Goal: Task Accomplishment & Management: Complete application form

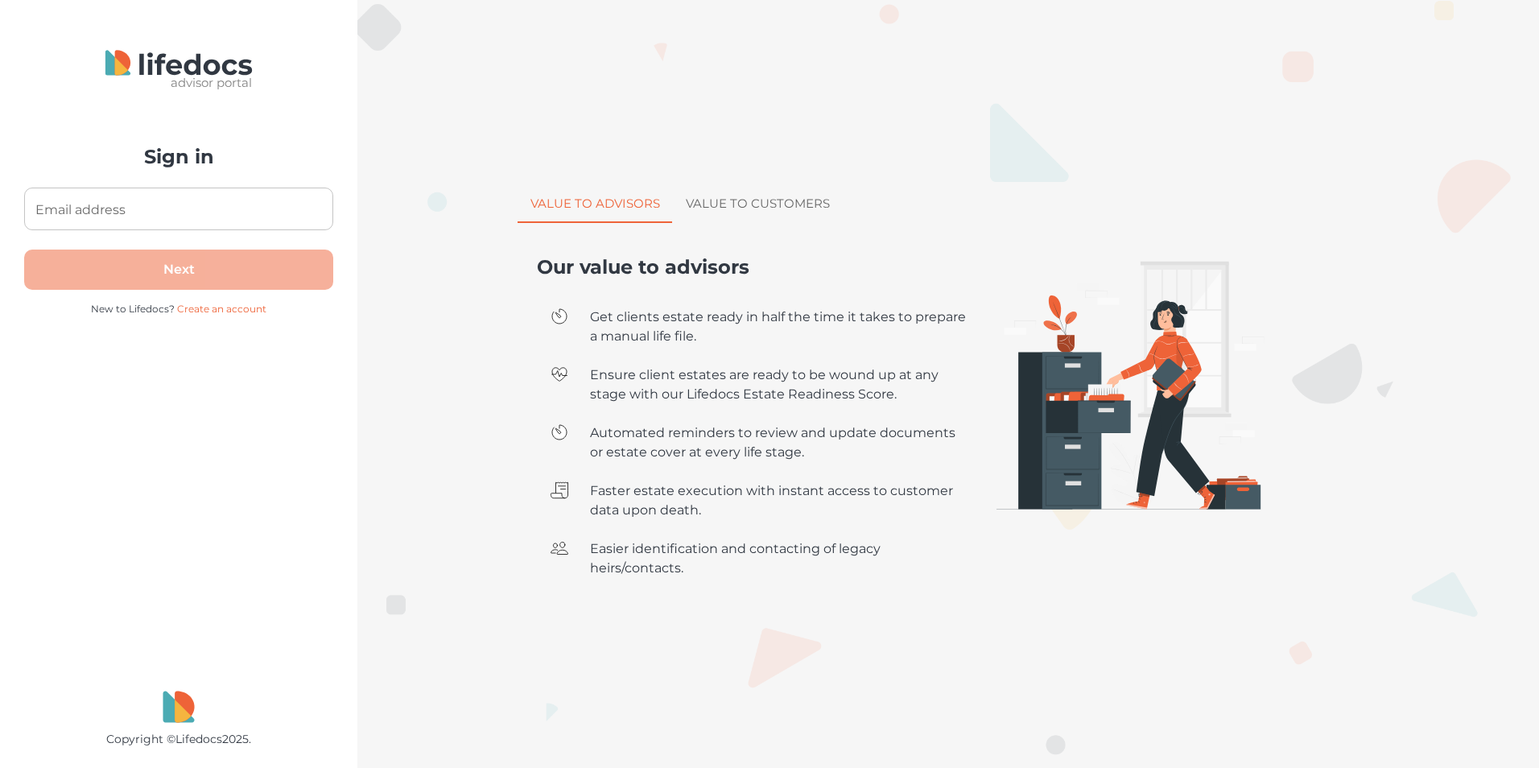
click at [137, 198] on input "Email address" at bounding box center [178, 209] width 309 height 43
type input "h"
type input "[EMAIL_ADDRESS][DOMAIN_NAME]"
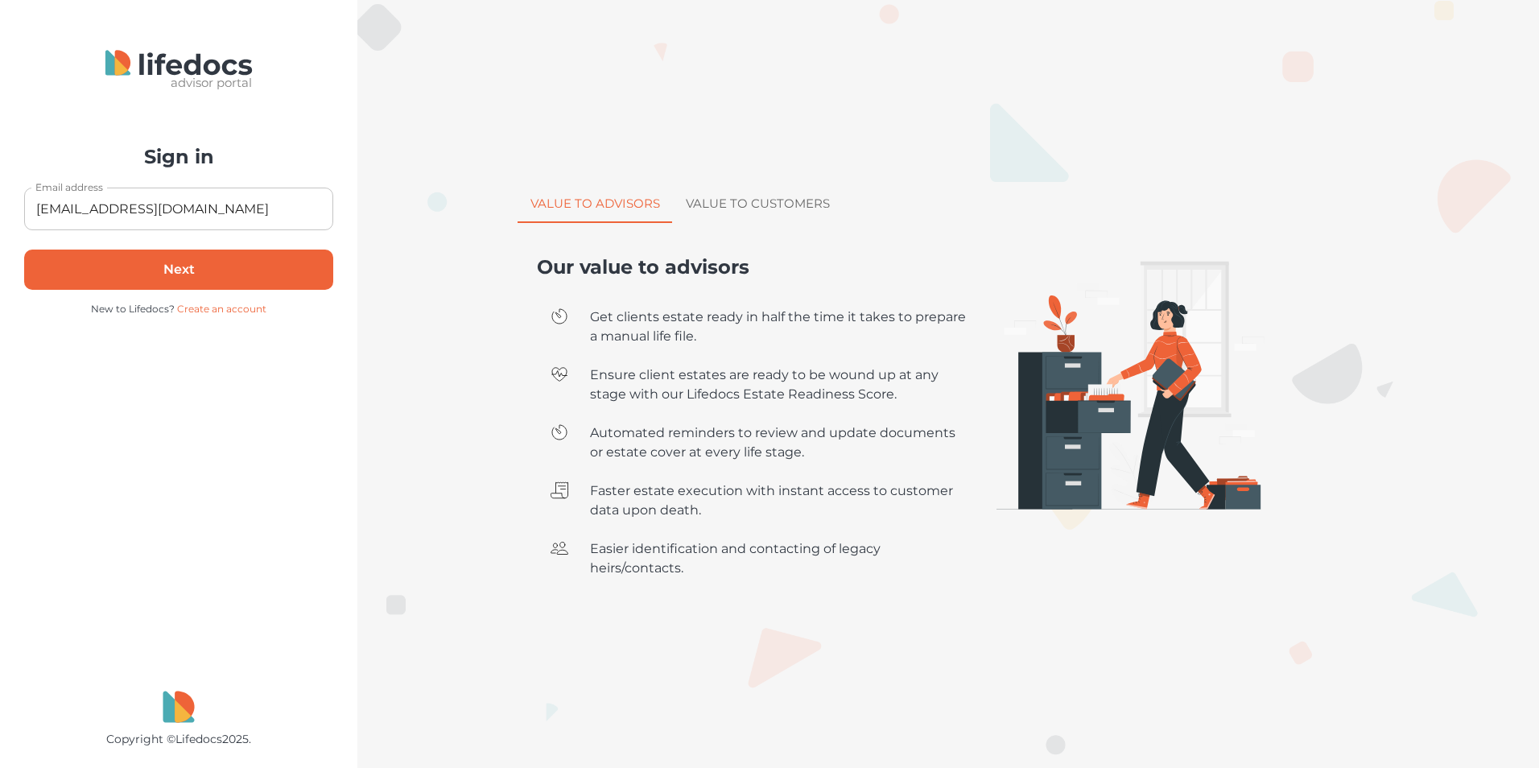
click at [255, 271] on button "Next" at bounding box center [178, 270] width 309 height 40
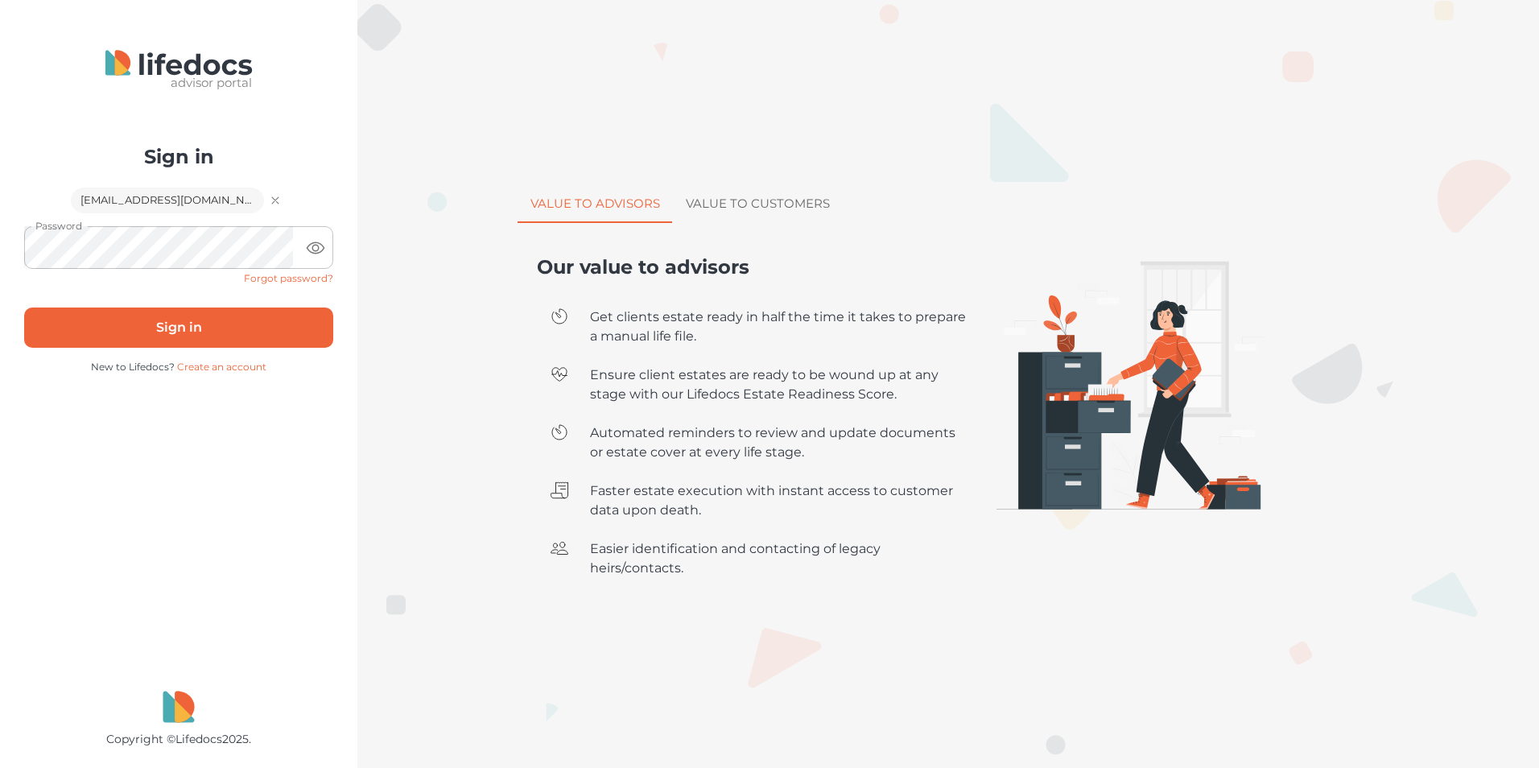
click at [308, 243] on icon "toggle password visibility" at bounding box center [315, 247] width 19 height 19
click at [311, 250] on icon "toggle password visibility" at bounding box center [315, 247] width 19 height 19
click at [224, 340] on button "Sign in" at bounding box center [178, 328] width 309 height 40
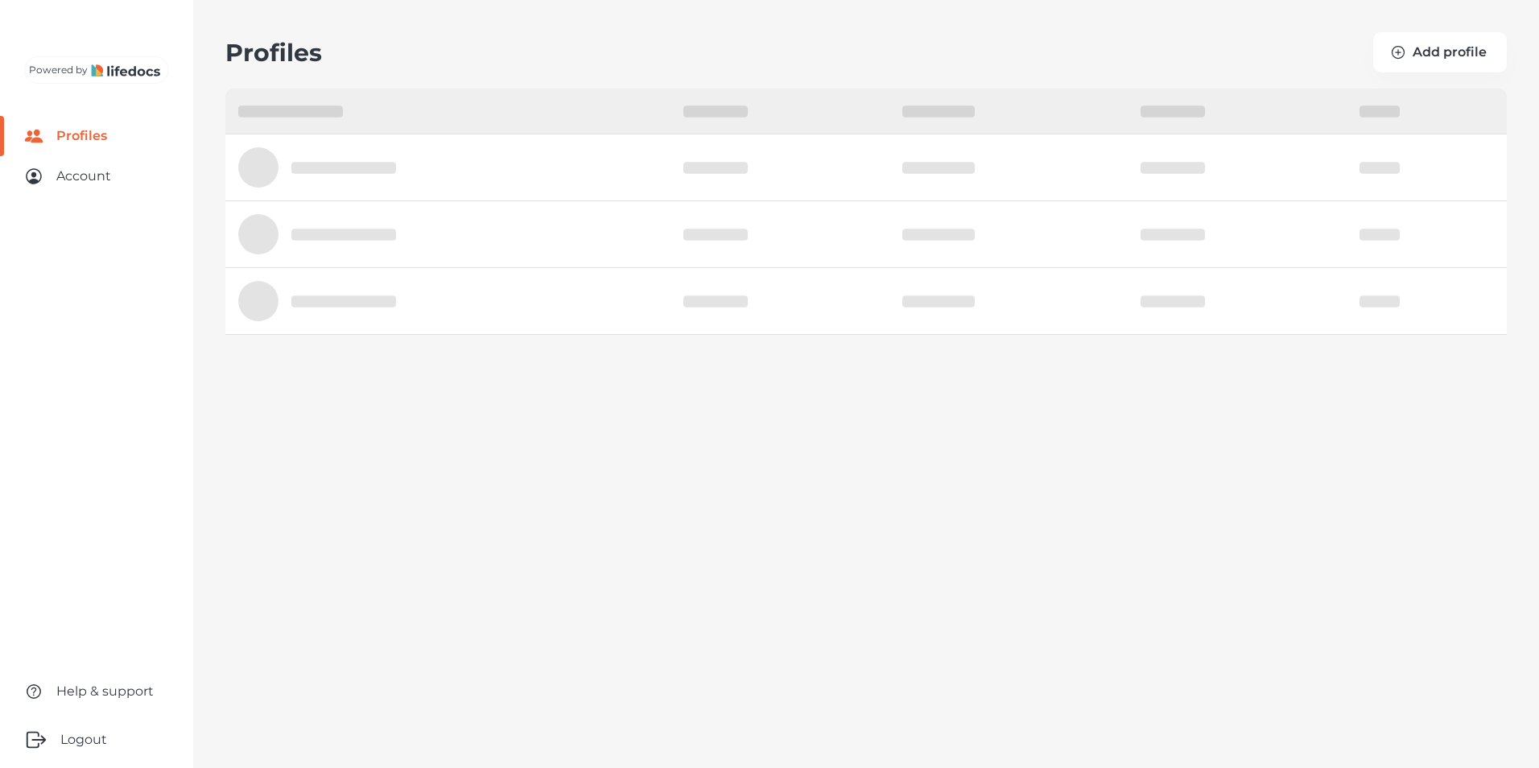
select select "10"
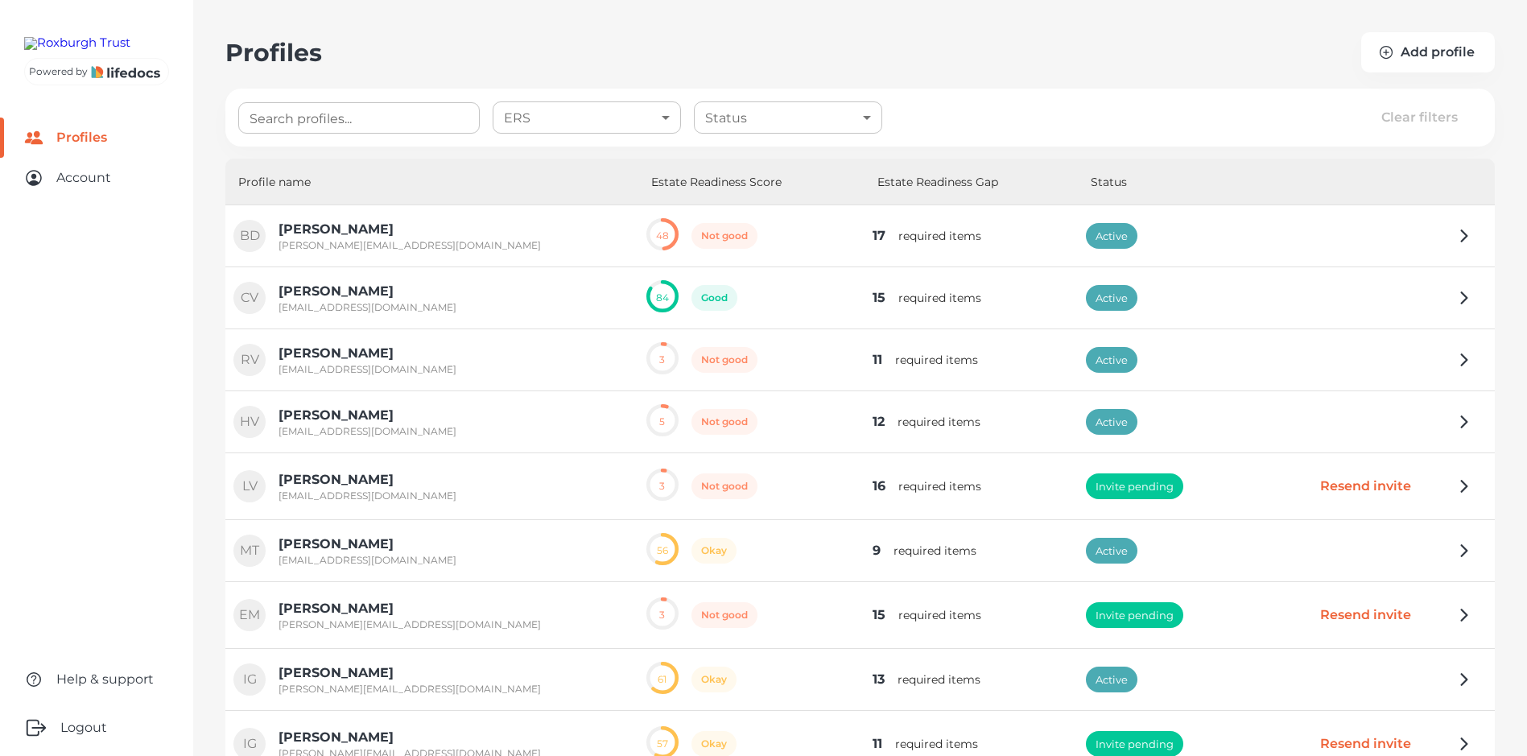
click at [287, 122] on input "Search profiles..." at bounding box center [359, 117] width 242 height 31
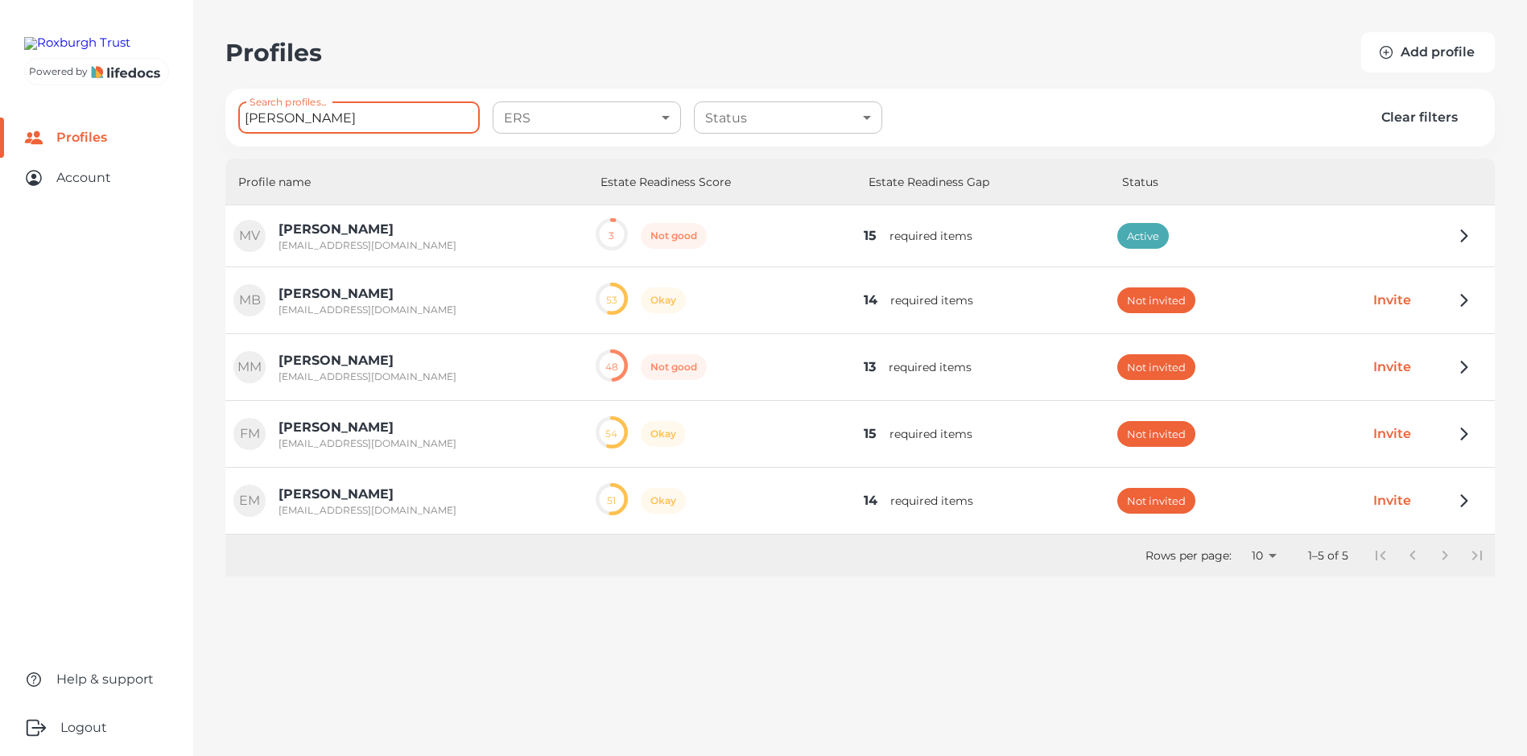
type input "[PERSON_NAME]"
click at [1434, 51] on button "Add profile" at bounding box center [1428, 52] width 134 height 40
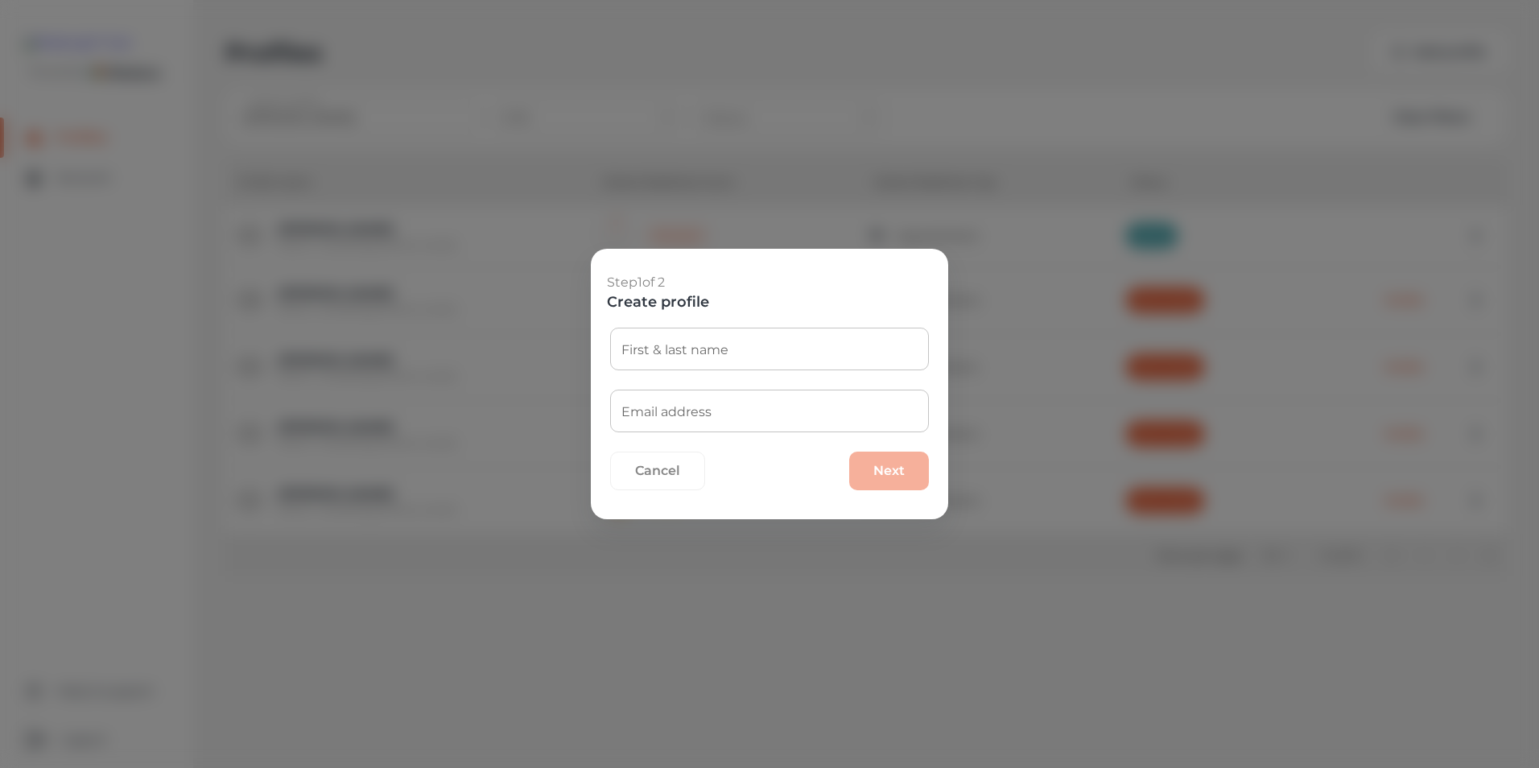
click at [675, 353] on input "First & last name" at bounding box center [769, 349] width 319 height 43
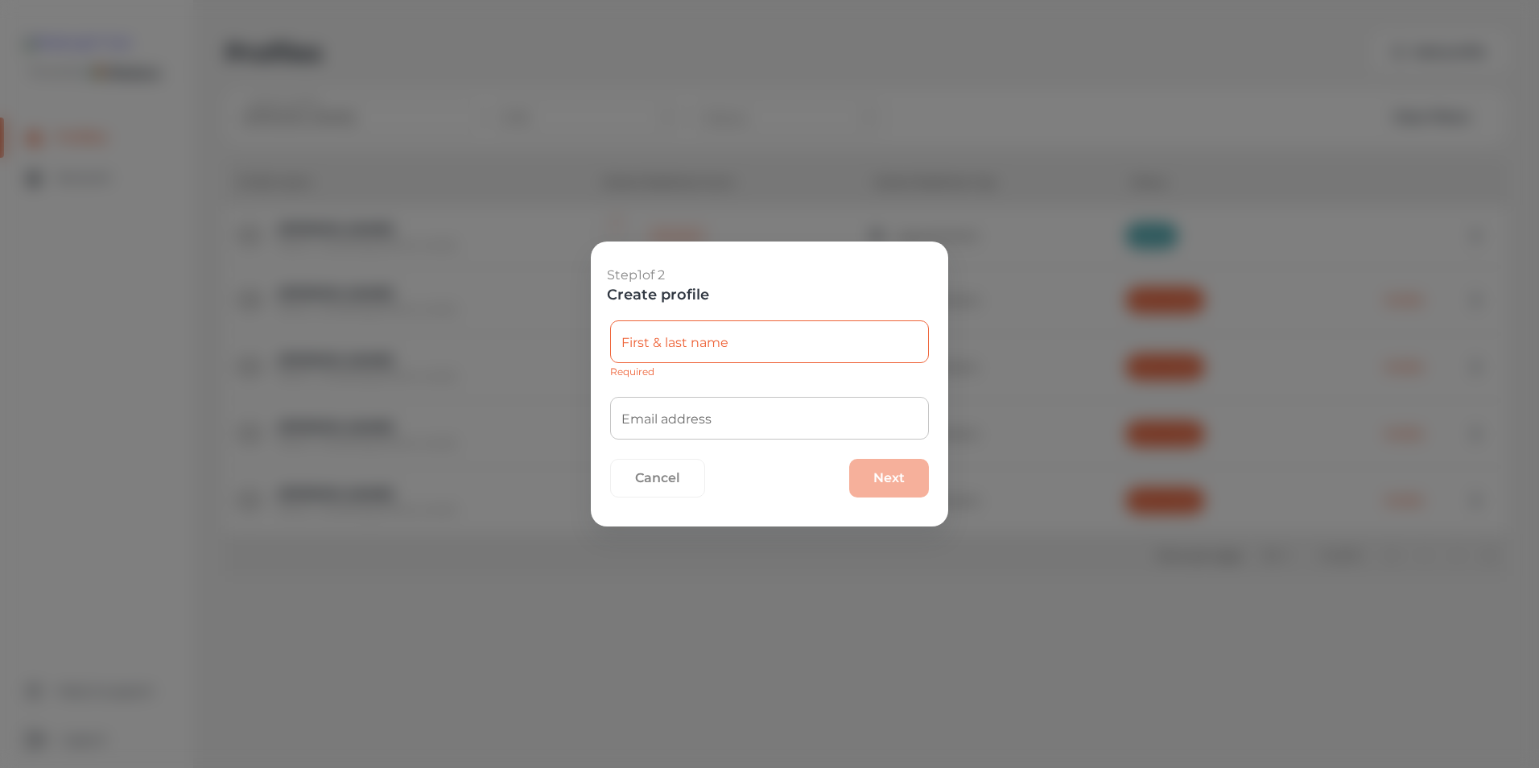
drag, startPoint x: 1204, startPoint y: 370, endPoint x: 1121, endPoint y: 365, distance: 83.8
click at [1201, 366] on div "Step 1 of 2 Create profile First & last name First & last name Required Email a…" at bounding box center [769, 384] width 1539 height 768
click at [749, 336] on input "First & last name" at bounding box center [769, 341] width 319 height 43
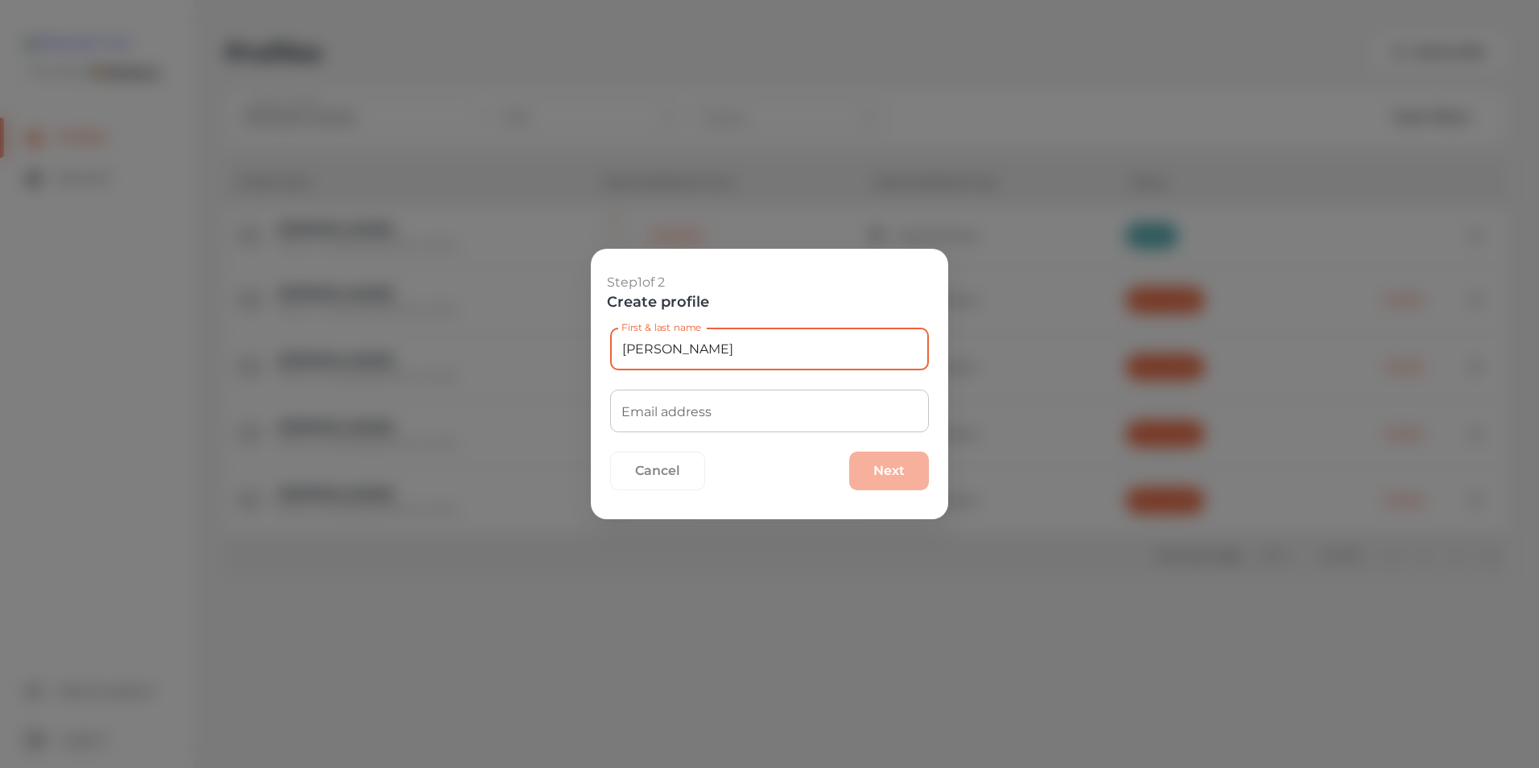
type input "[PERSON_NAME]"
click at [719, 422] on input "Email address" at bounding box center [769, 411] width 319 height 43
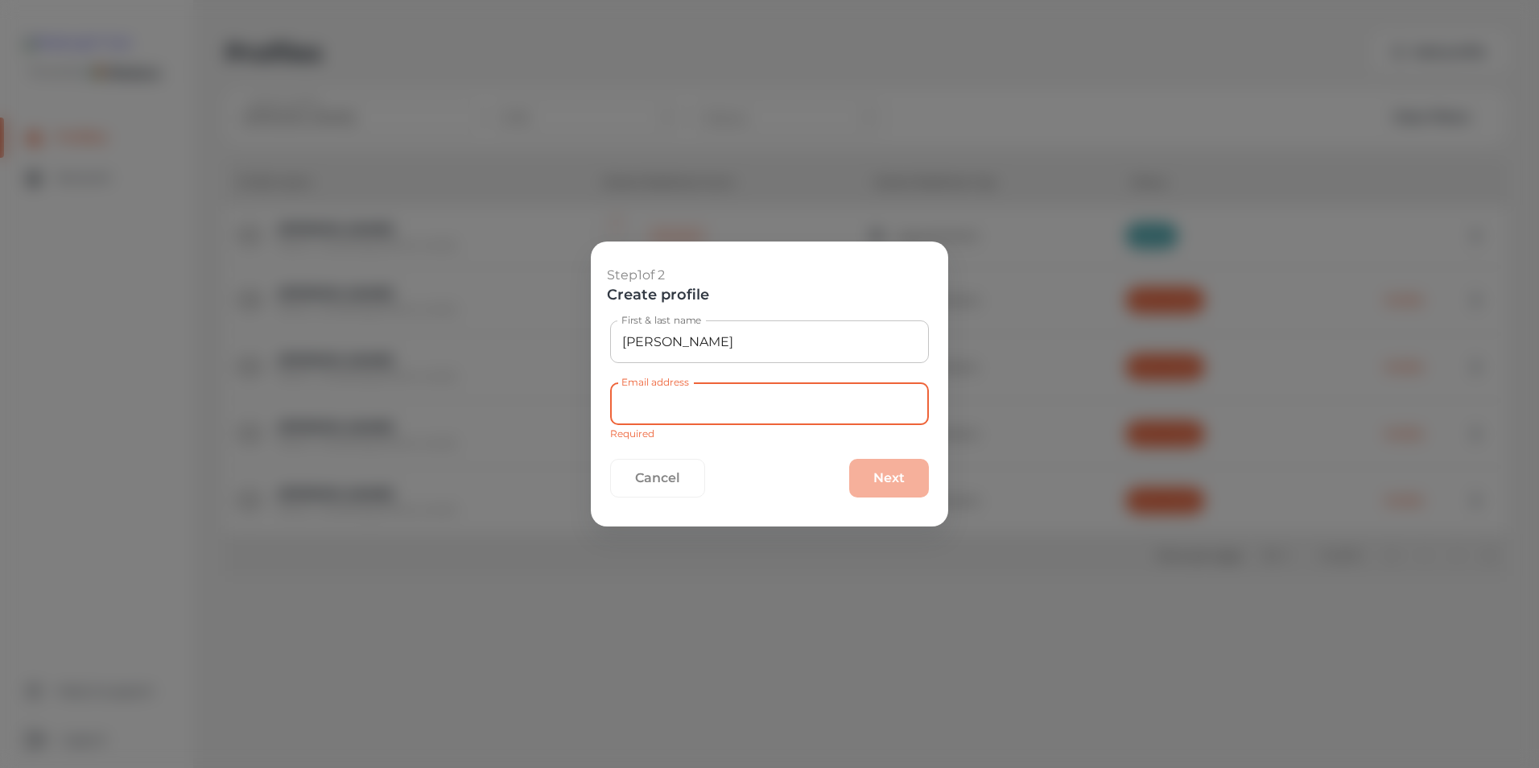
click at [762, 389] on input "Email address" at bounding box center [769, 403] width 319 height 43
paste input "[EMAIL_ADDRESS][DOMAIN_NAME]"
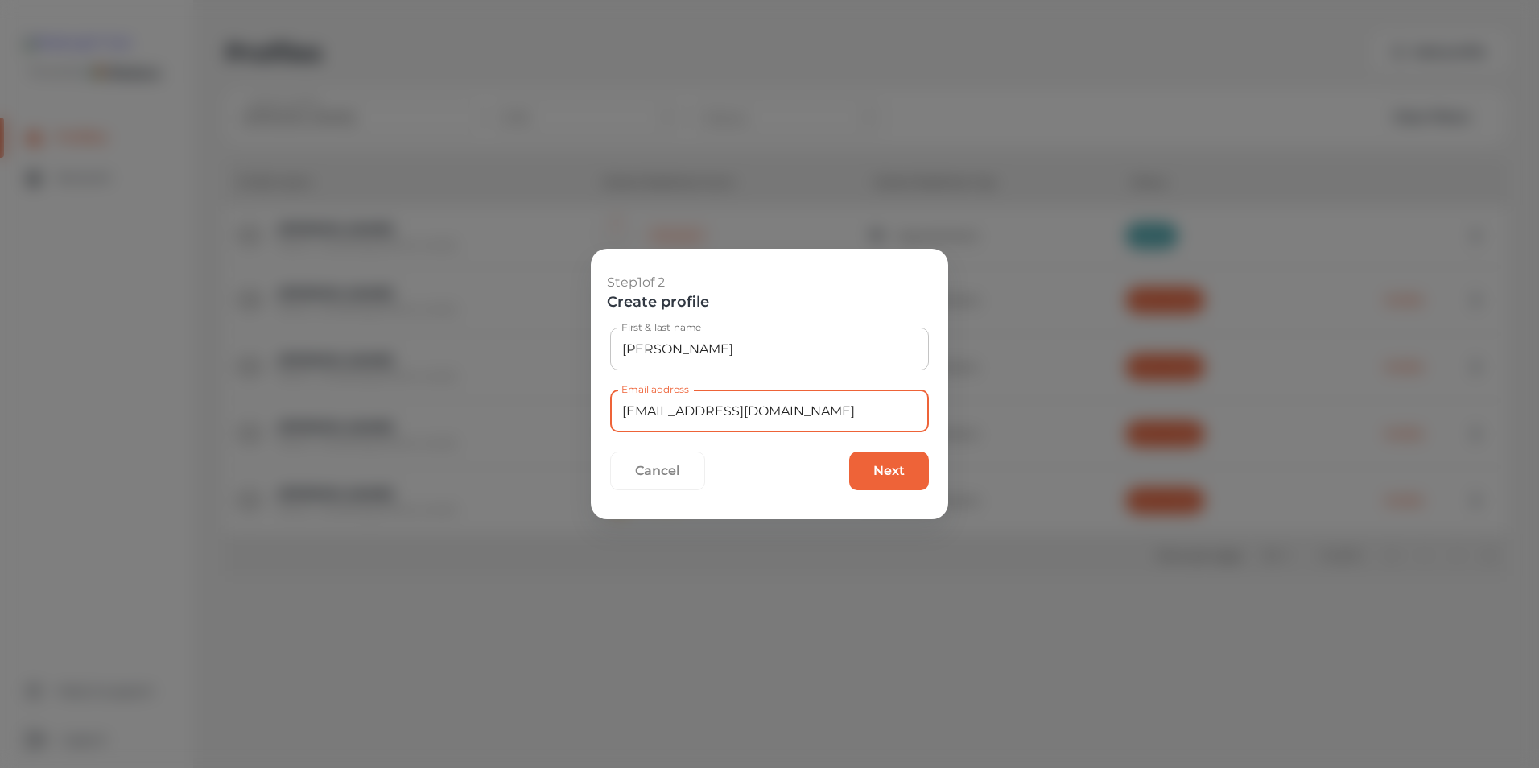
type input "[EMAIL_ADDRESS][DOMAIN_NAME]"
click at [898, 474] on button "Next" at bounding box center [889, 471] width 80 height 39
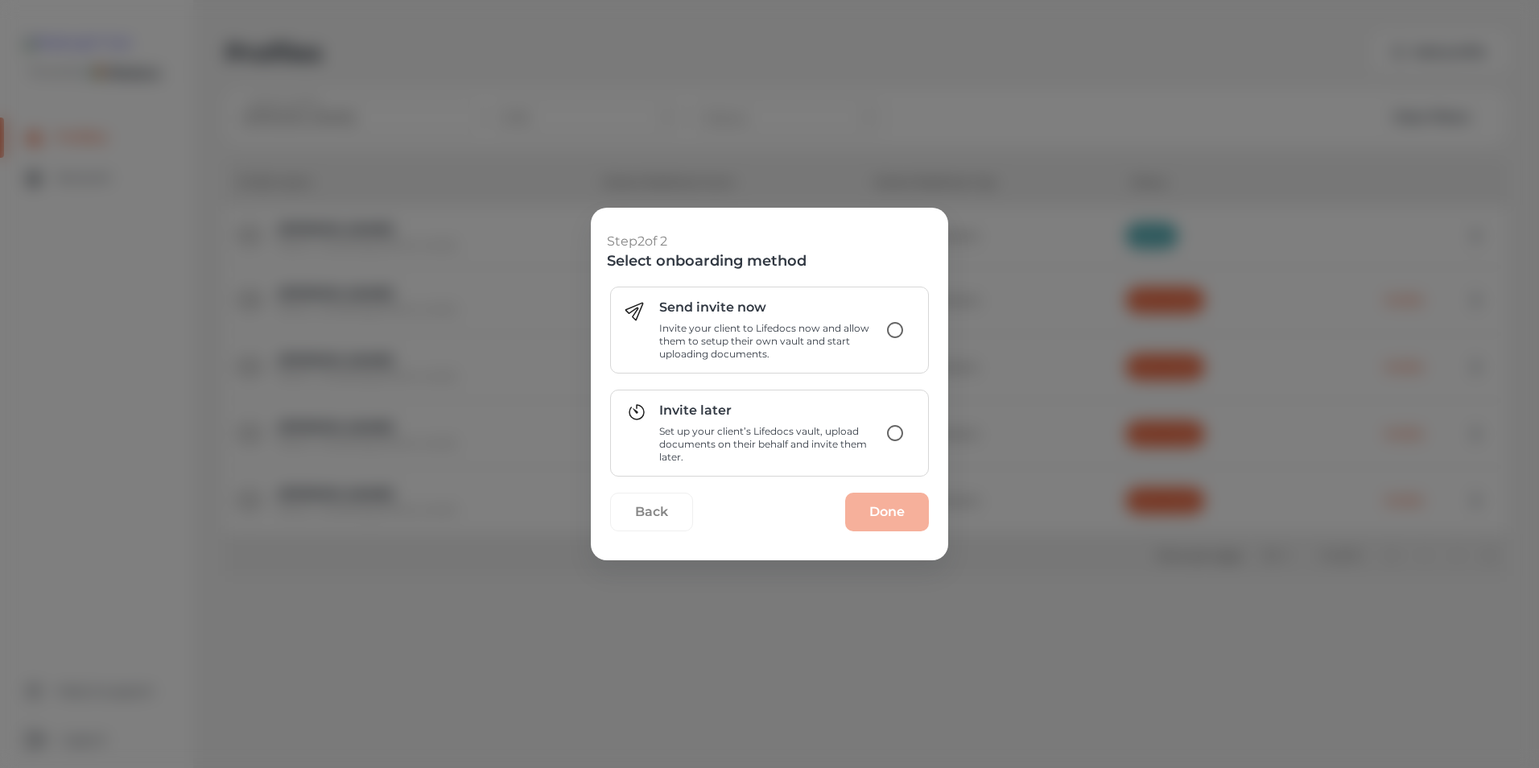
click at [883, 441] on input "Invite later Set up your client’s Lifedocs vault, upload documents on their beh…" at bounding box center [895, 433] width 34 height 34
radio input "true"
click at [884, 499] on button "Done" at bounding box center [887, 512] width 84 height 39
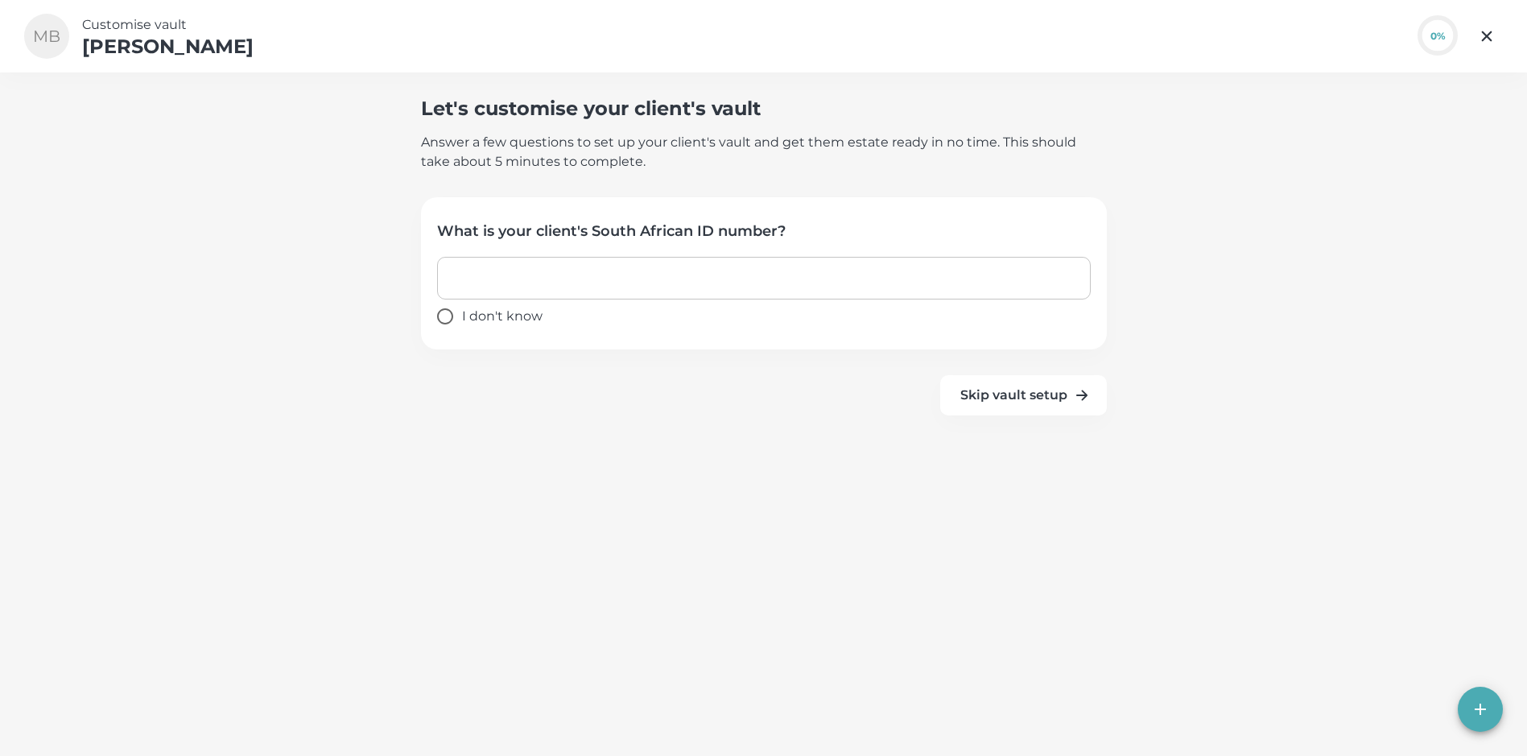
click at [620, 287] on input "text" at bounding box center [764, 278] width 654 height 43
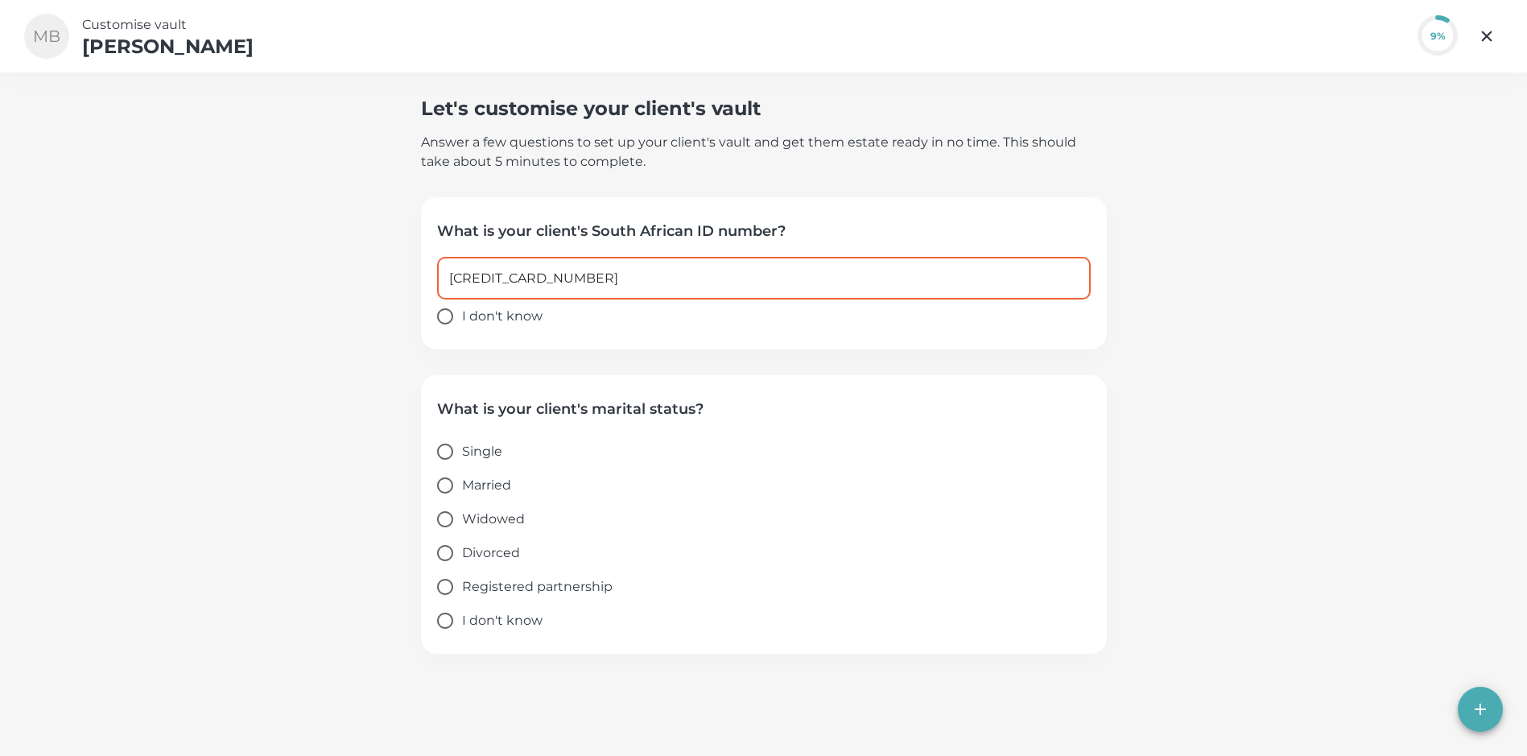
type input "[CREDIT_CARD_NUMBER]"
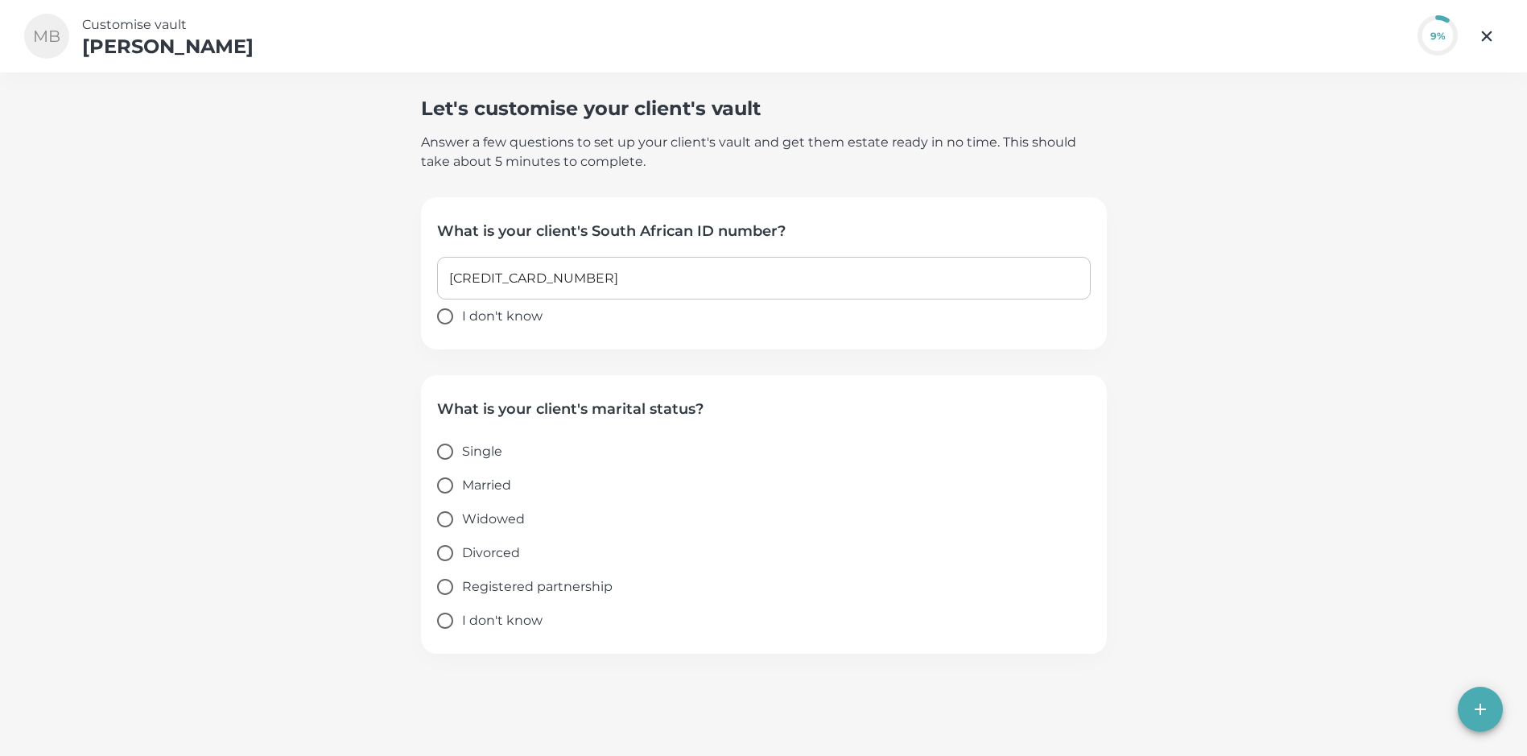
click at [480, 489] on span "Married" at bounding box center [486, 485] width 49 height 19
click at [462, 489] on input "Married" at bounding box center [445, 486] width 34 height 34
radio input "true"
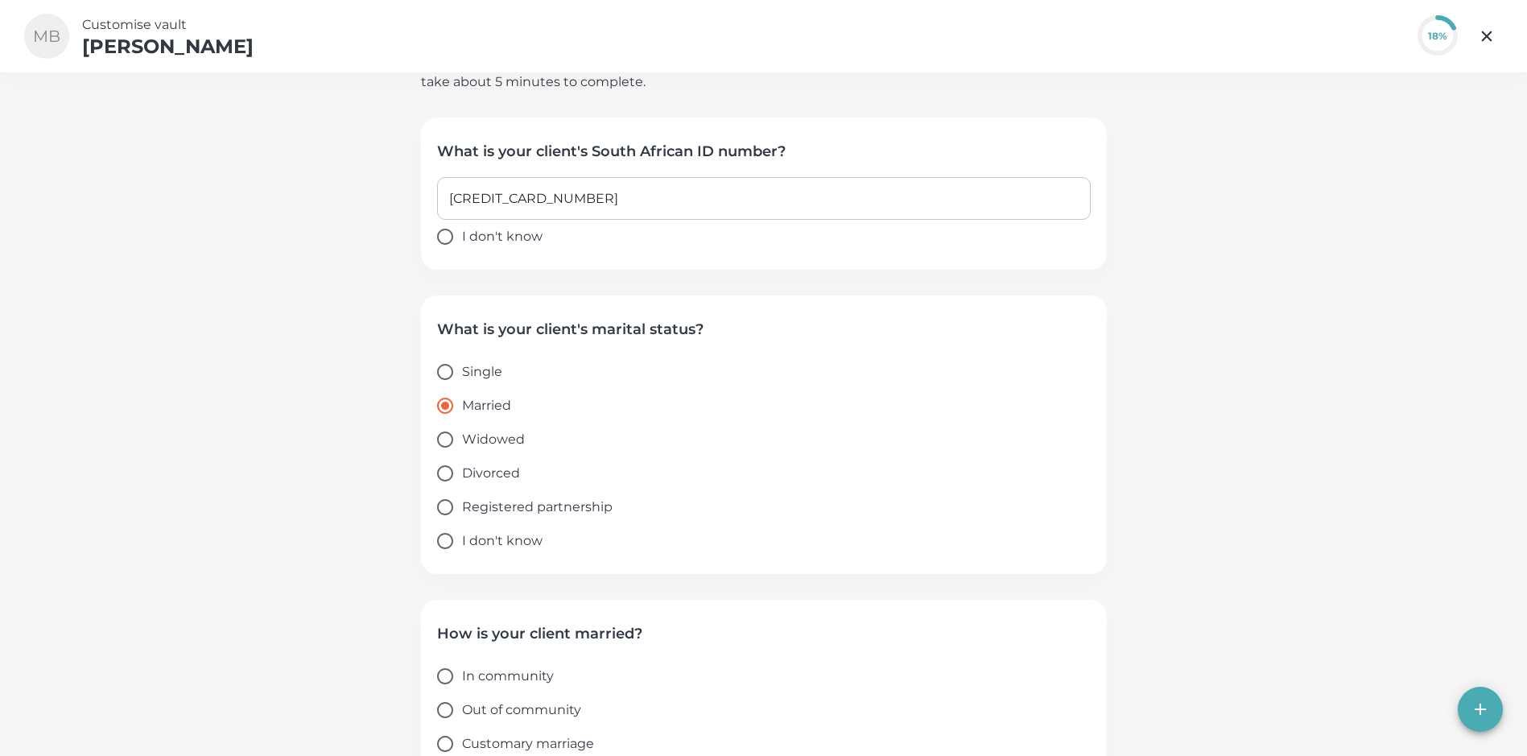
scroll to position [168, 0]
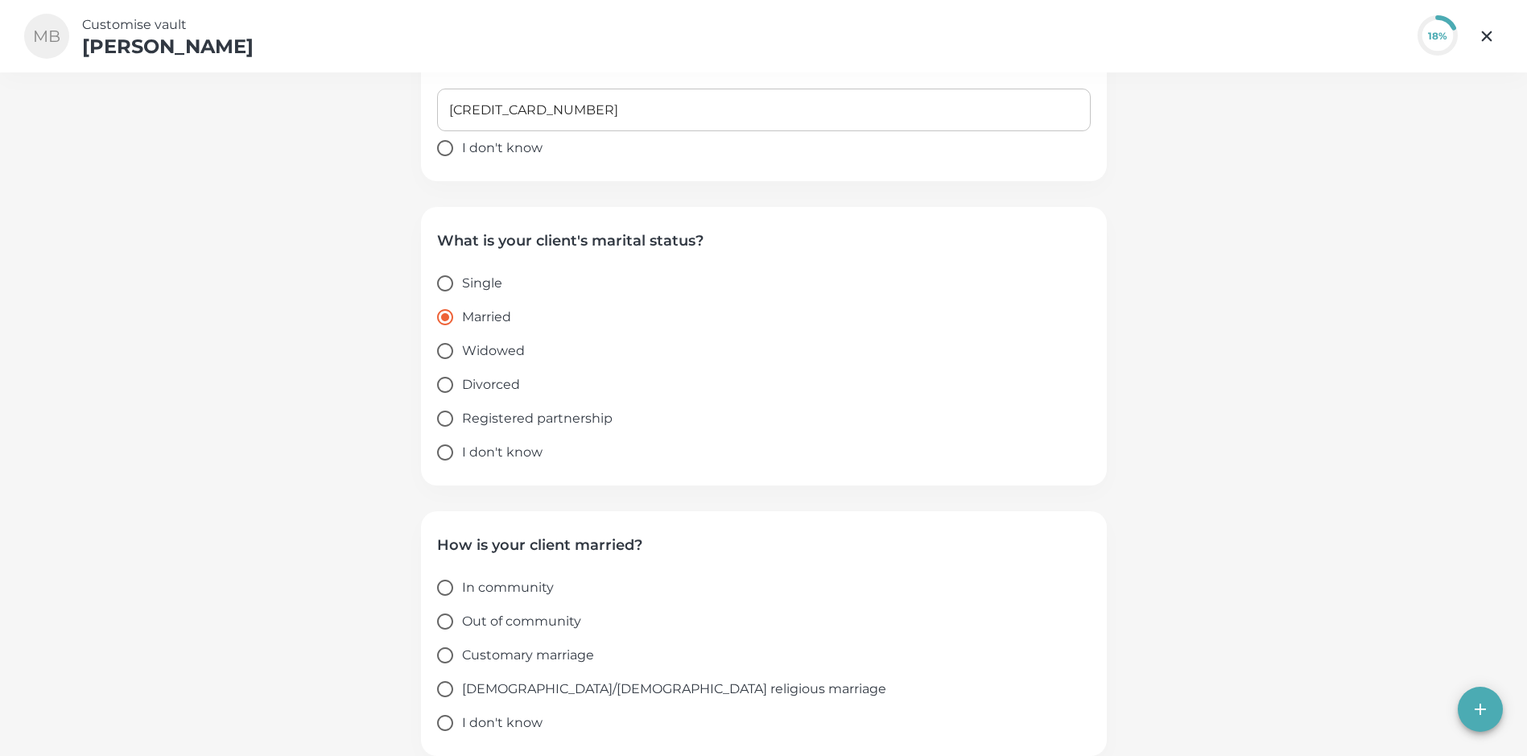
click at [451, 614] on input "Out of community" at bounding box center [445, 622] width 34 height 34
radio input "true"
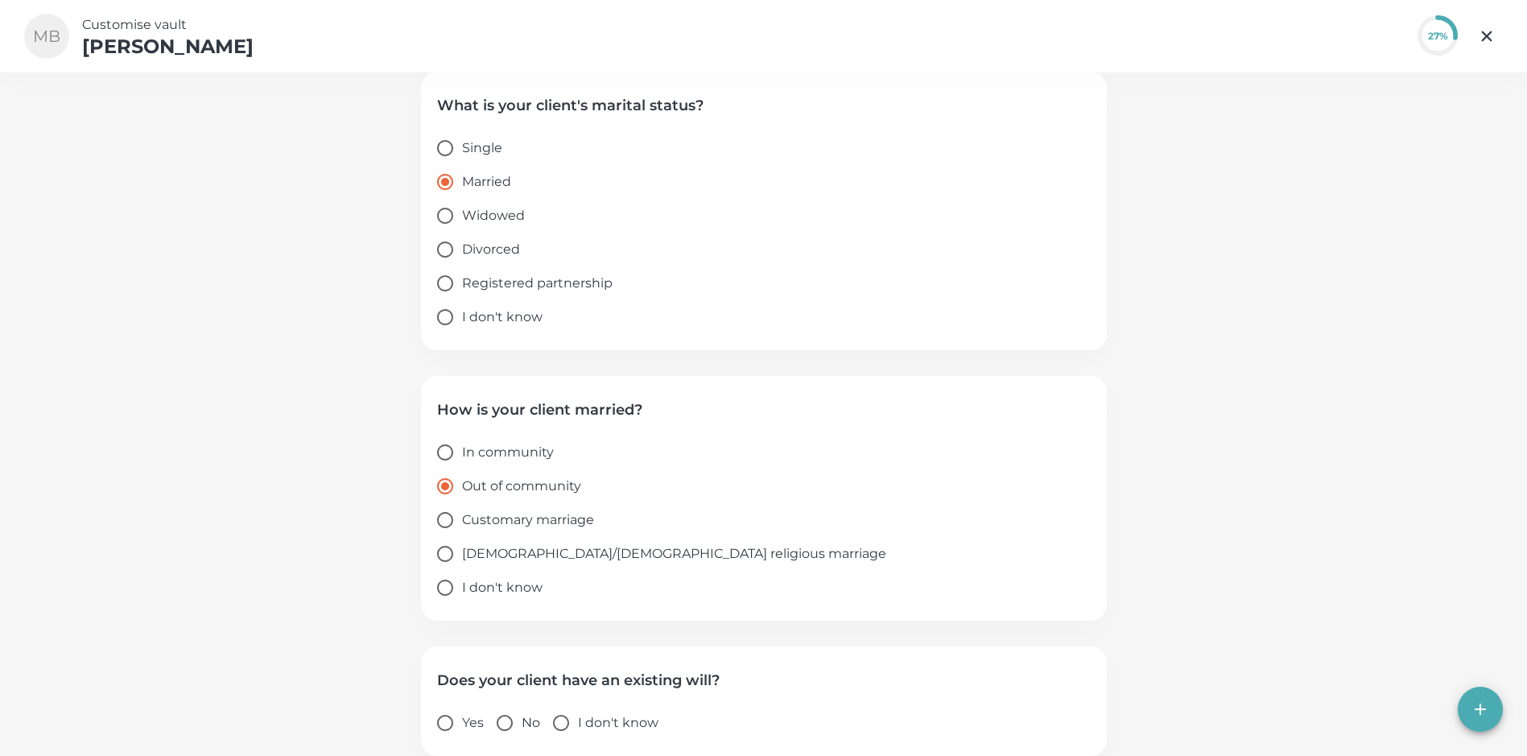
scroll to position [355, 0]
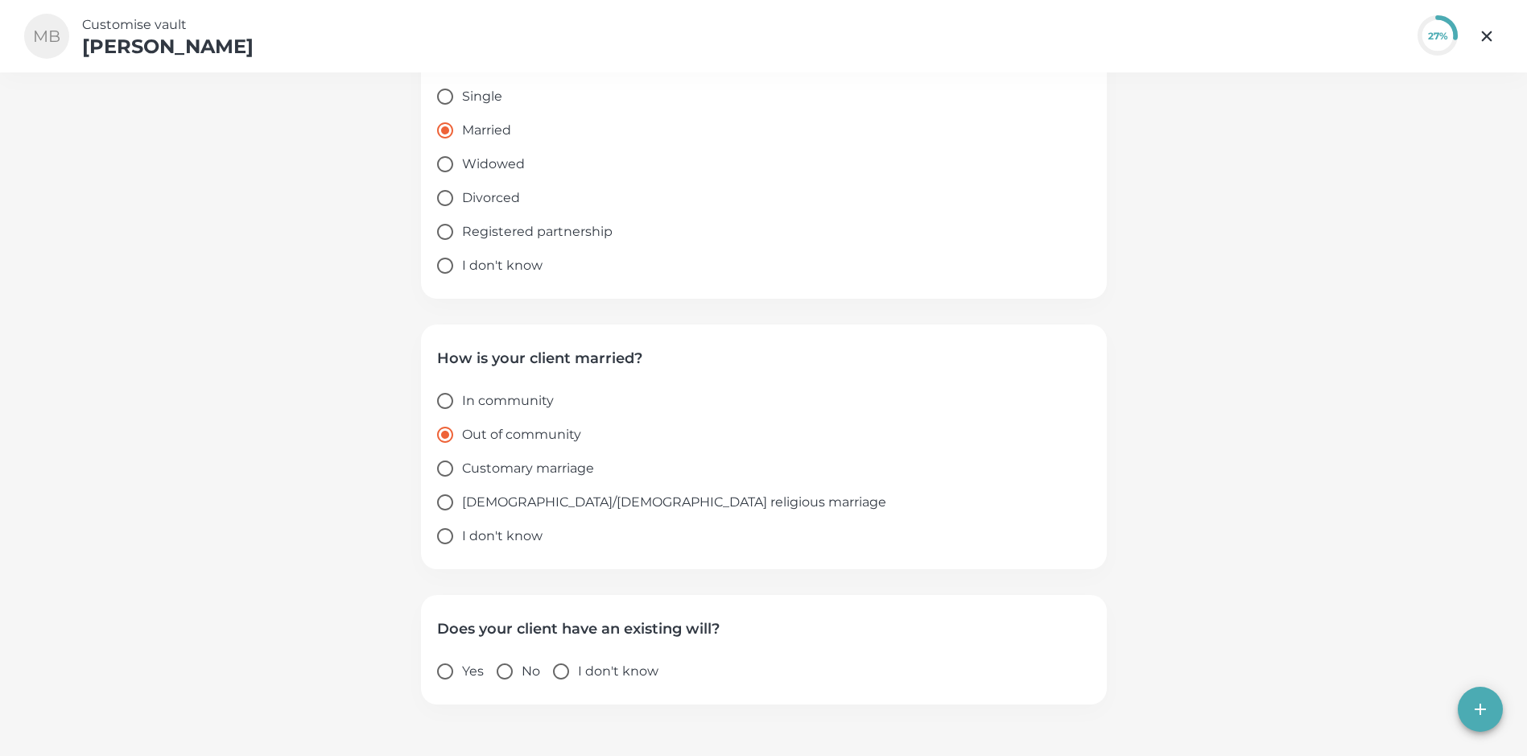
click at [442, 676] on input "Yes" at bounding box center [445, 672] width 34 height 34
radio input "true"
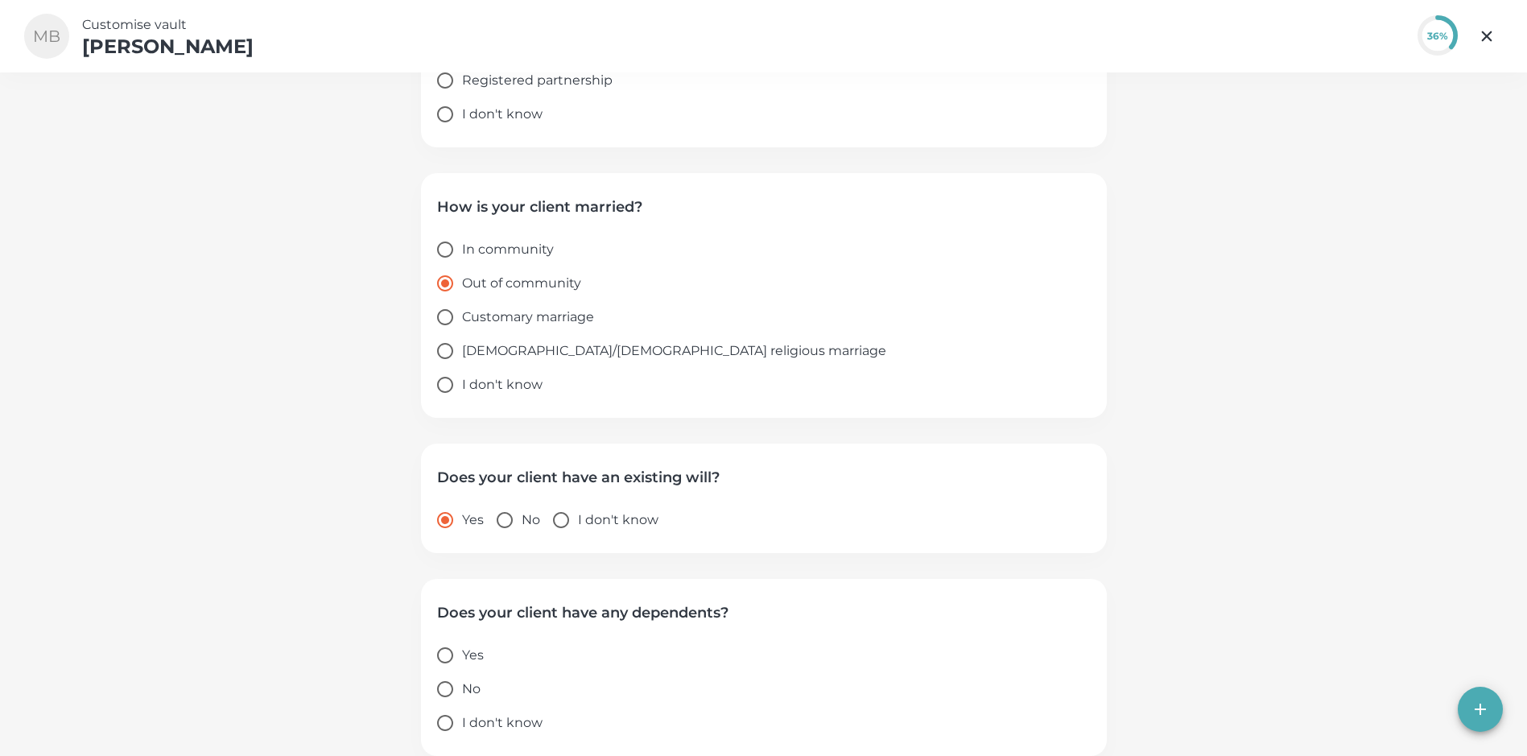
click at [451, 661] on input "Yes" at bounding box center [445, 655] width 34 height 34
radio input "true"
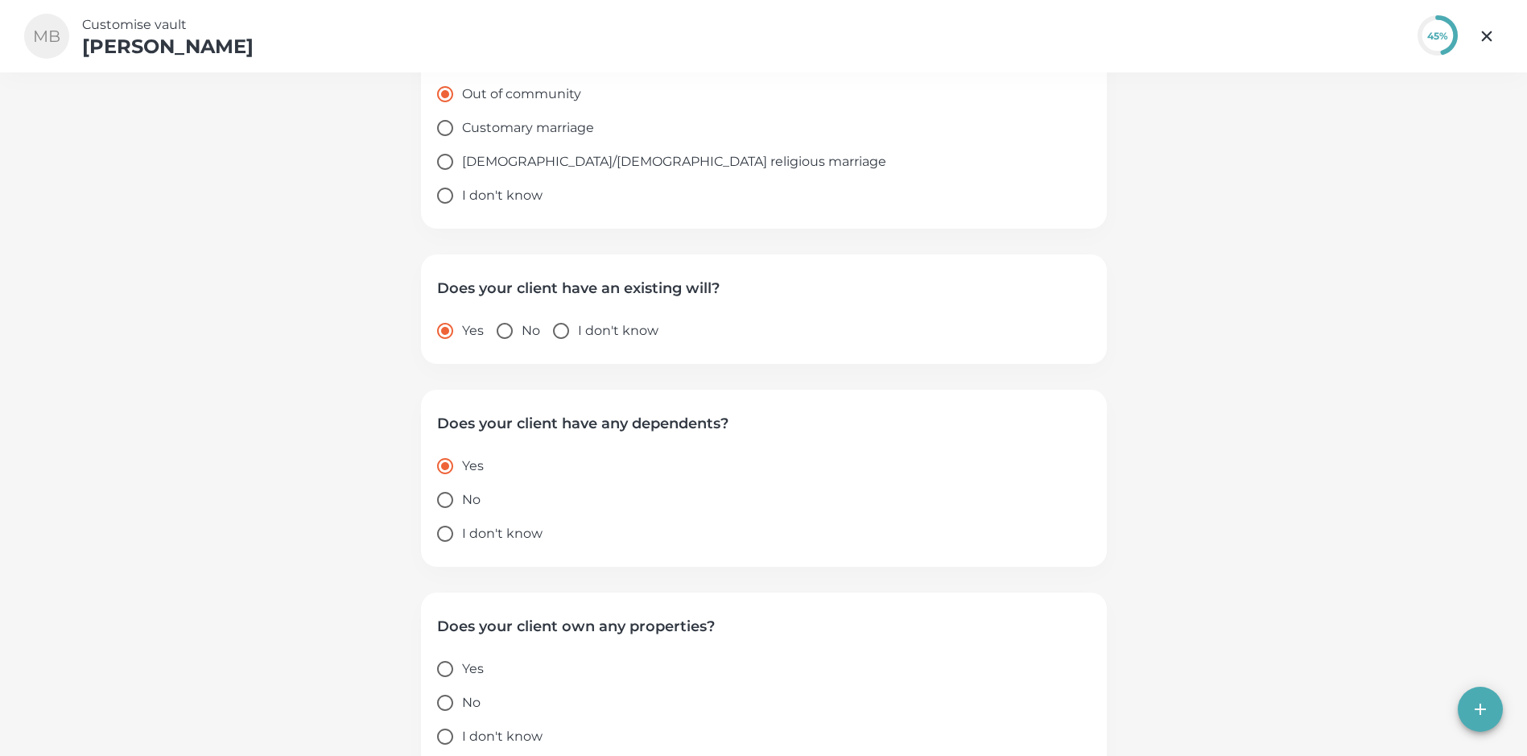
scroll to position [709, 0]
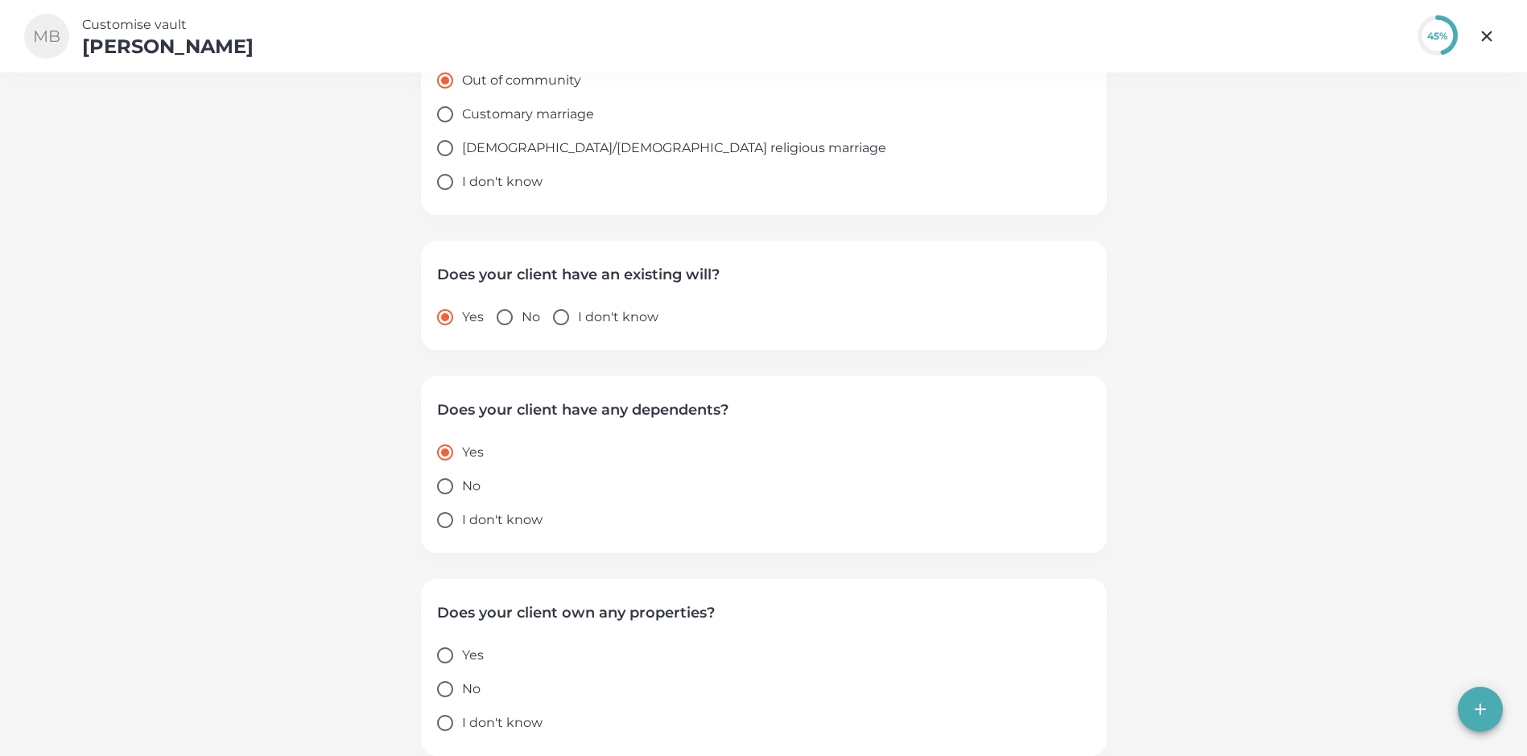
click at [451, 661] on input "Yes" at bounding box center [445, 655] width 34 height 34
radio input "true"
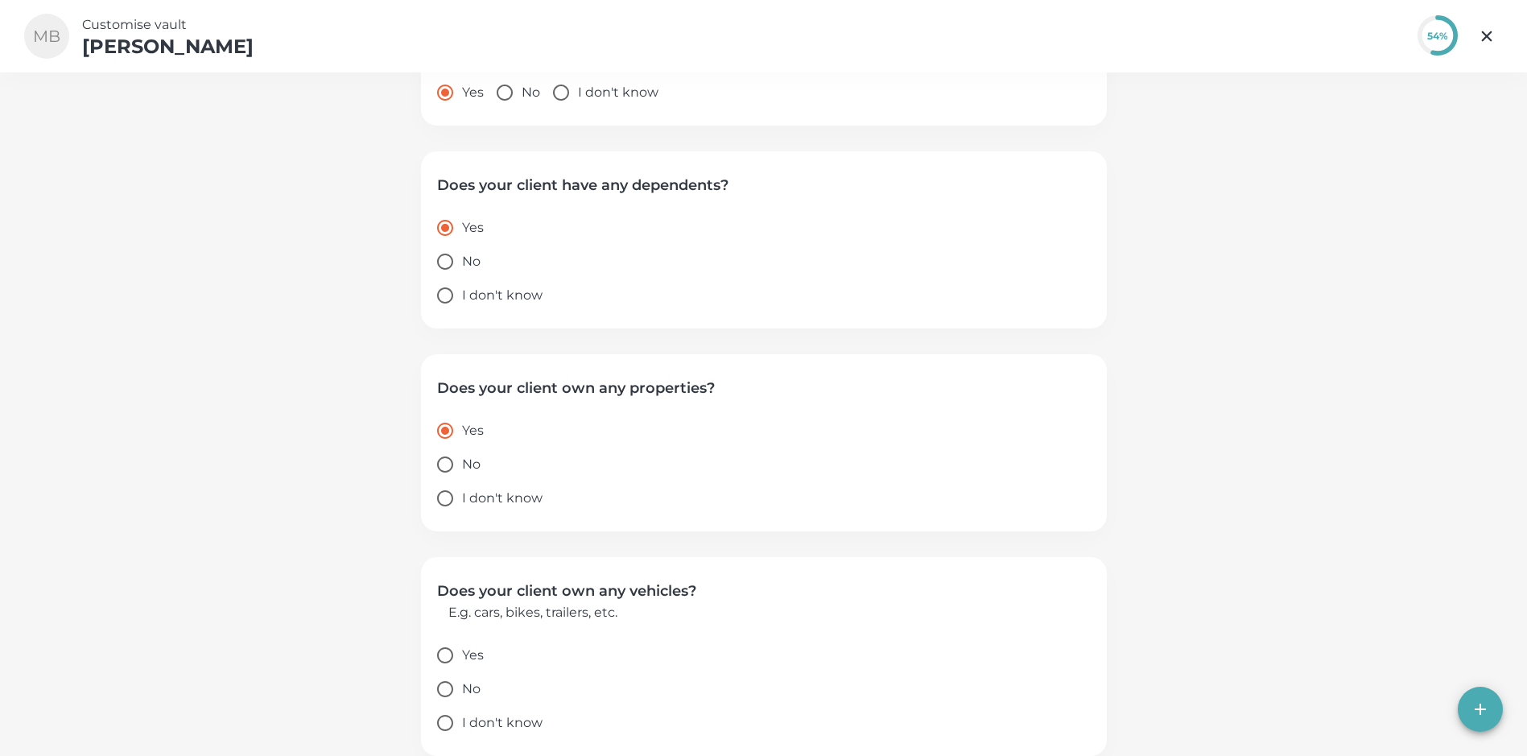
click at [451, 661] on input "Yes" at bounding box center [445, 655] width 34 height 34
radio input "true"
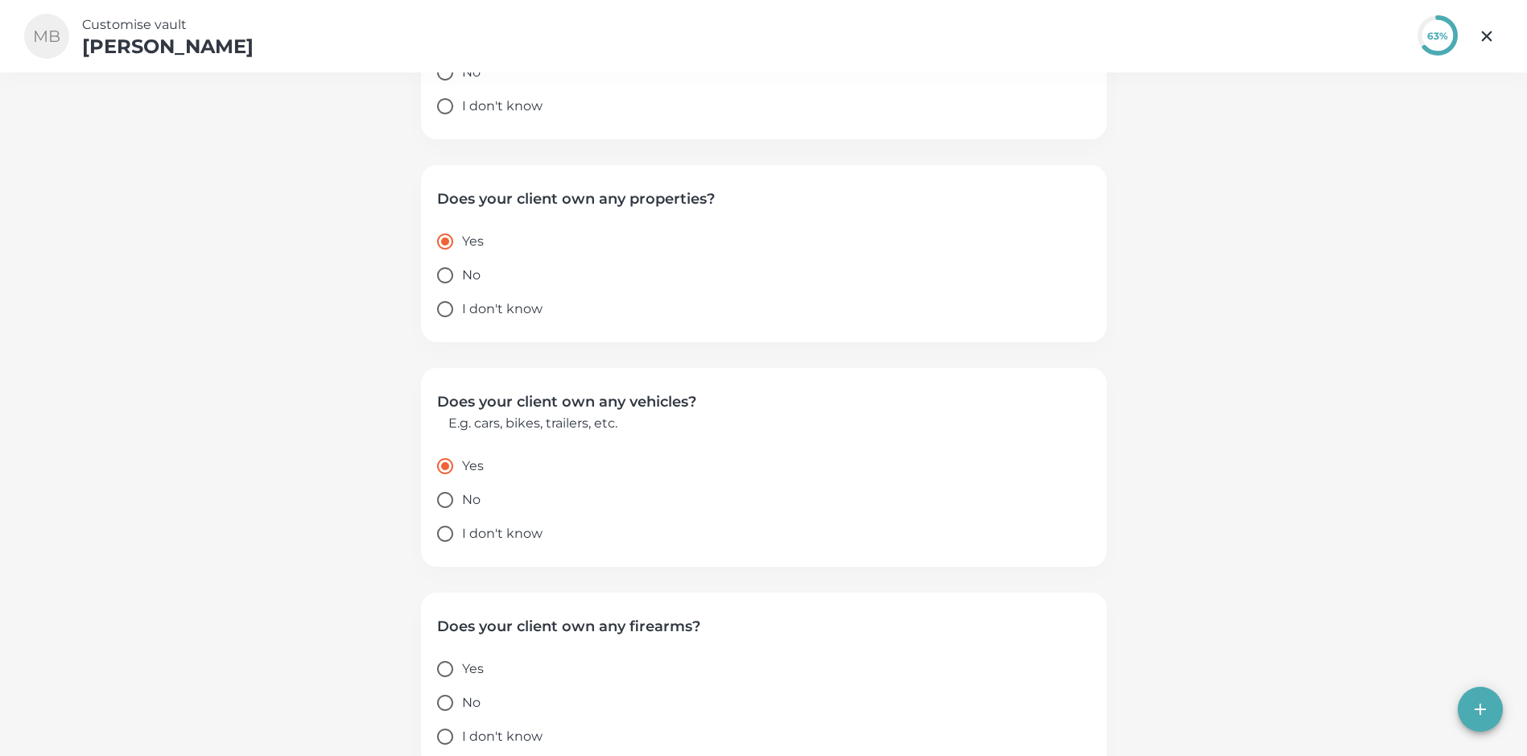
scroll to position [1137, 0]
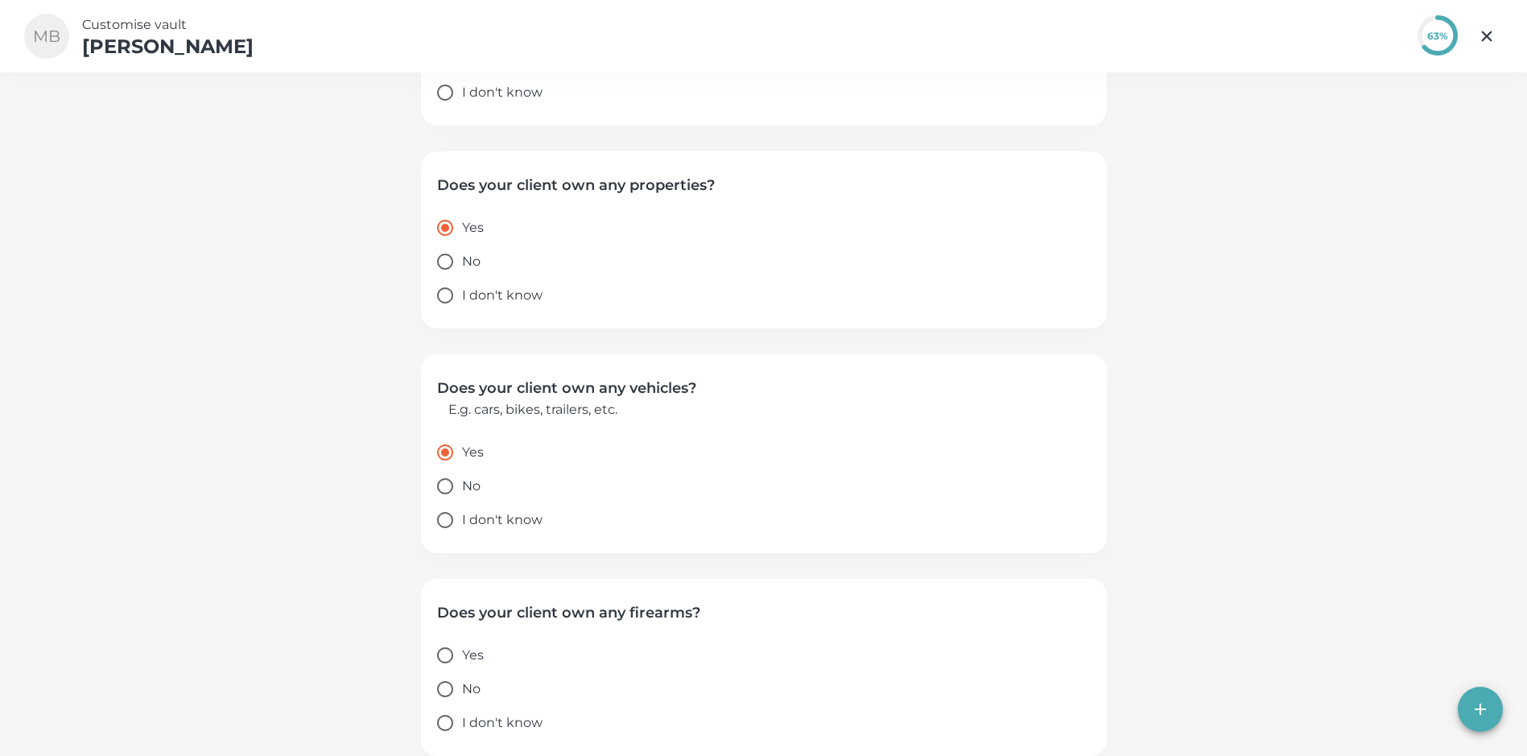
click at [446, 725] on input "I don't know" at bounding box center [445, 723] width 34 height 34
radio input "true"
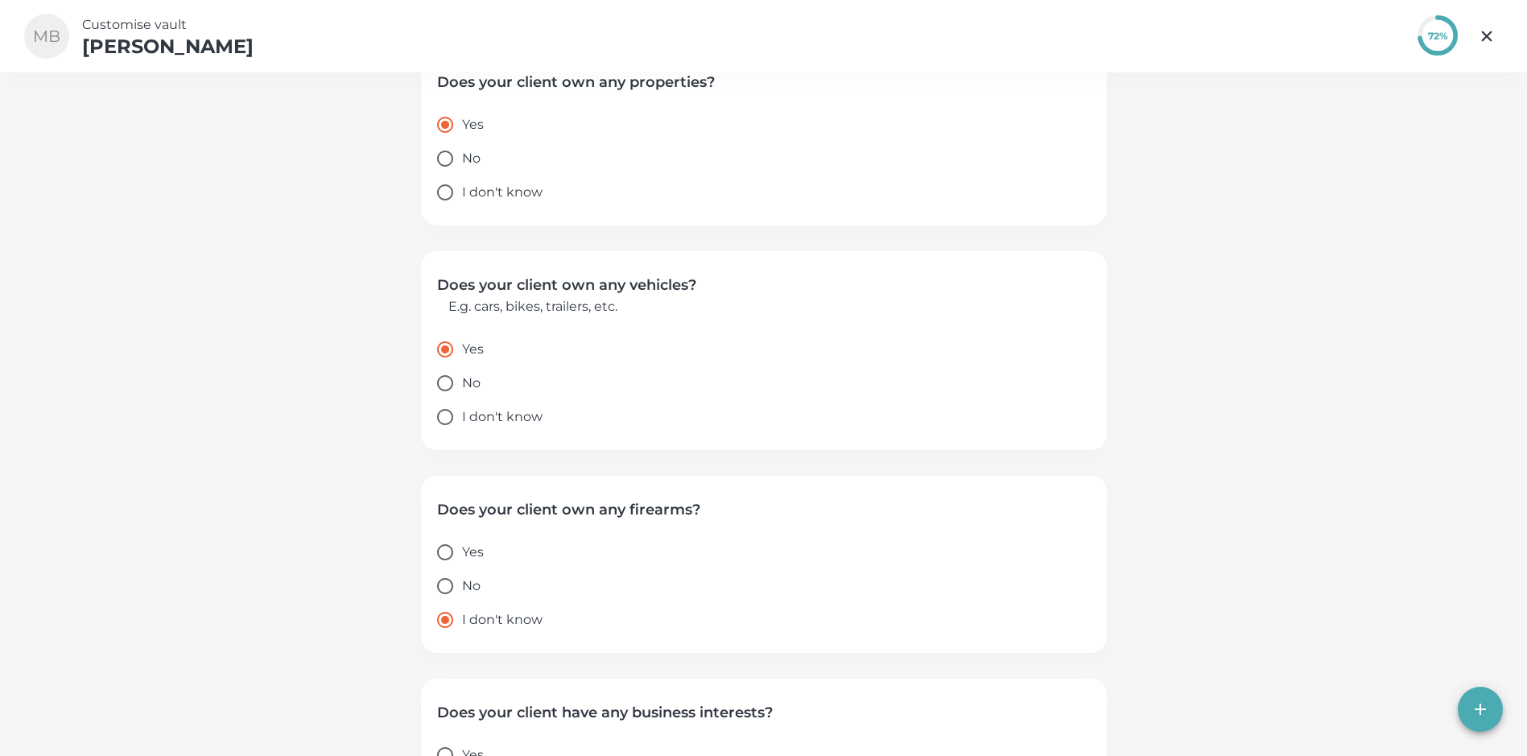
scroll to position [1340, 0]
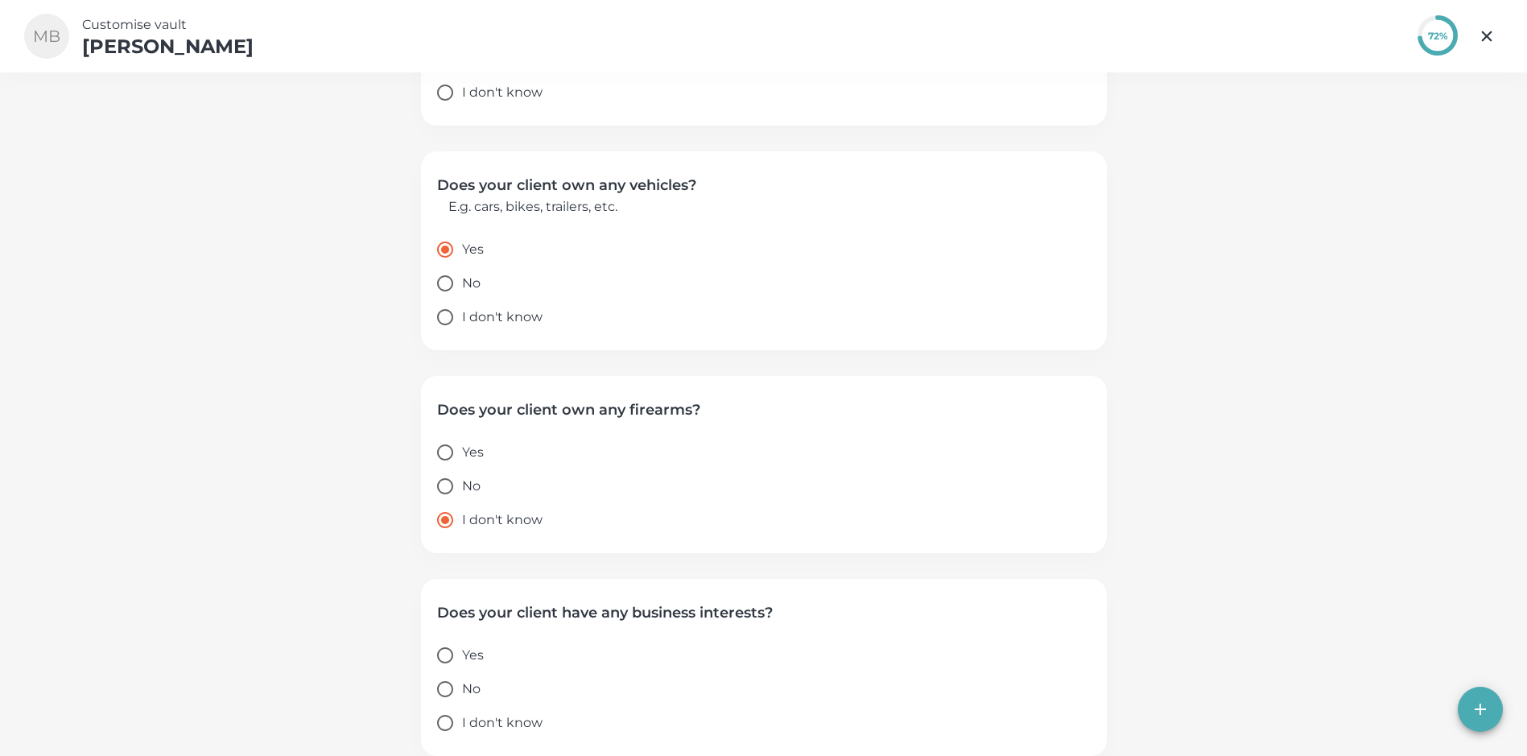
click at [448, 659] on input "Yes" at bounding box center [445, 655] width 34 height 34
radio input "true"
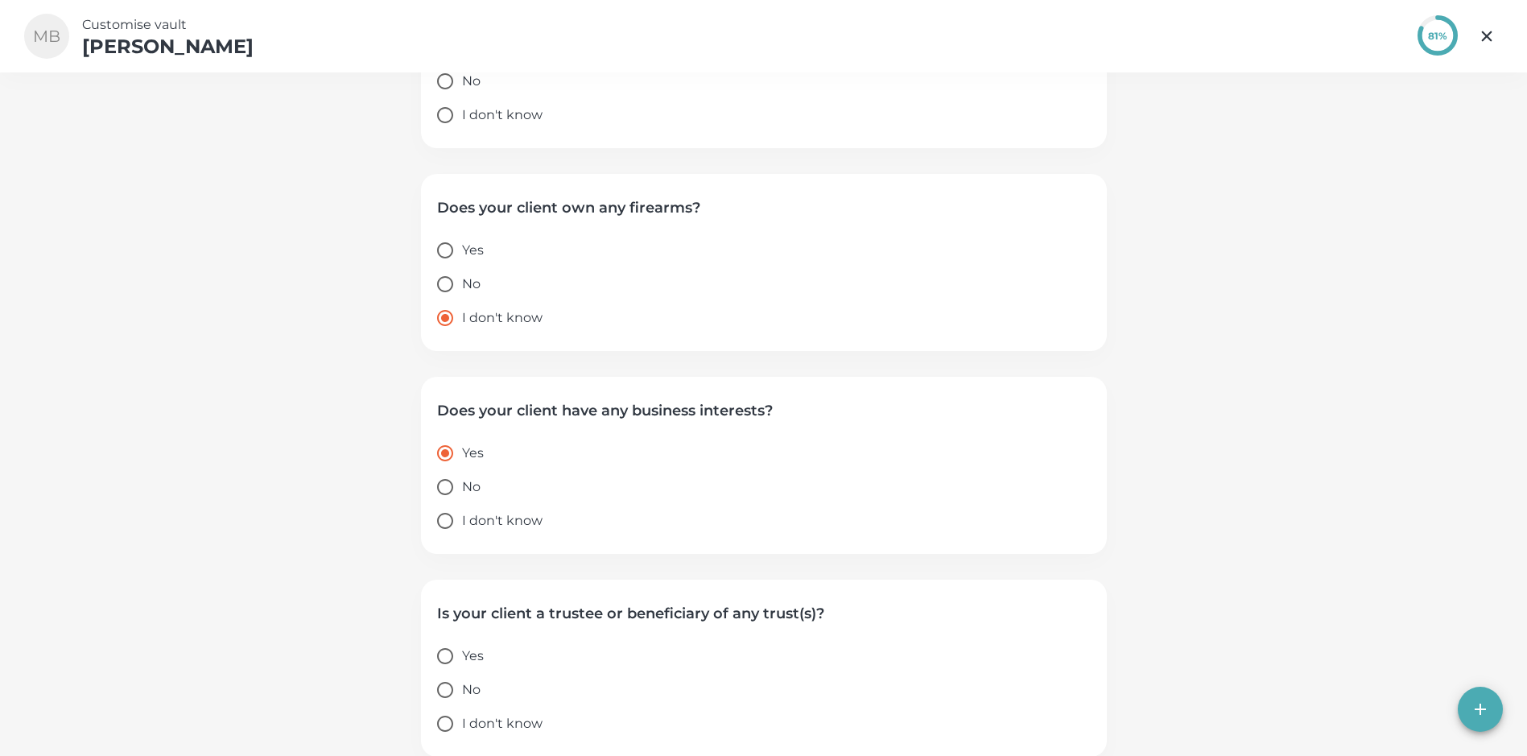
scroll to position [1542, 0]
click at [452, 732] on input "I don't know" at bounding box center [445, 723] width 34 height 34
radio input "true"
click at [452, 732] on input "I don't know" at bounding box center [445, 723] width 34 height 34
radio input "true"
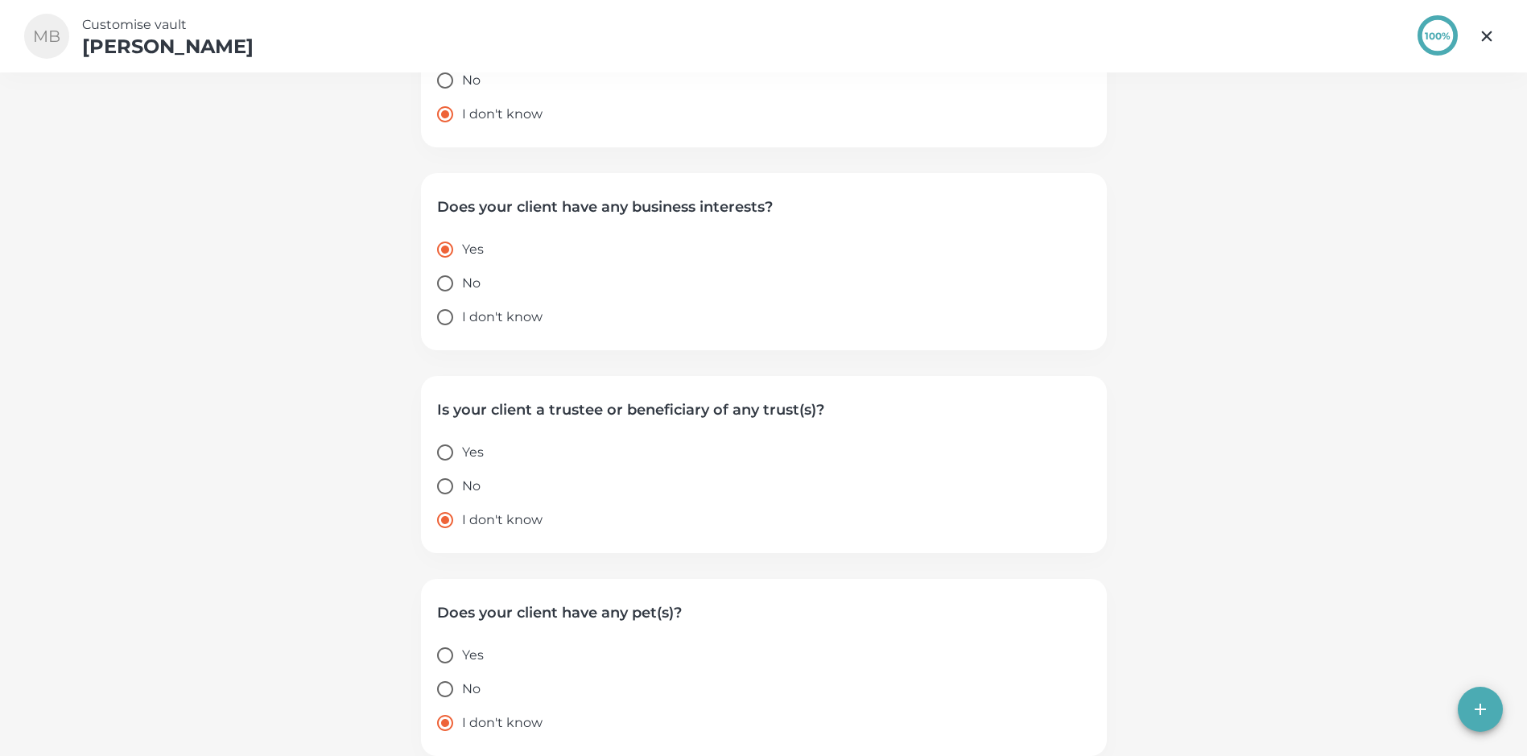
scroll to position [1834, 0]
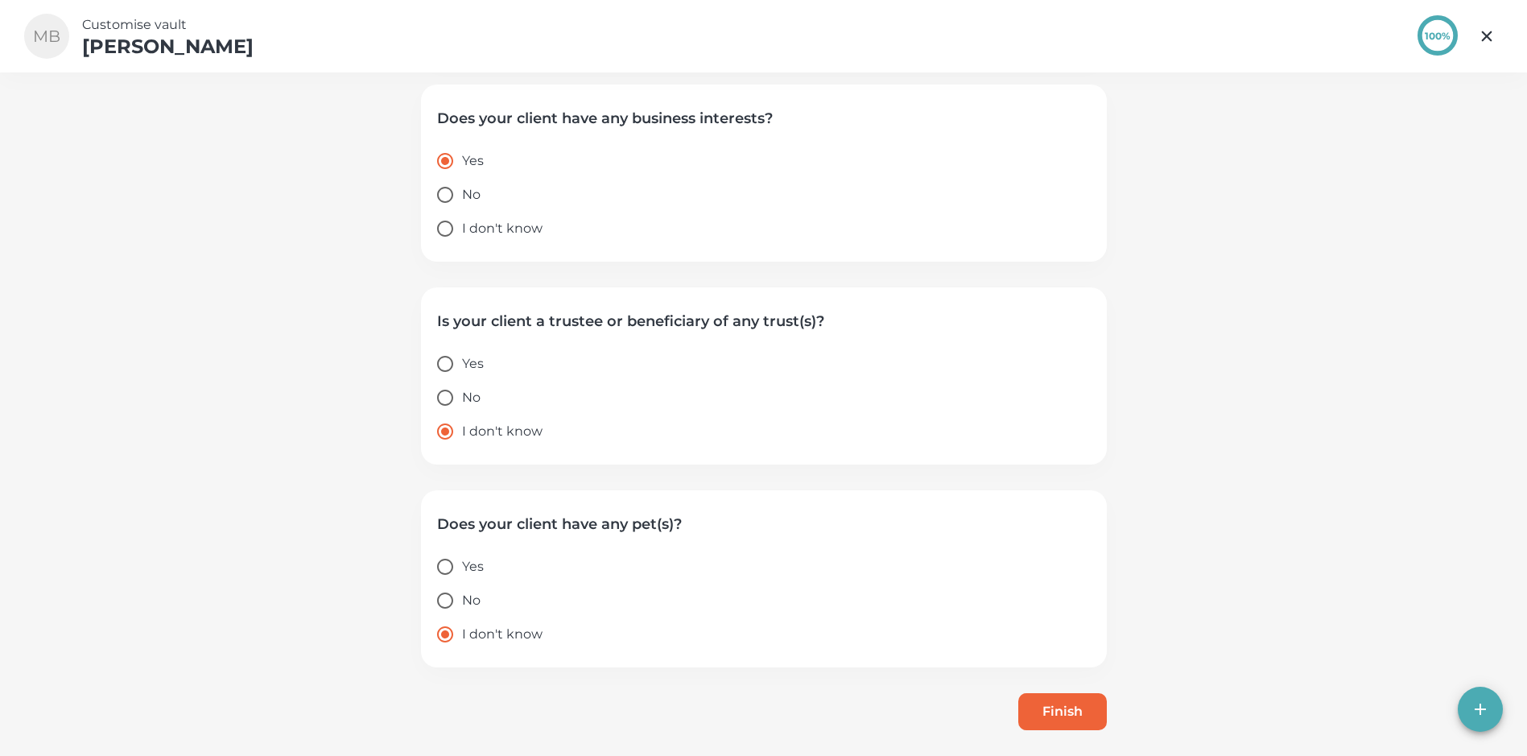
click at [1076, 698] on button "Finish" at bounding box center [1062, 711] width 89 height 37
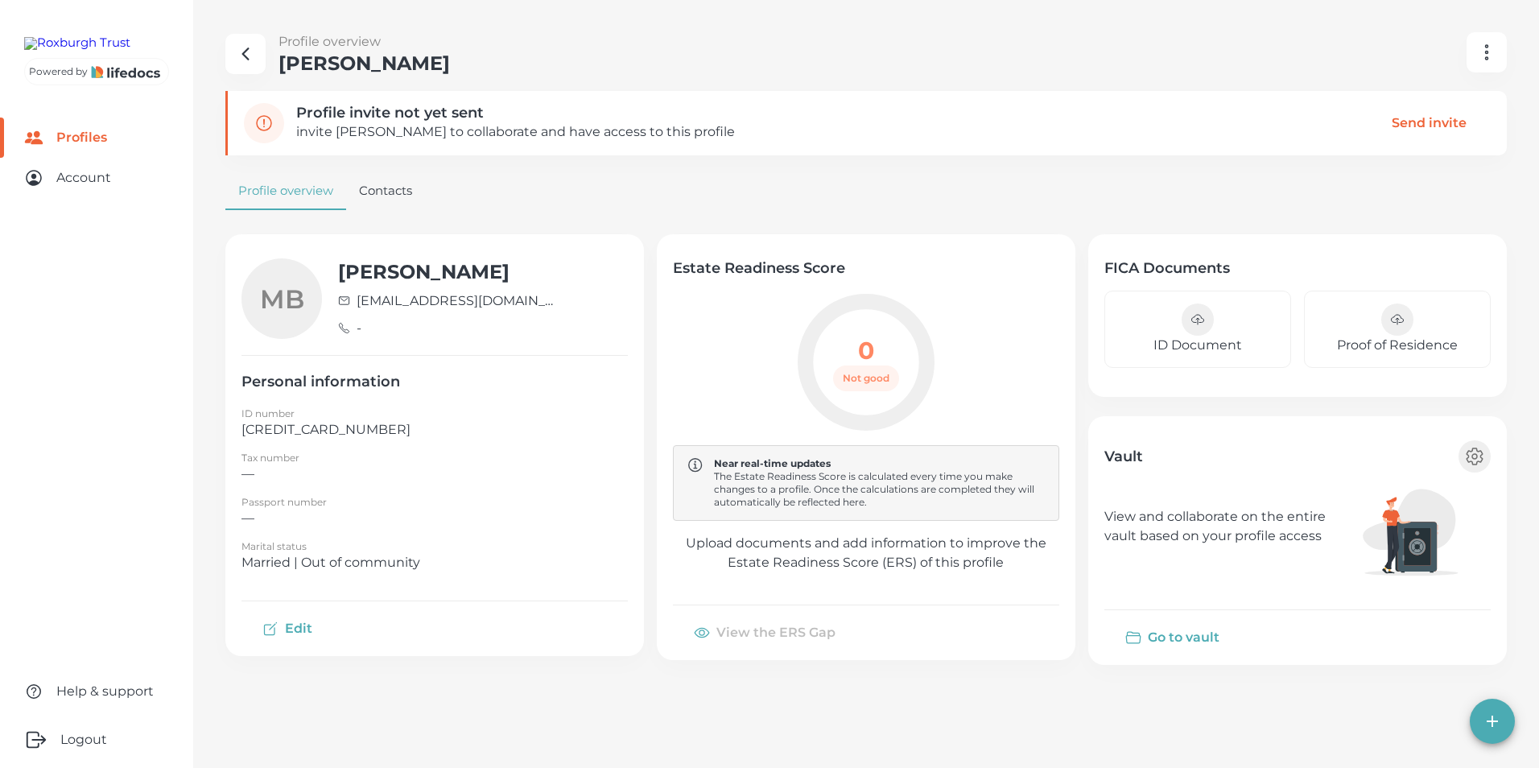
click at [1187, 330] on div "button" at bounding box center [1198, 320] width 32 height 32
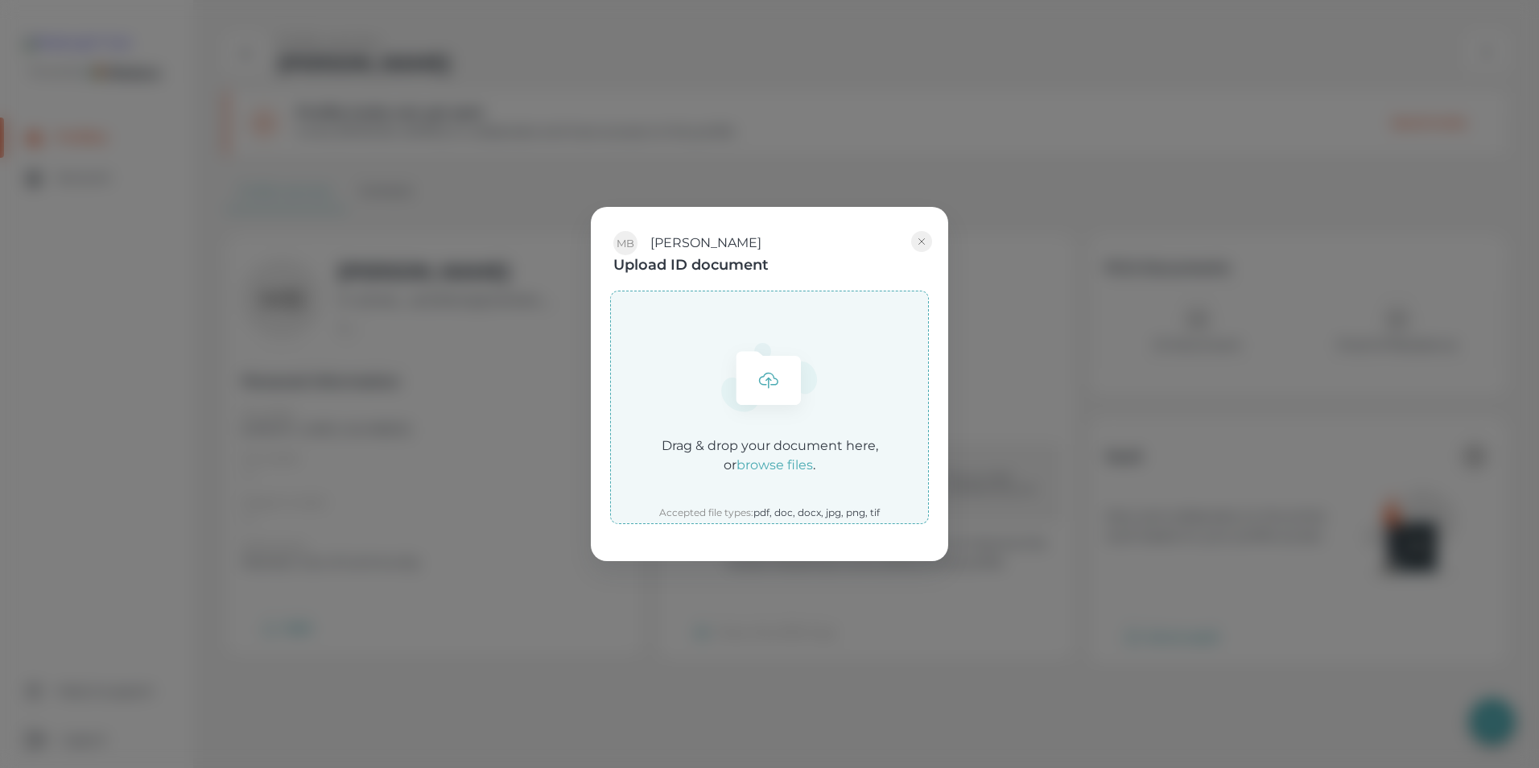
click at [784, 461] on em "browse files" at bounding box center [775, 464] width 76 height 15
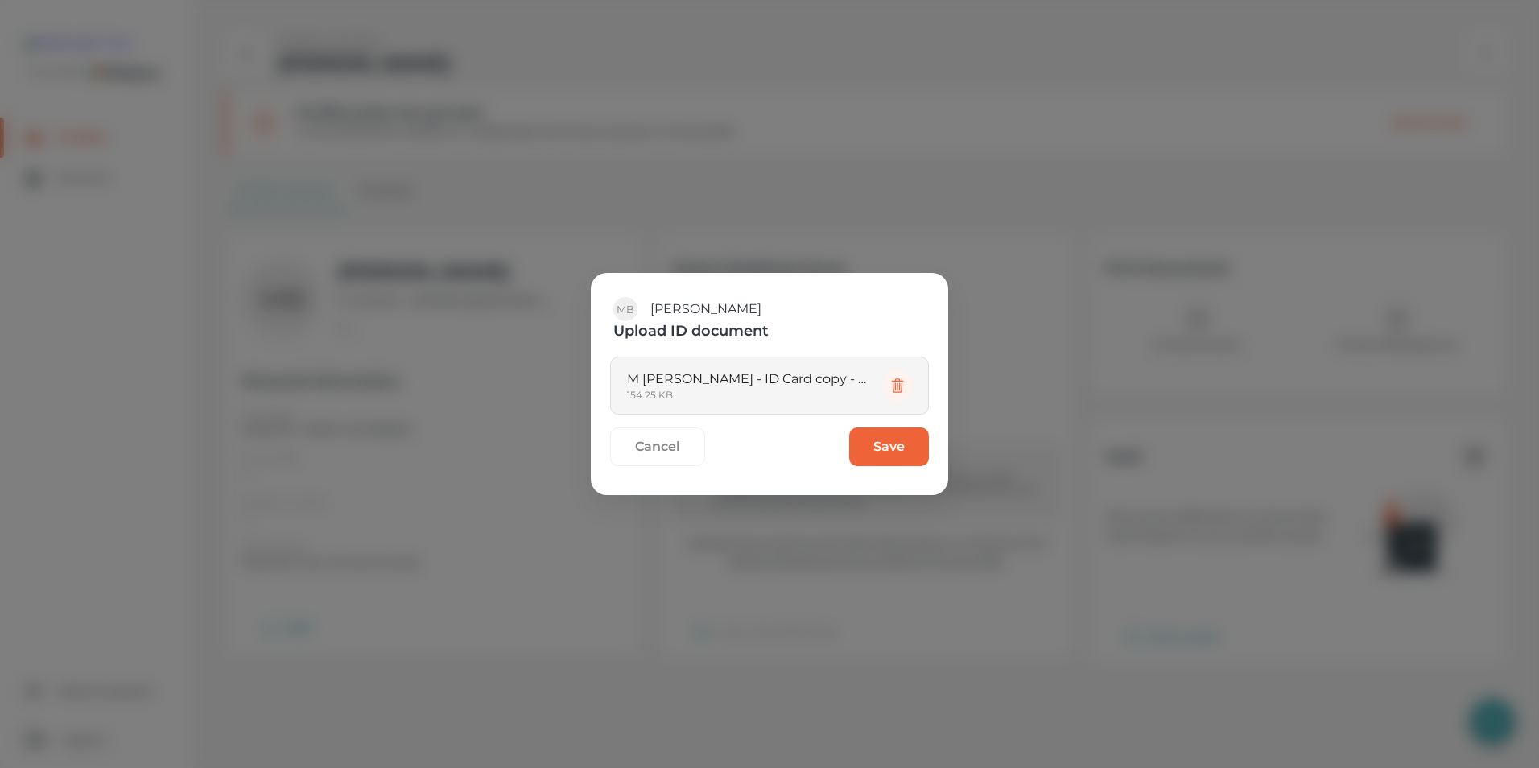
click at [894, 452] on button "Save" at bounding box center [889, 446] width 80 height 39
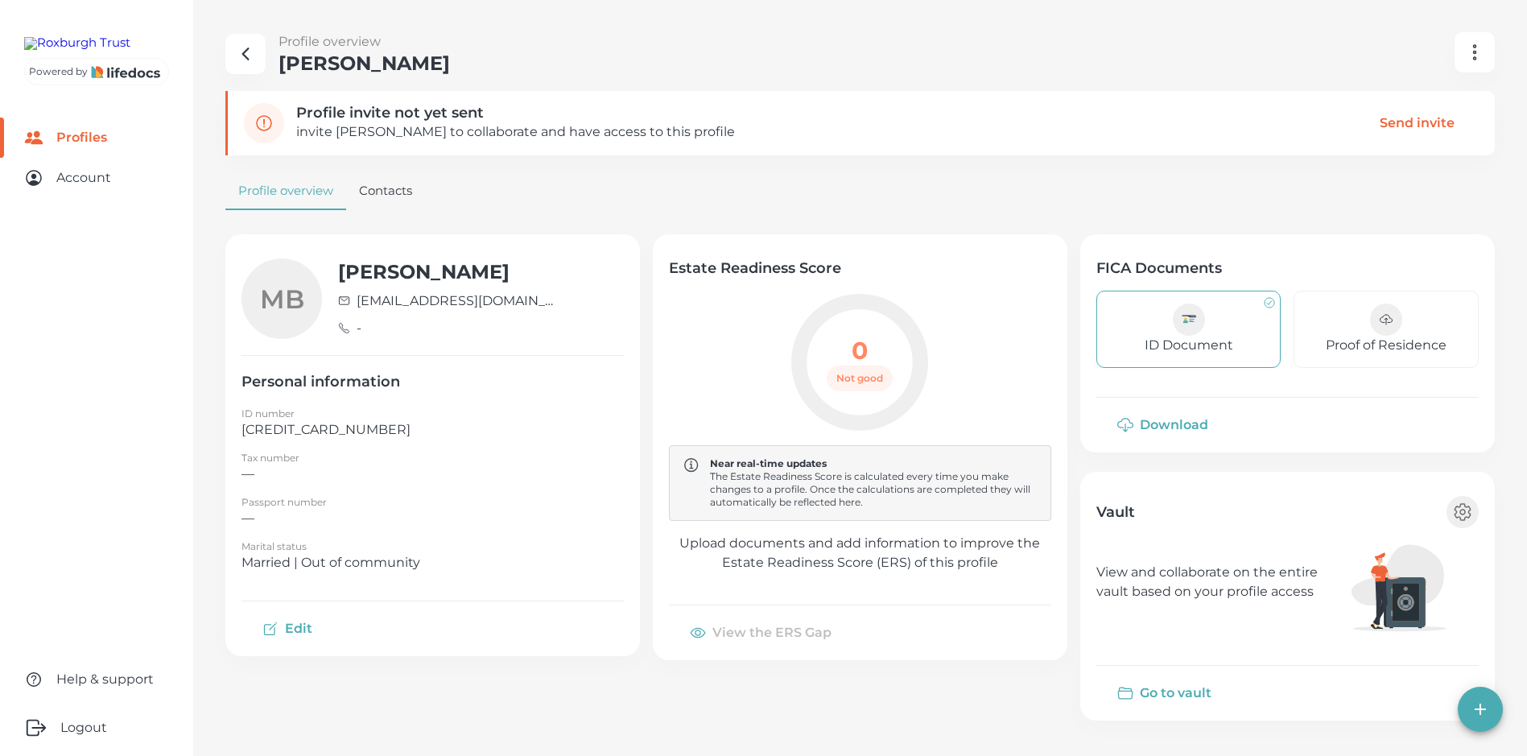
click at [1395, 344] on p "Proof of Residence" at bounding box center [1386, 345] width 121 height 19
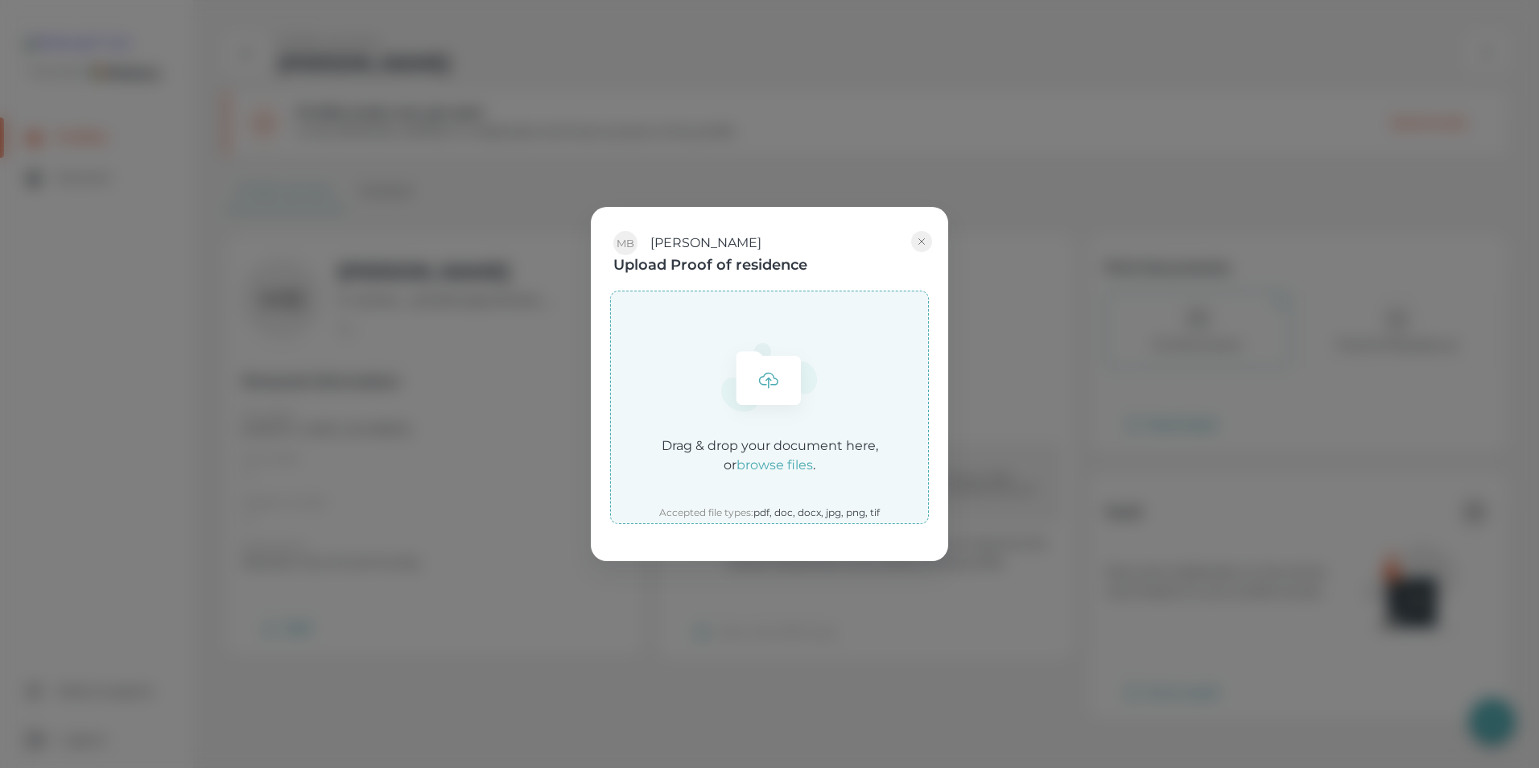
click at [775, 473] on p "Drag & drop your document here, or browse files ." at bounding box center [770, 455] width 217 height 39
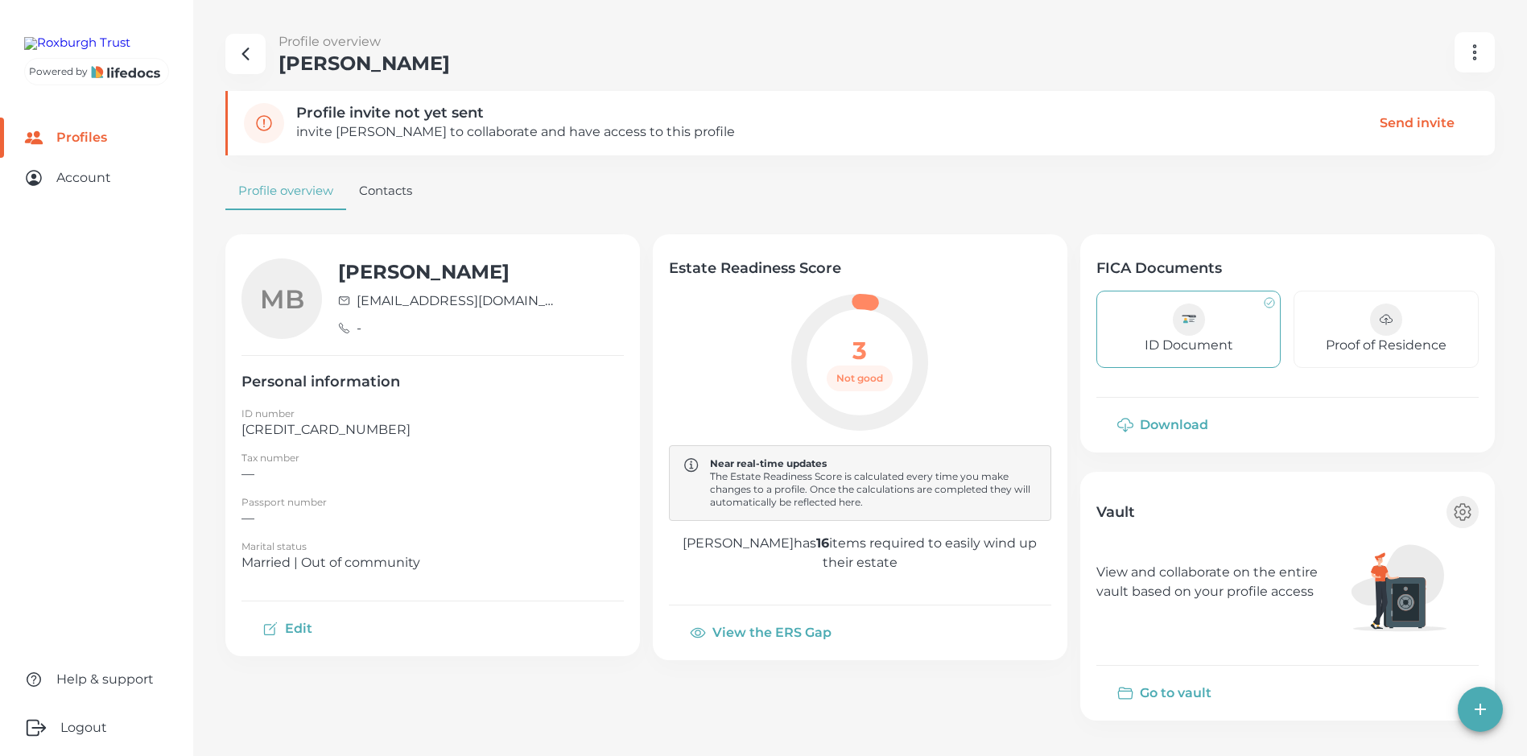
click at [1424, 324] on button "Proof of Residence" at bounding box center [1386, 329] width 185 height 77
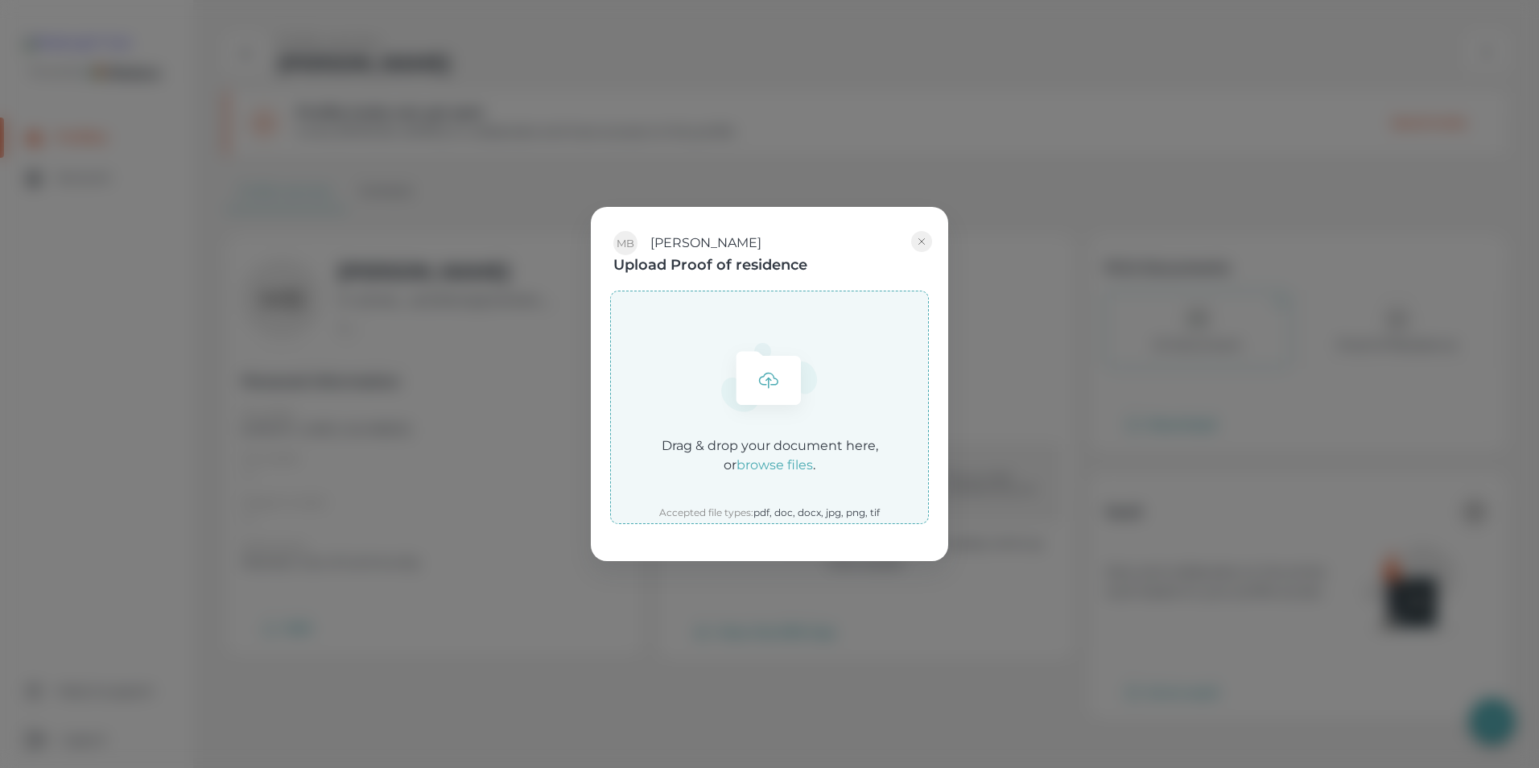
click at [799, 458] on em "browse files" at bounding box center [775, 464] width 76 height 15
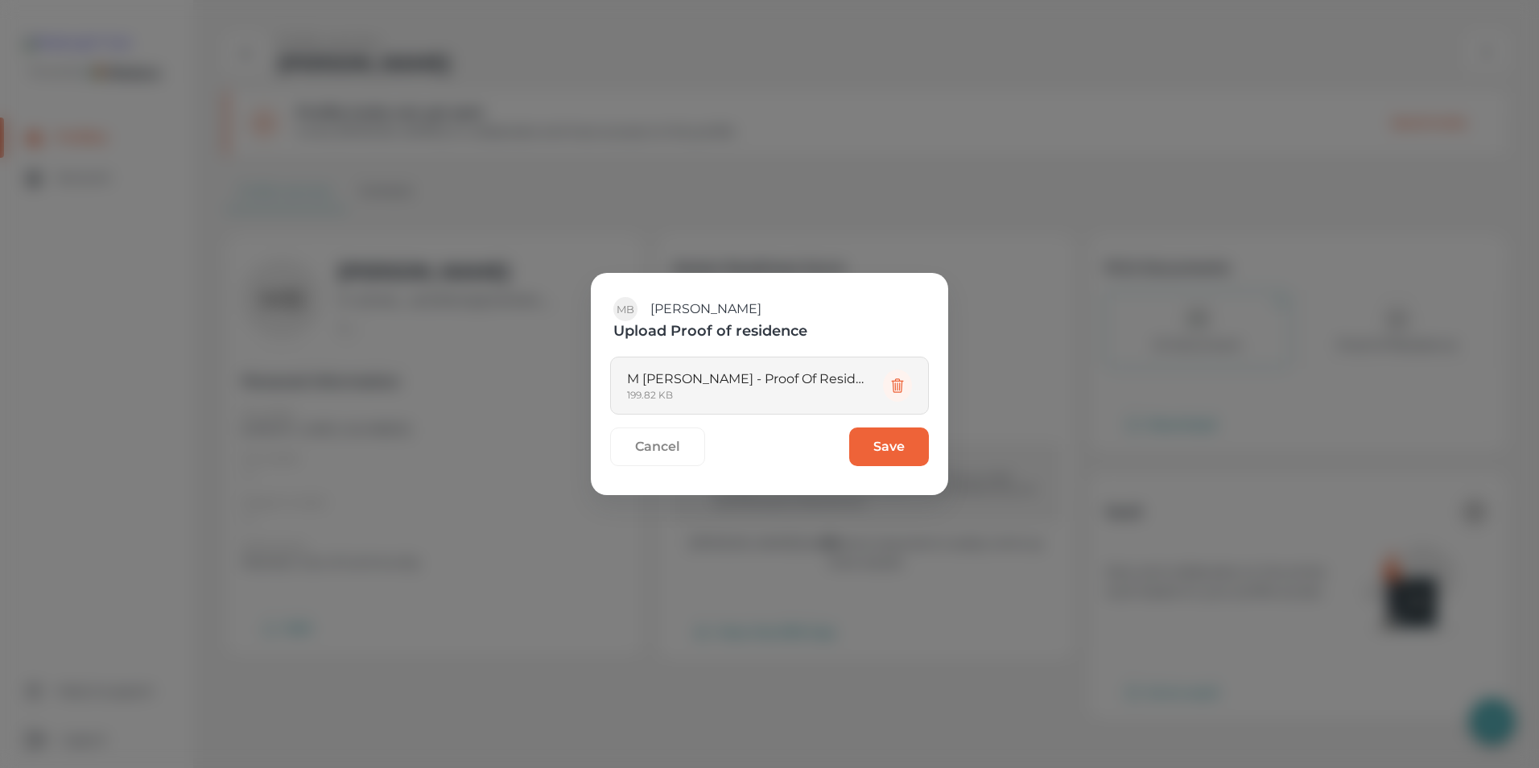
click at [897, 440] on button "Save" at bounding box center [889, 446] width 80 height 39
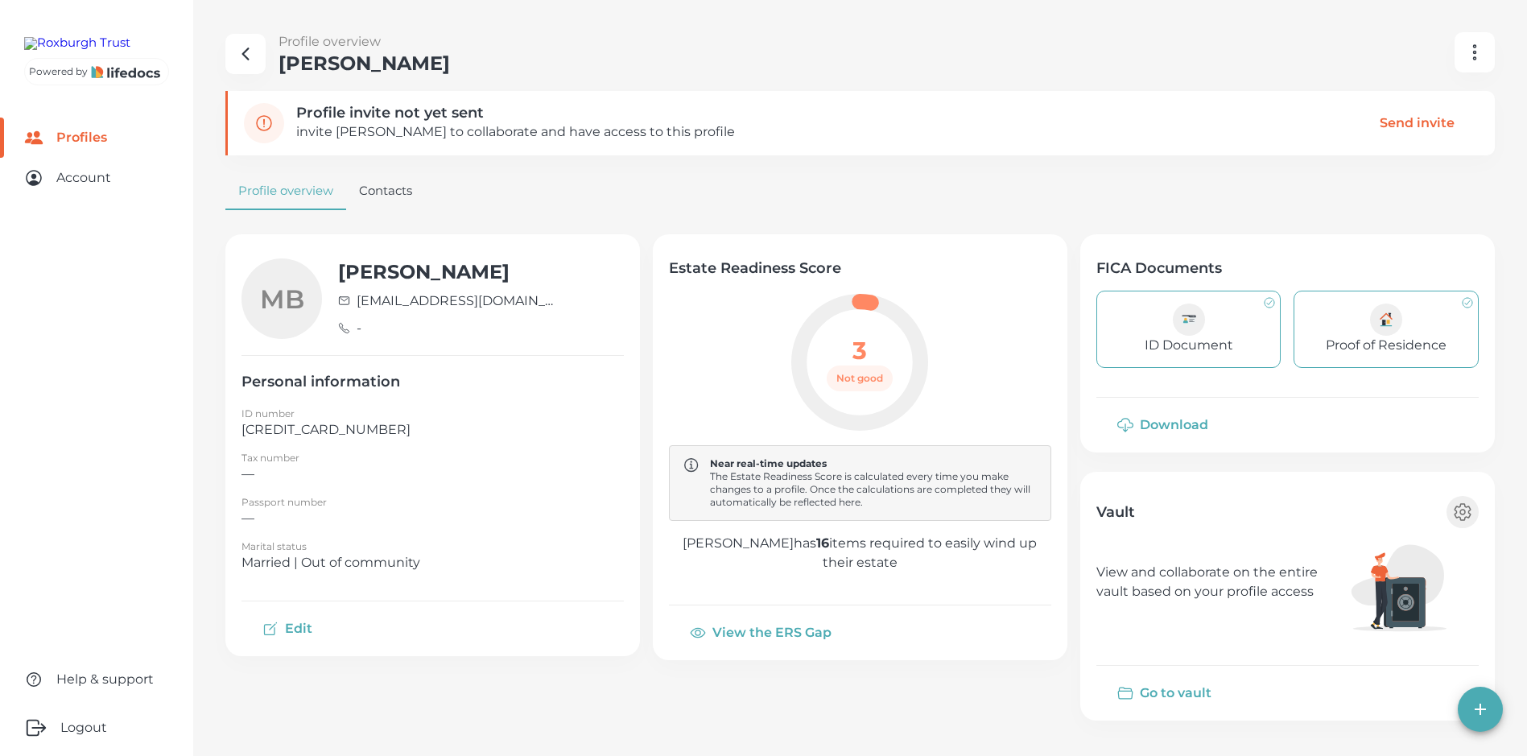
click at [1175, 695] on button "Go to vault" at bounding box center [1165, 693] width 139 height 39
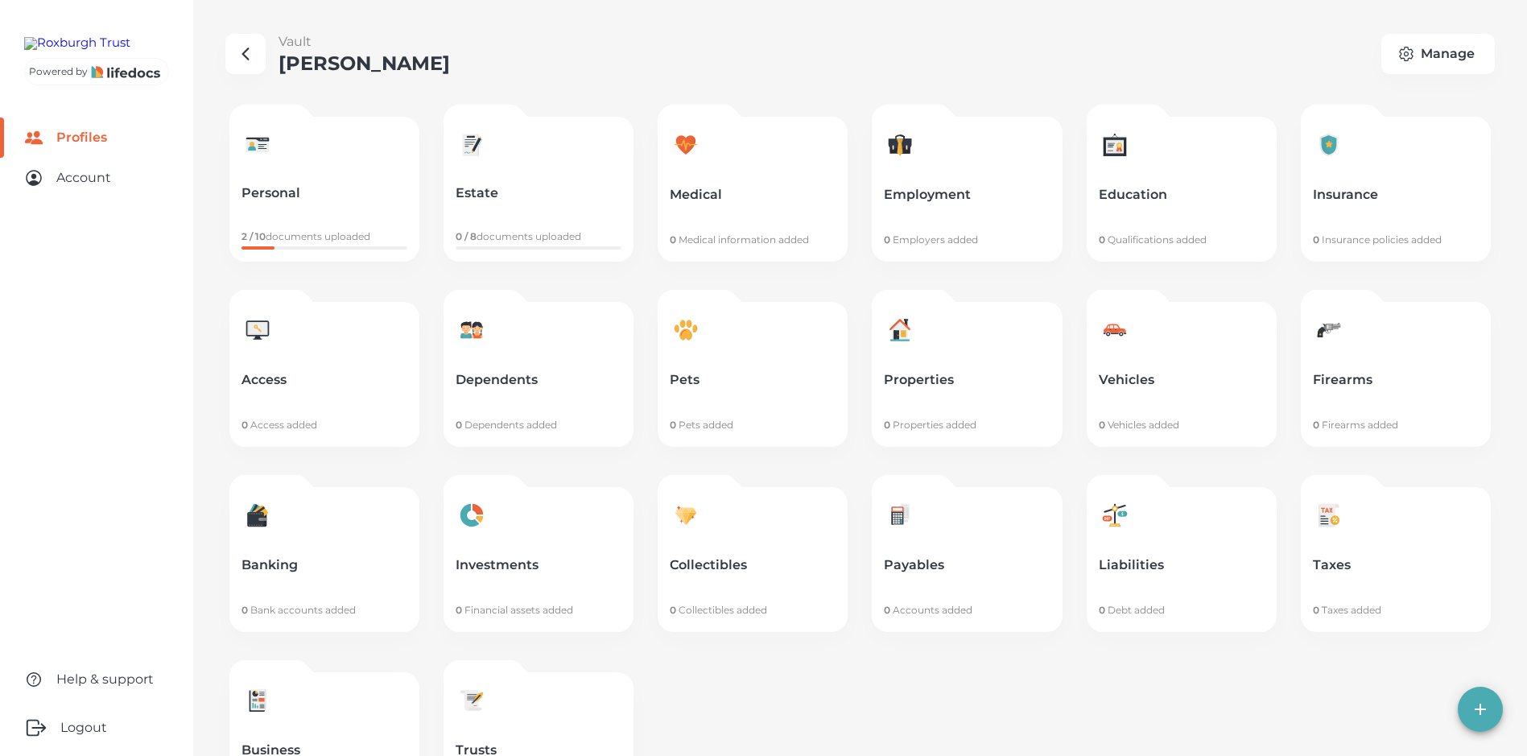
click at [241, 185] on link "Personal 2 / 10 documents uploaded" at bounding box center [324, 189] width 190 height 145
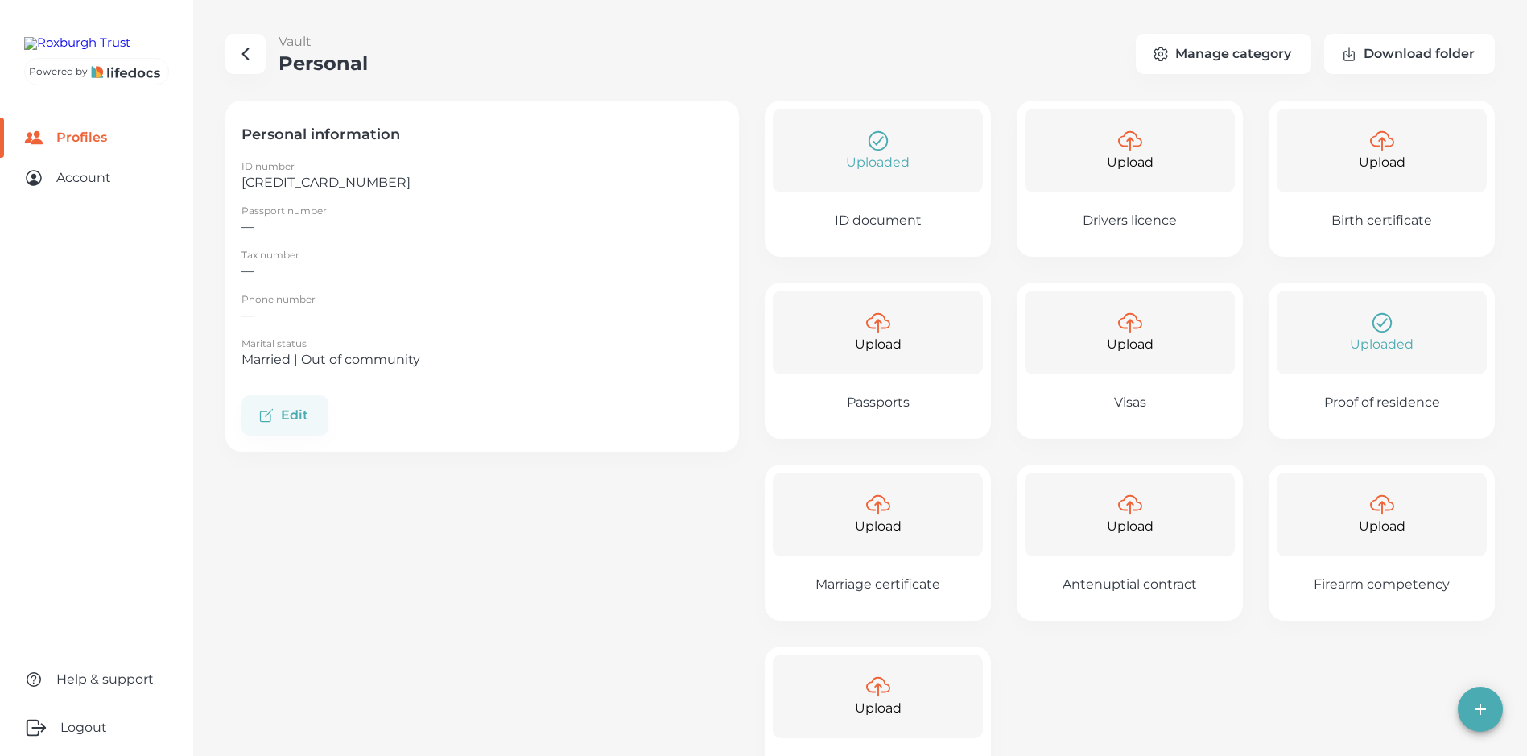
click at [877, 535] on p "Upload" at bounding box center [878, 526] width 47 height 19
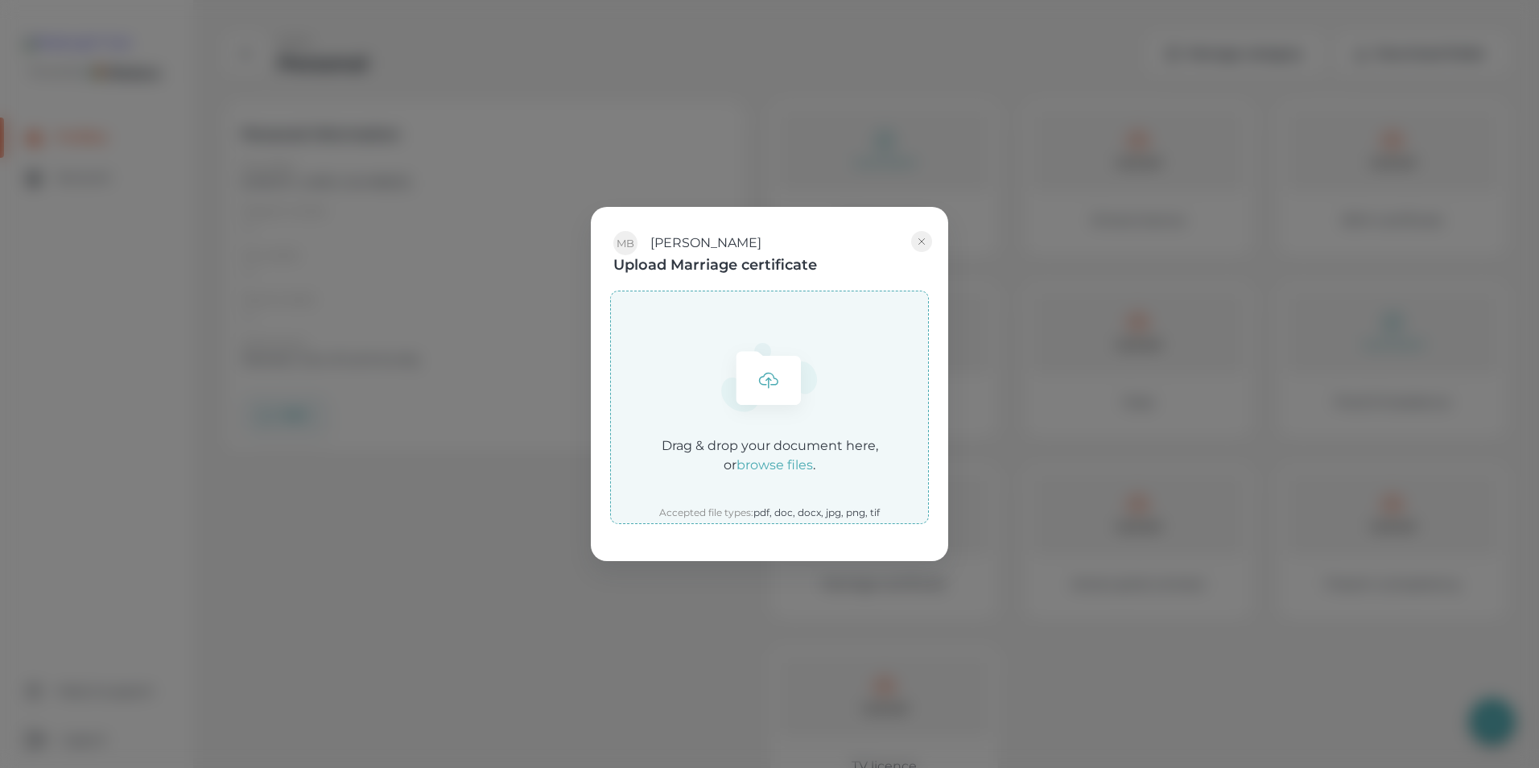
click at [776, 467] on em "browse files" at bounding box center [775, 464] width 76 height 15
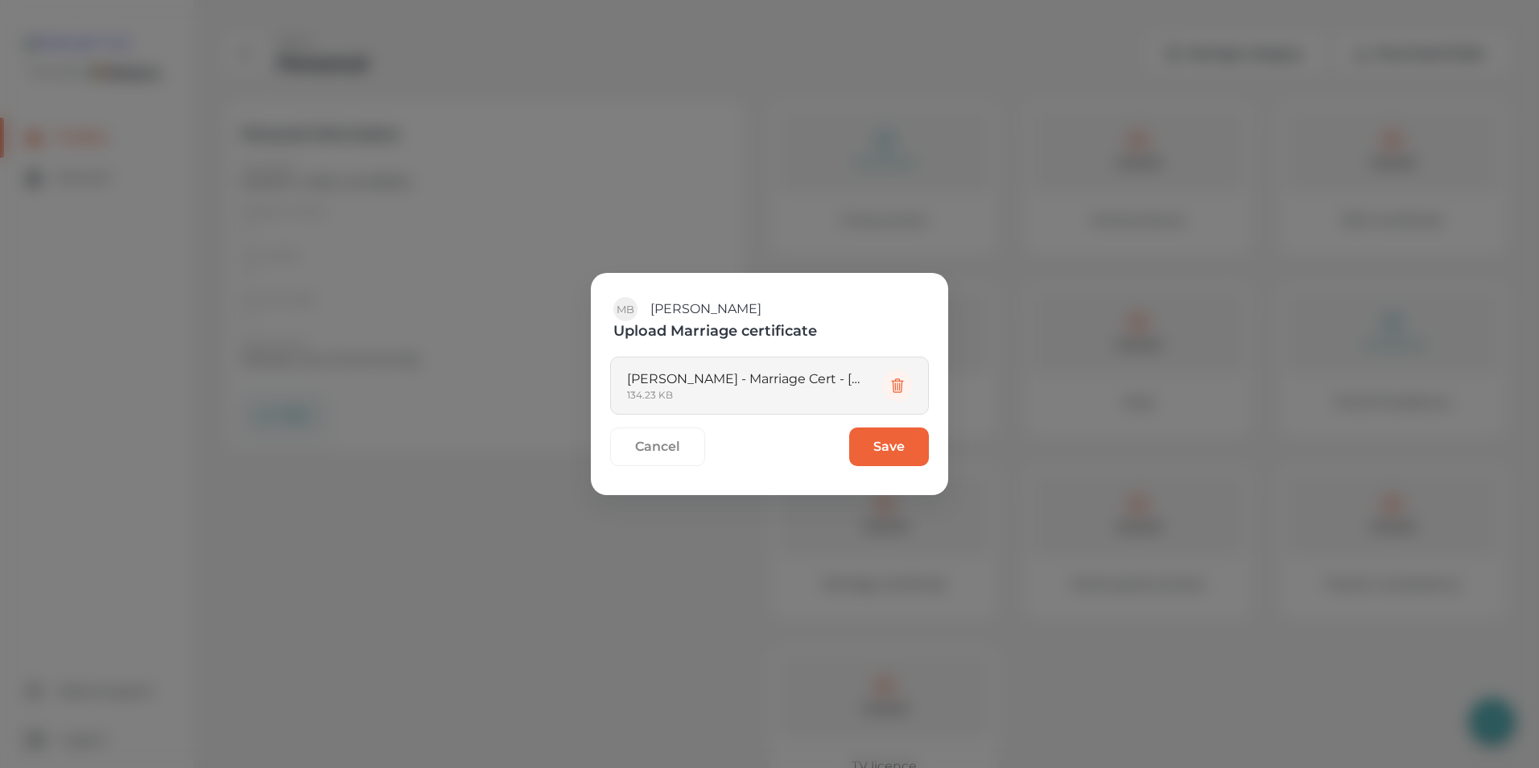
click at [877, 463] on button "Save" at bounding box center [889, 446] width 80 height 39
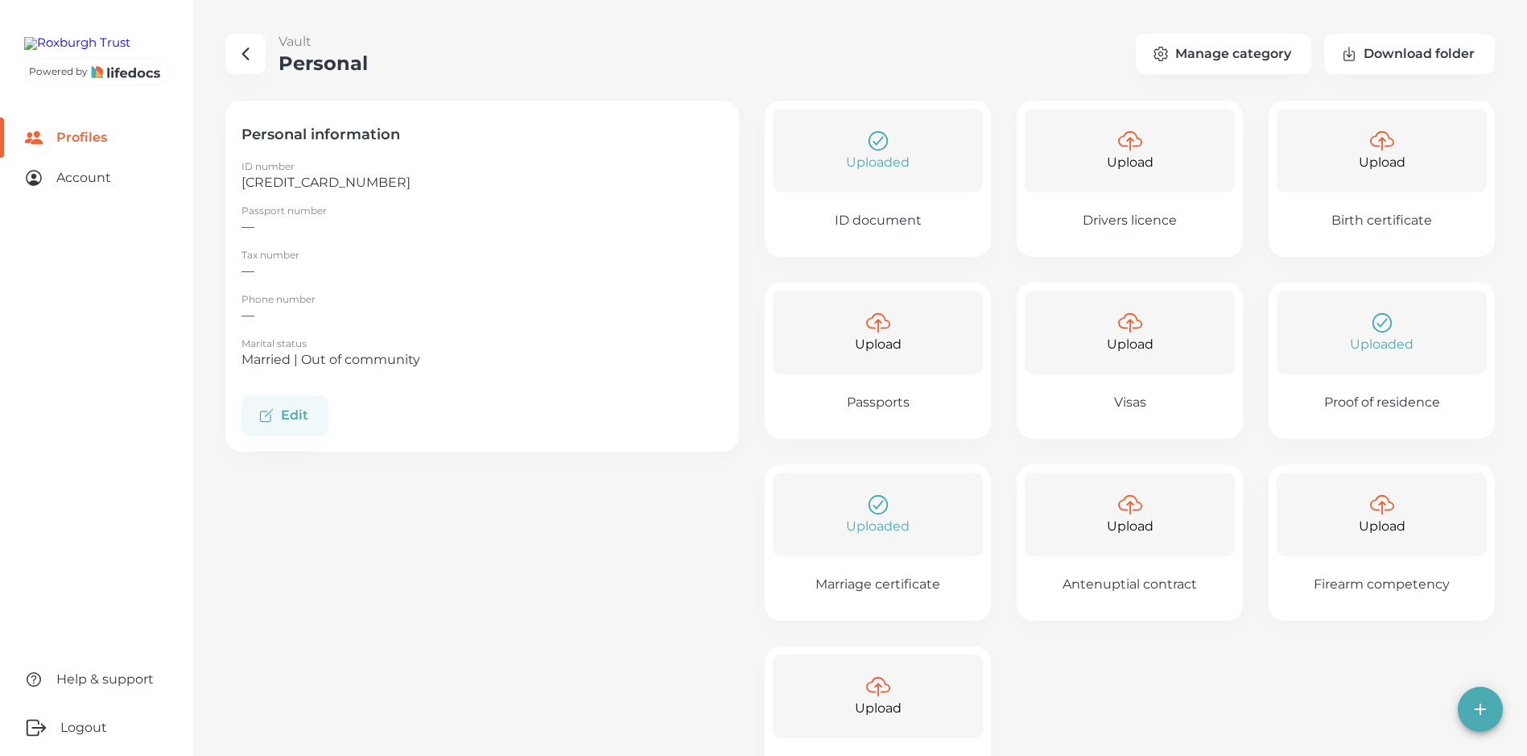
click at [253, 58] on icon "button" at bounding box center [245, 53] width 19 height 19
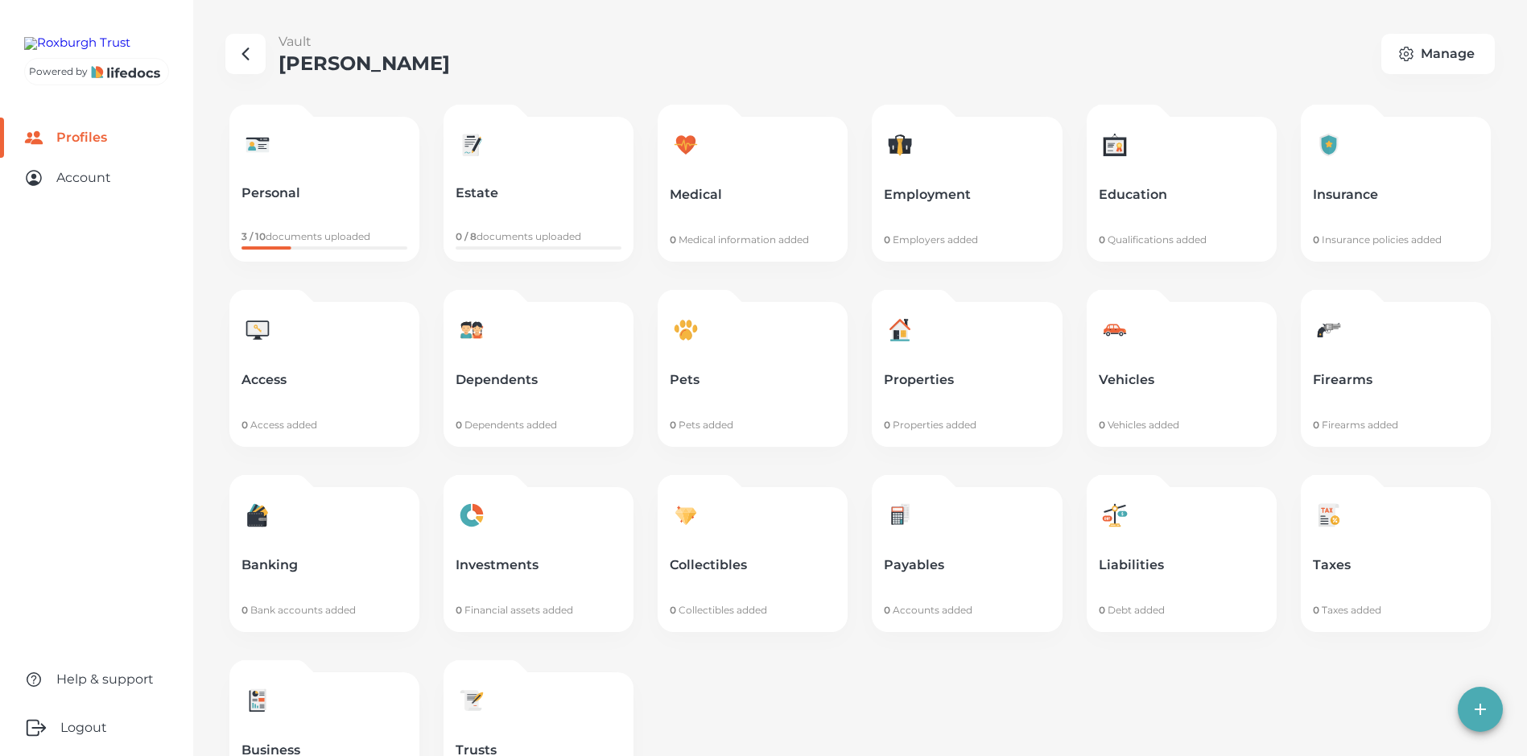
click at [471, 188] on p "Estate" at bounding box center [539, 193] width 166 height 16
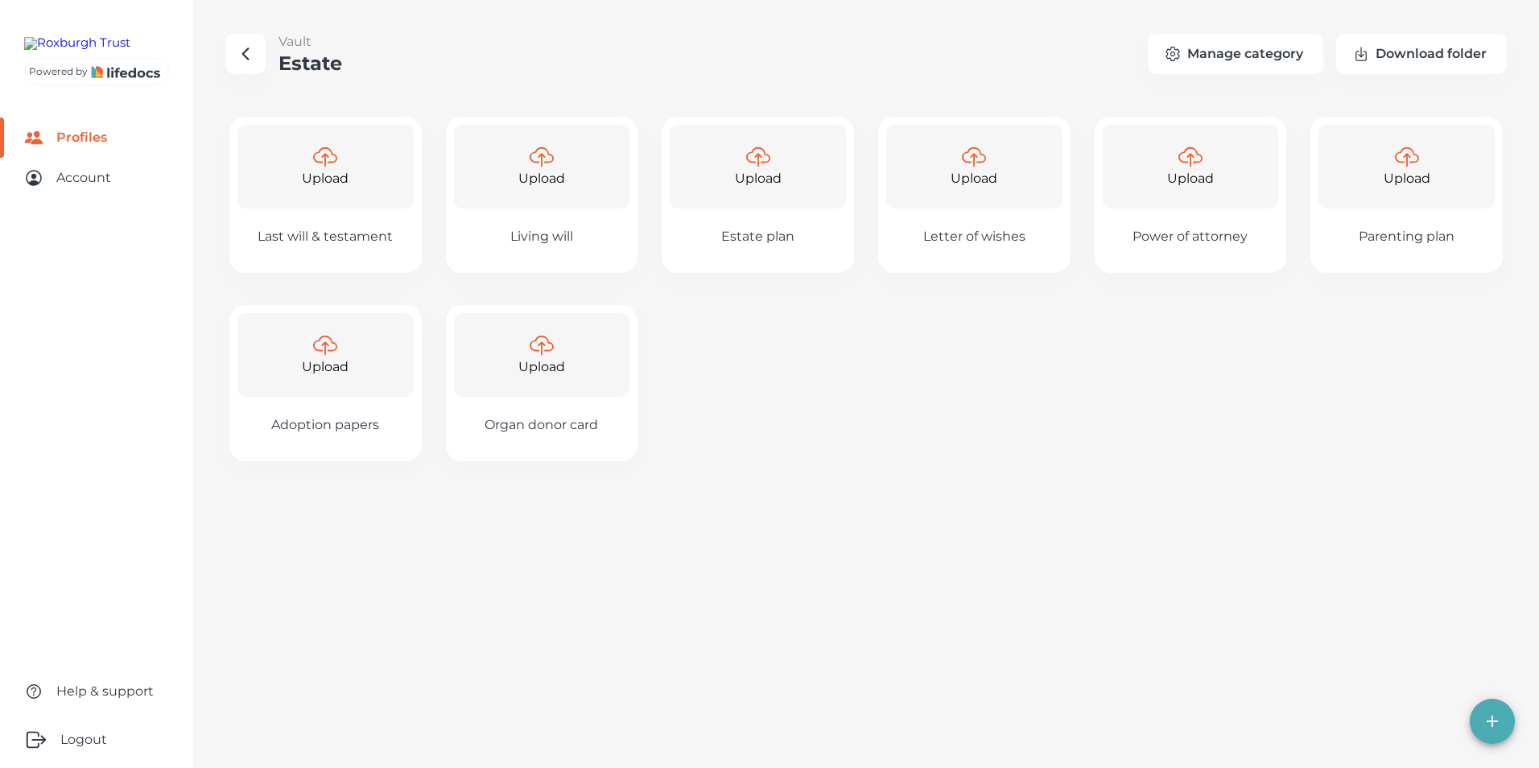
click at [343, 183] on p "Upload" at bounding box center [325, 178] width 47 height 19
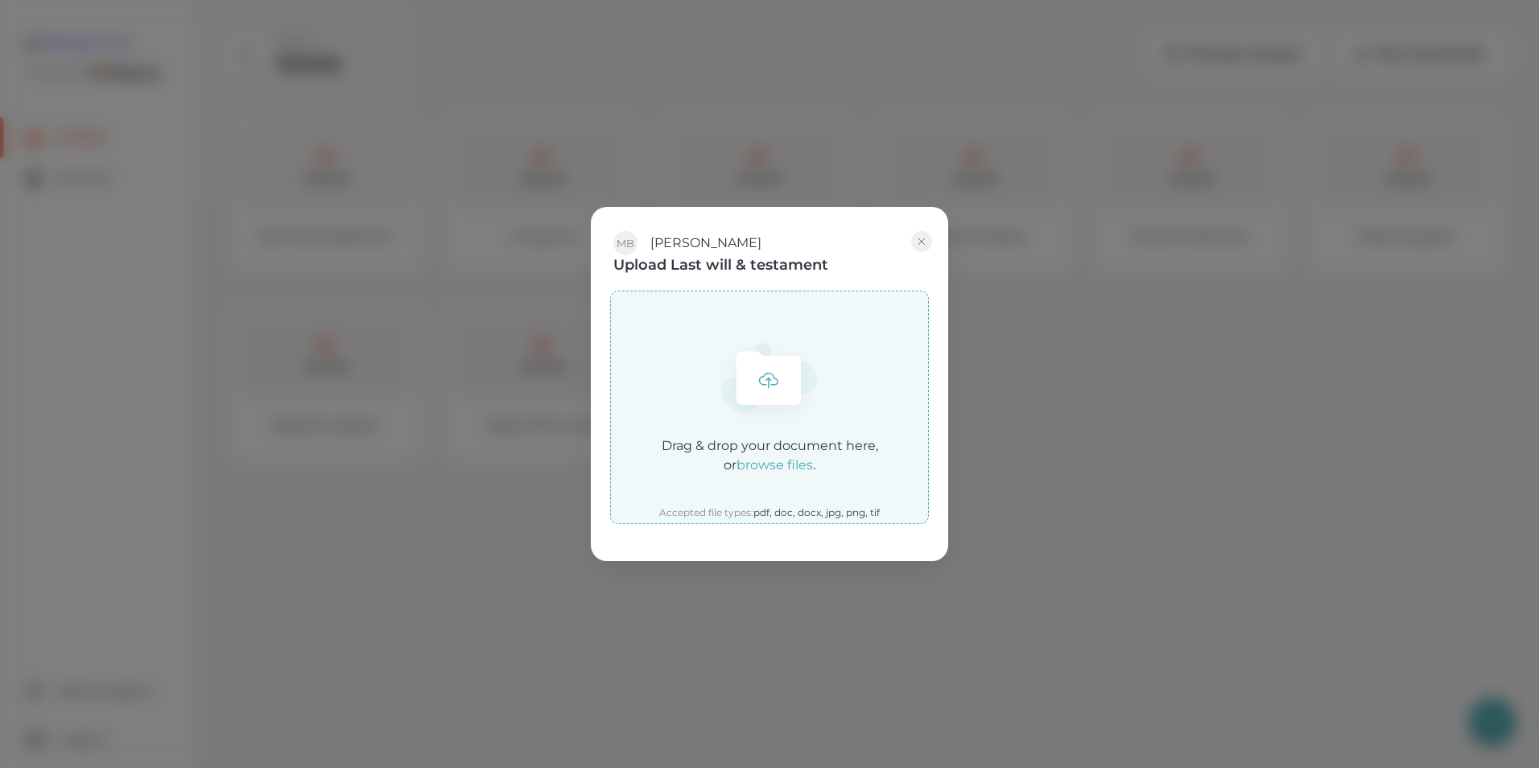
click at [773, 467] on em "browse files" at bounding box center [775, 464] width 76 height 15
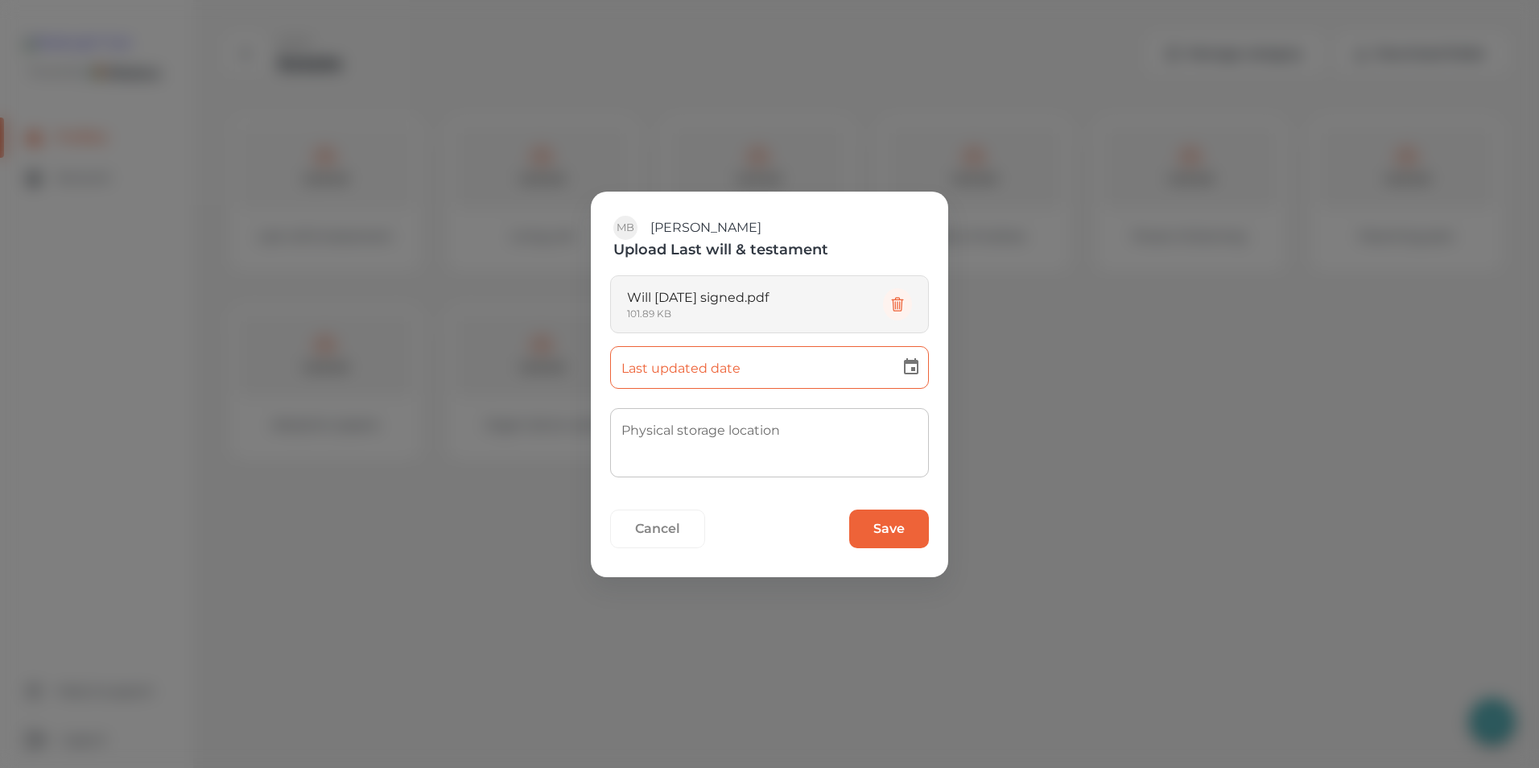
click at [916, 370] on icon "Choose date" at bounding box center [911, 366] width 19 height 19
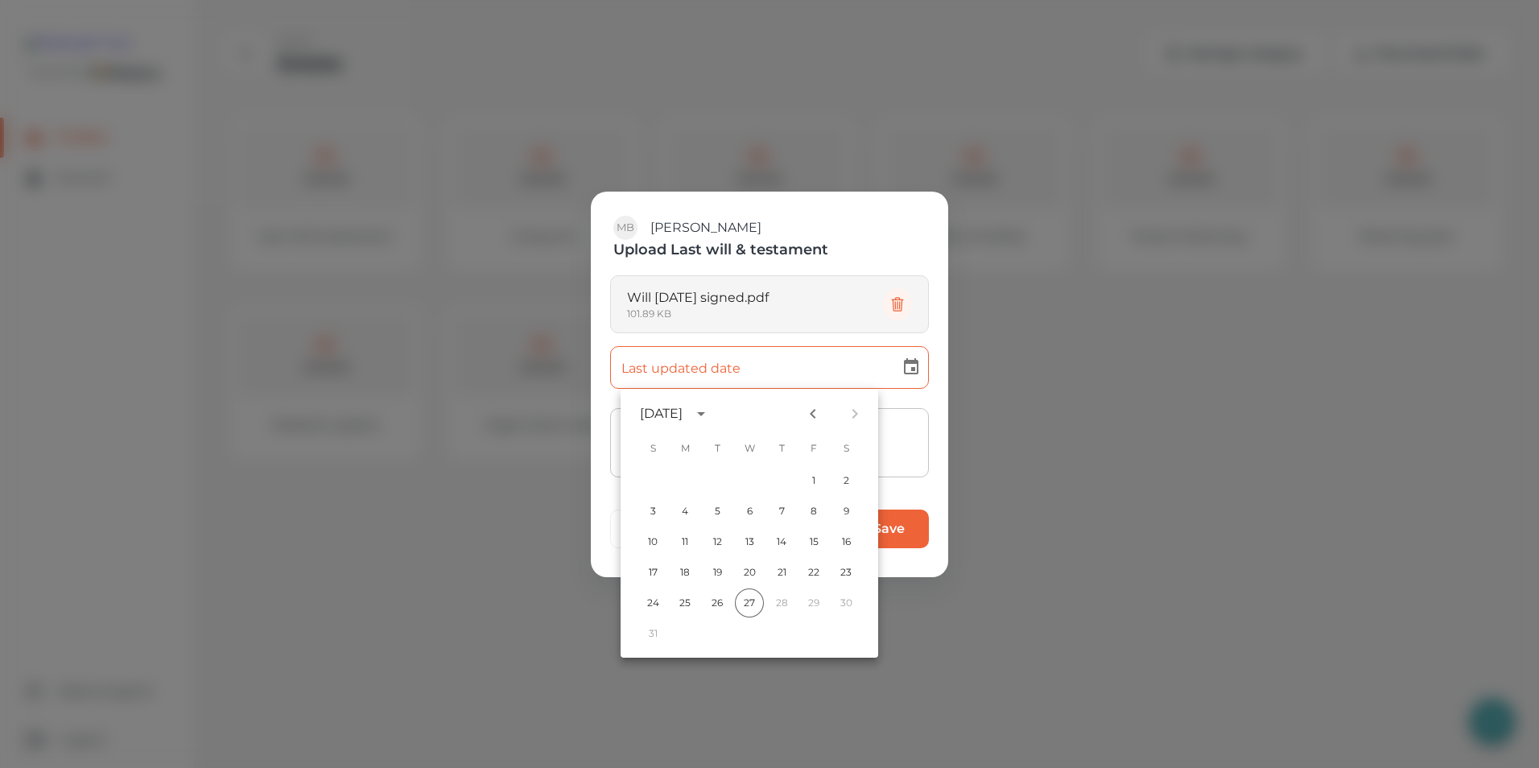
click at [711, 411] on icon "calendar view is open, switch to year view" at bounding box center [701, 413] width 19 height 19
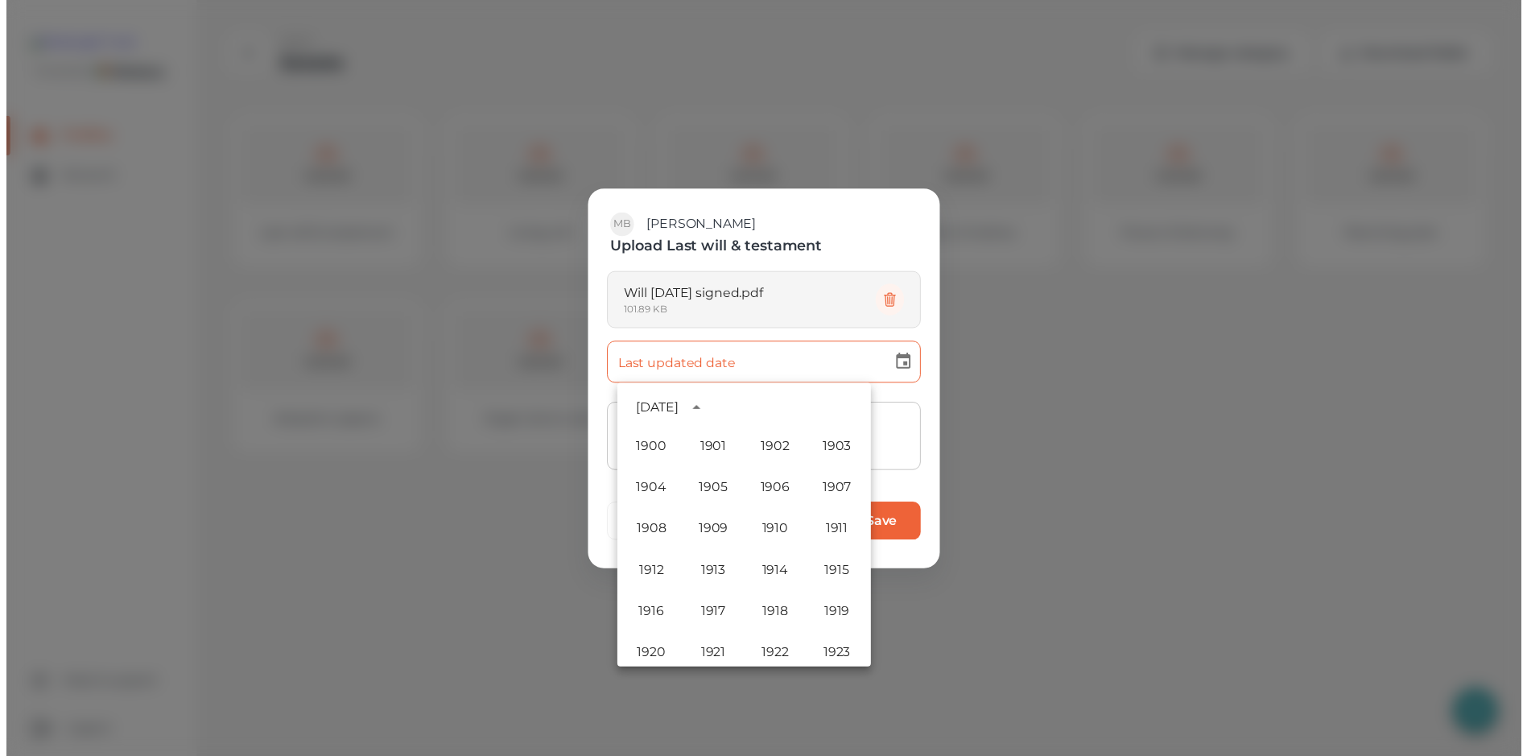
scroll to position [1196, 0]
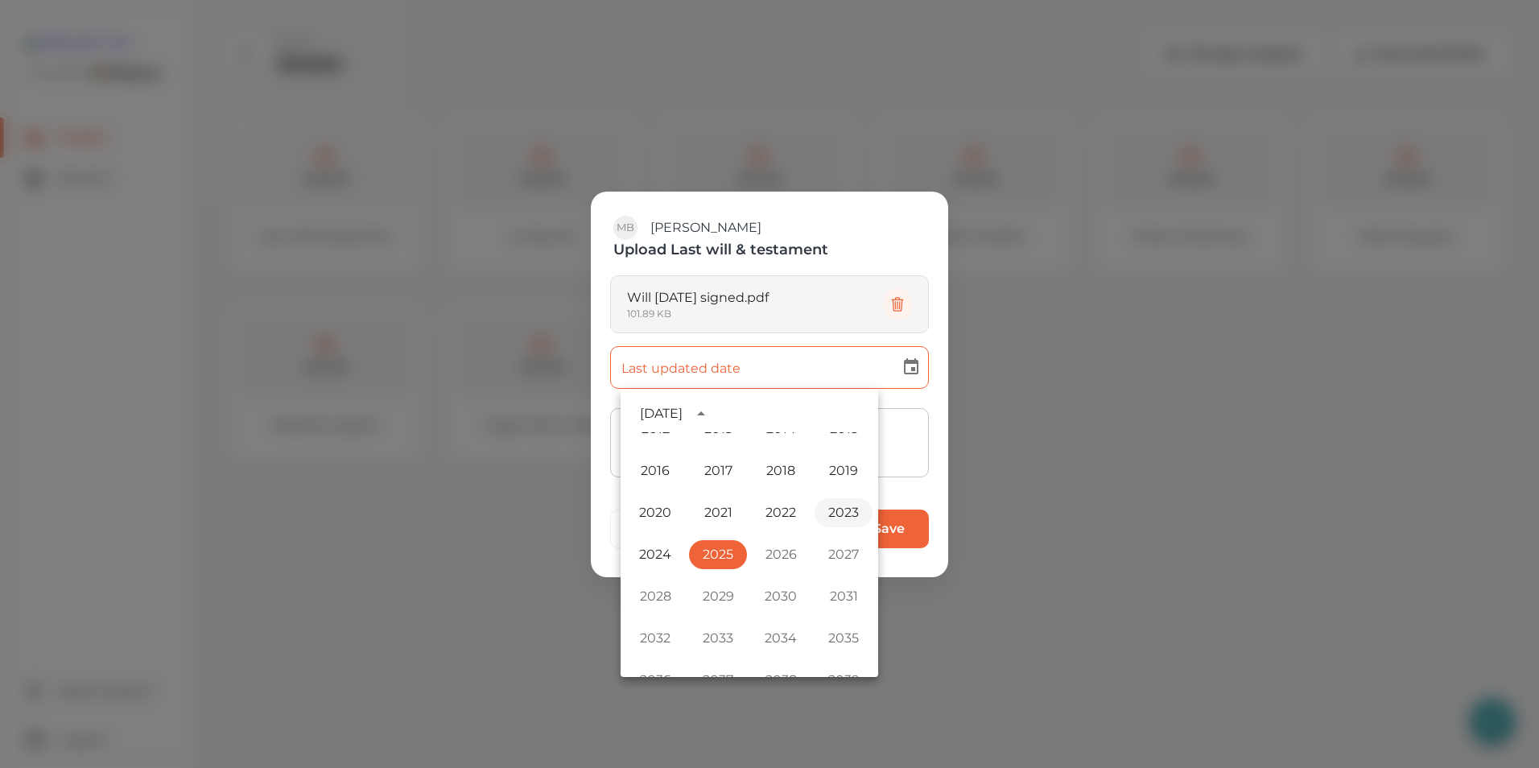
click at [824, 511] on button "2023" at bounding box center [844, 512] width 58 height 29
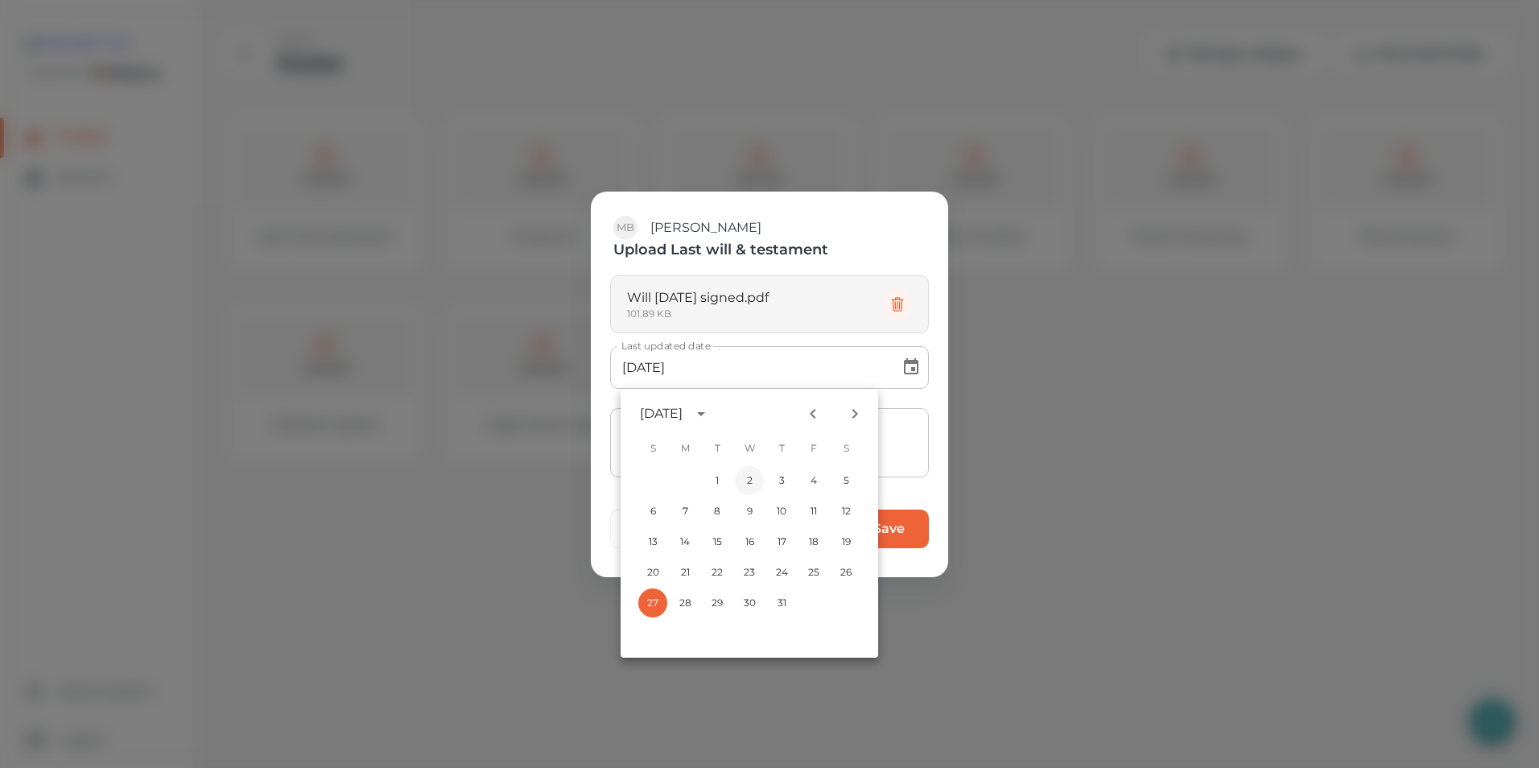
click at [748, 477] on button "2" at bounding box center [749, 480] width 29 height 29
type input "[DATE]"
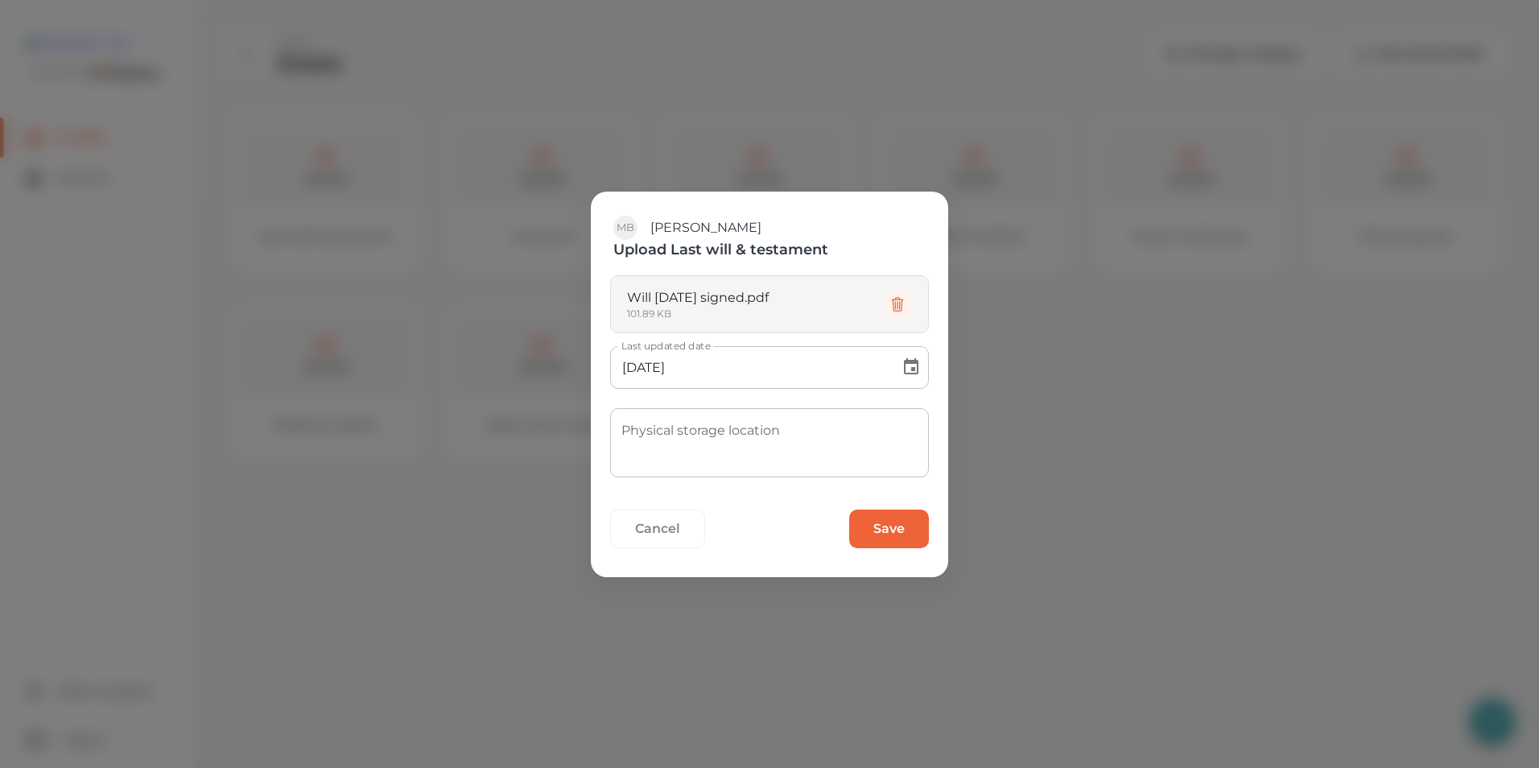
click at [889, 522] on button "Save" at bounding box center [889, 529] width 80 height 39
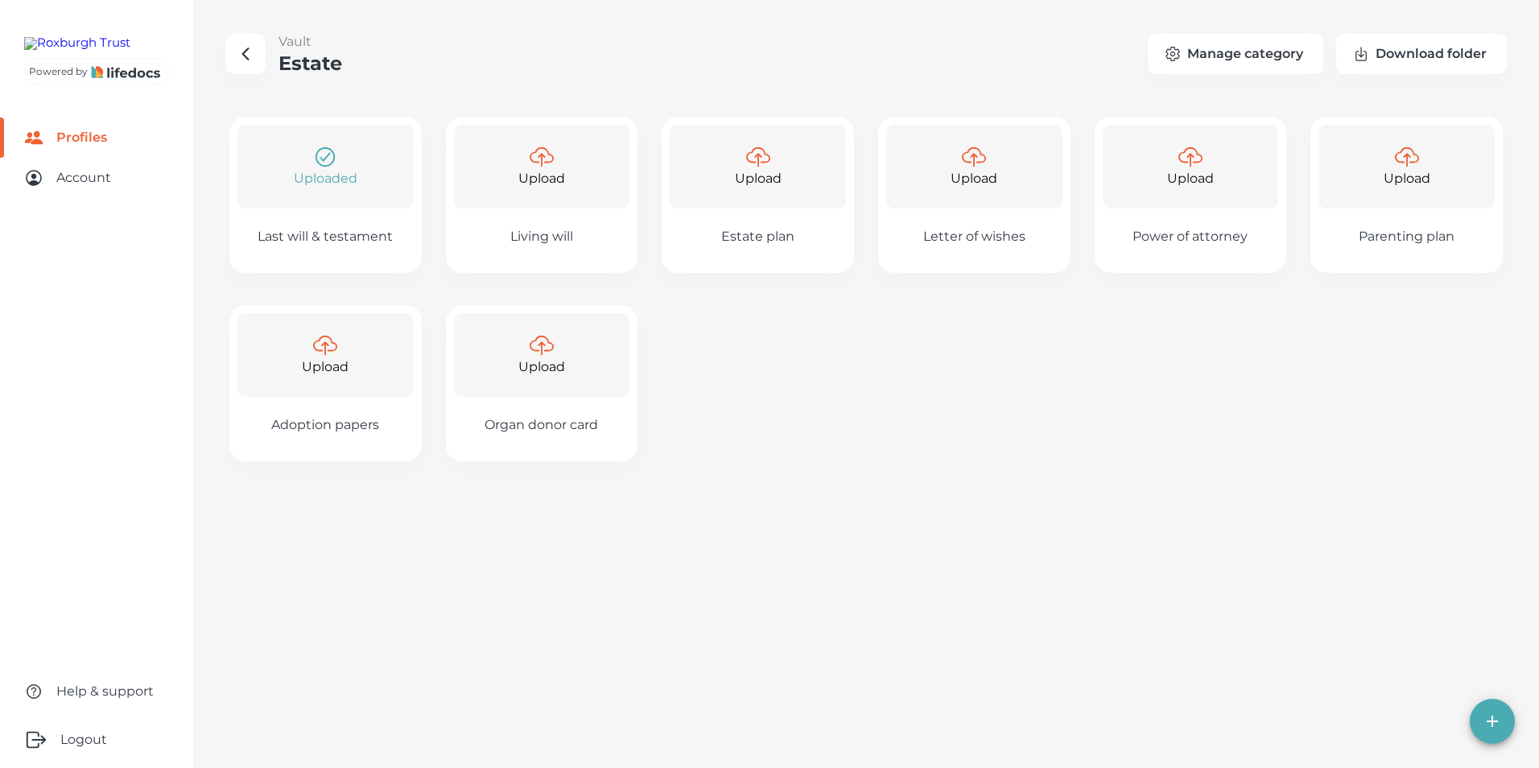
click at [244, 56] on icon "button" at bounding box center [246, 53] width 6 height 11
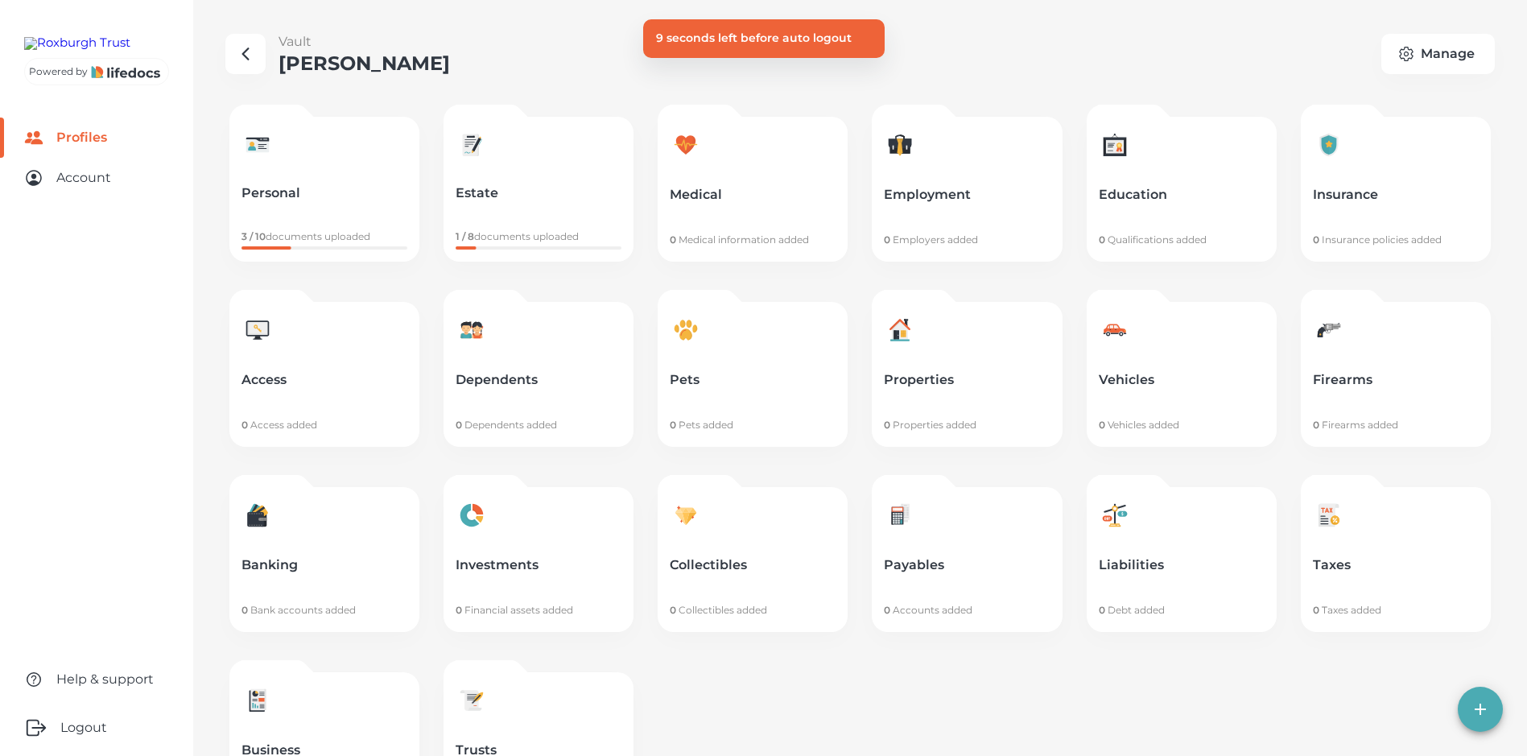
click at [781, 93] on main "Vault [PERSON_NAME] Manage Personal 3 / 10 documents uploaded Estate 1 / 8 docu…" at bounding box center [763, 436] width 1527 height 873
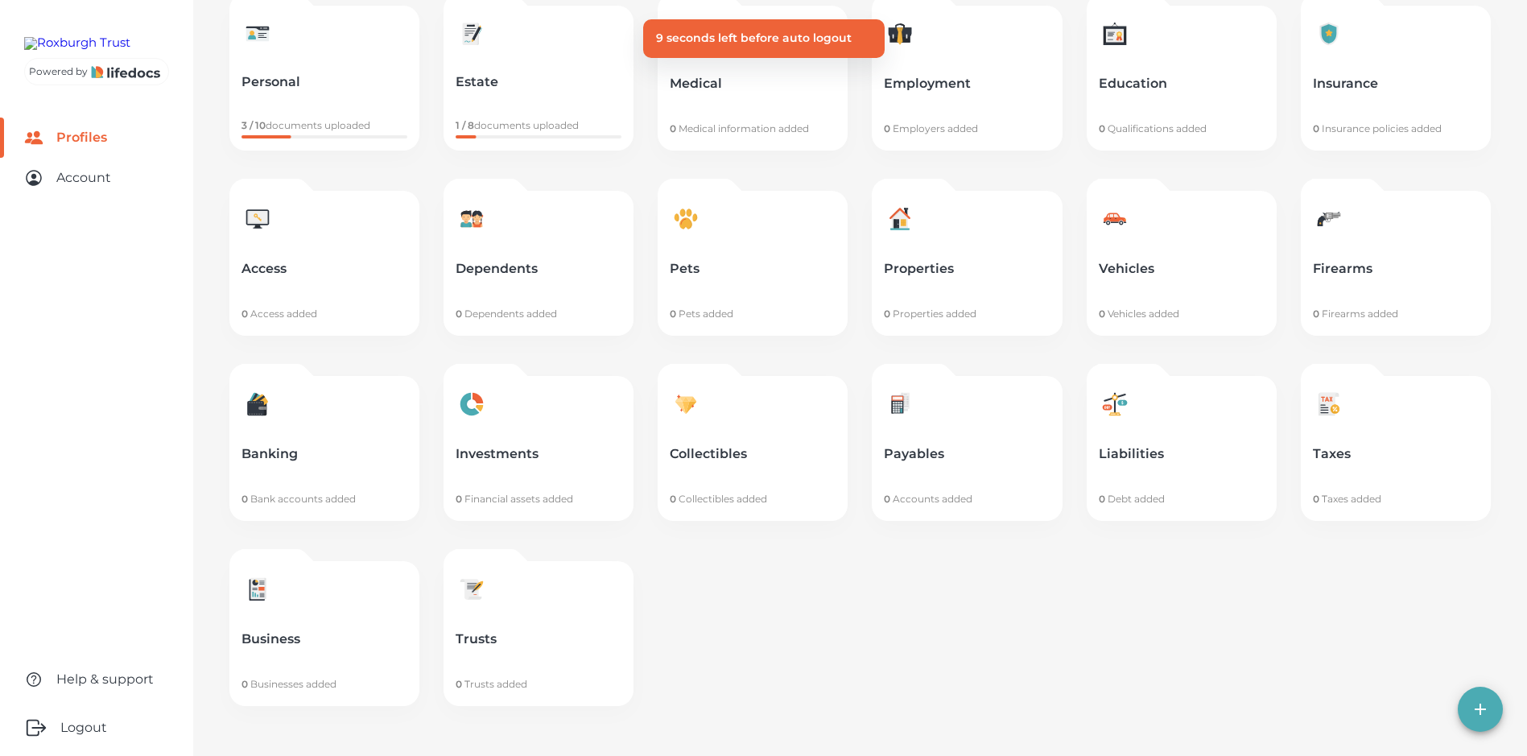
scroll to position [118, 0]
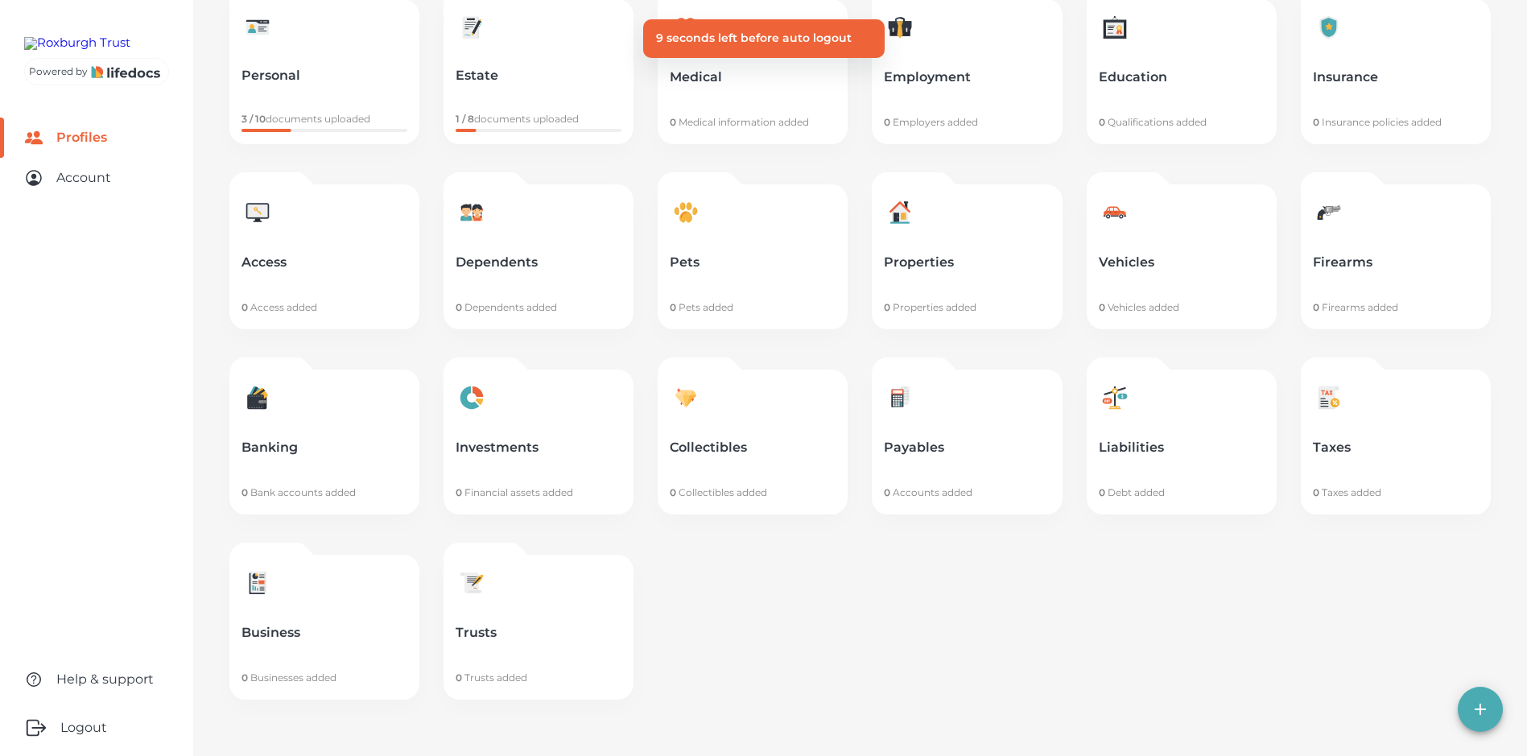
click at [105, 158] on link "Profiles" at bounding box center [96, 138] width 193 height 40
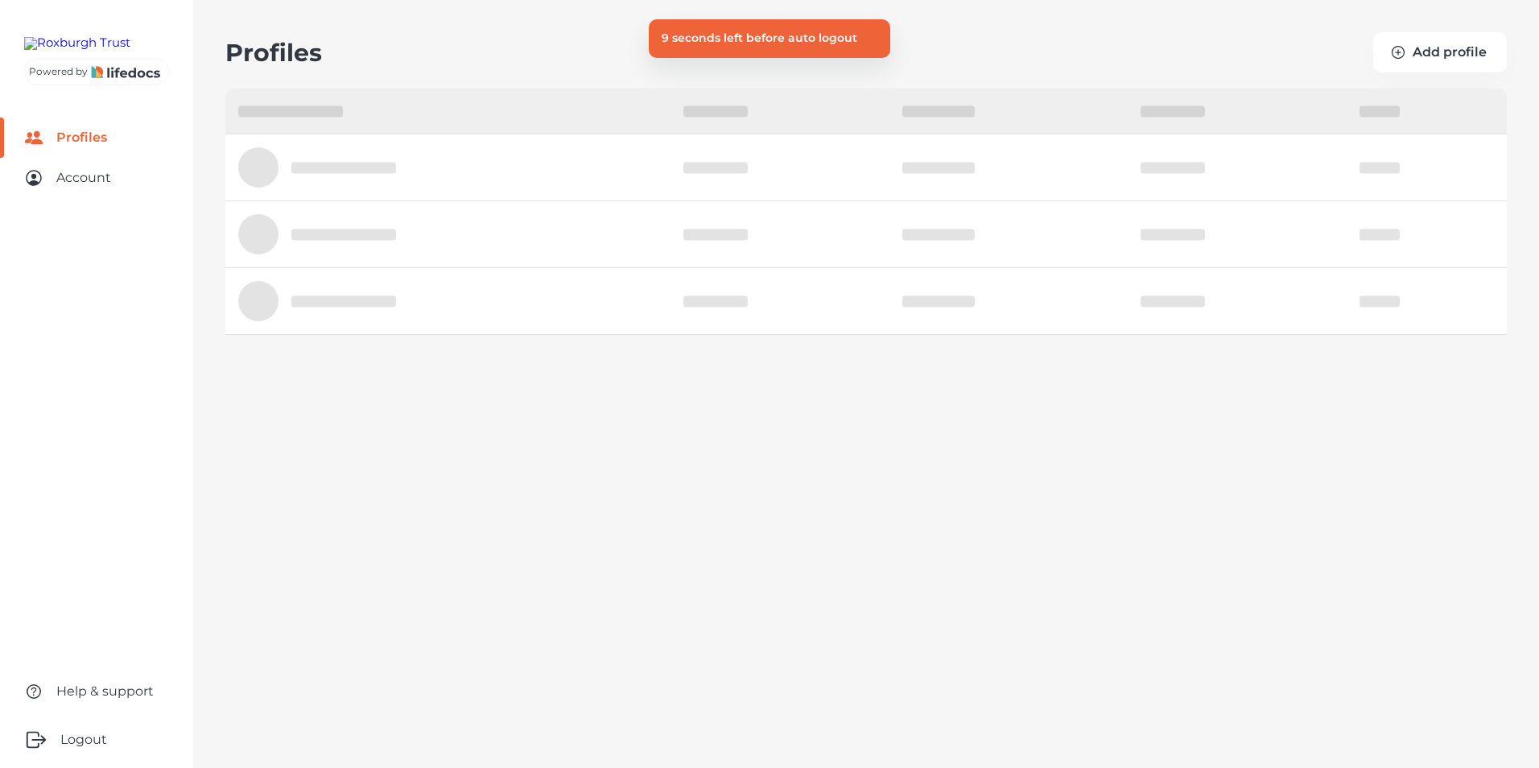
select select "10"
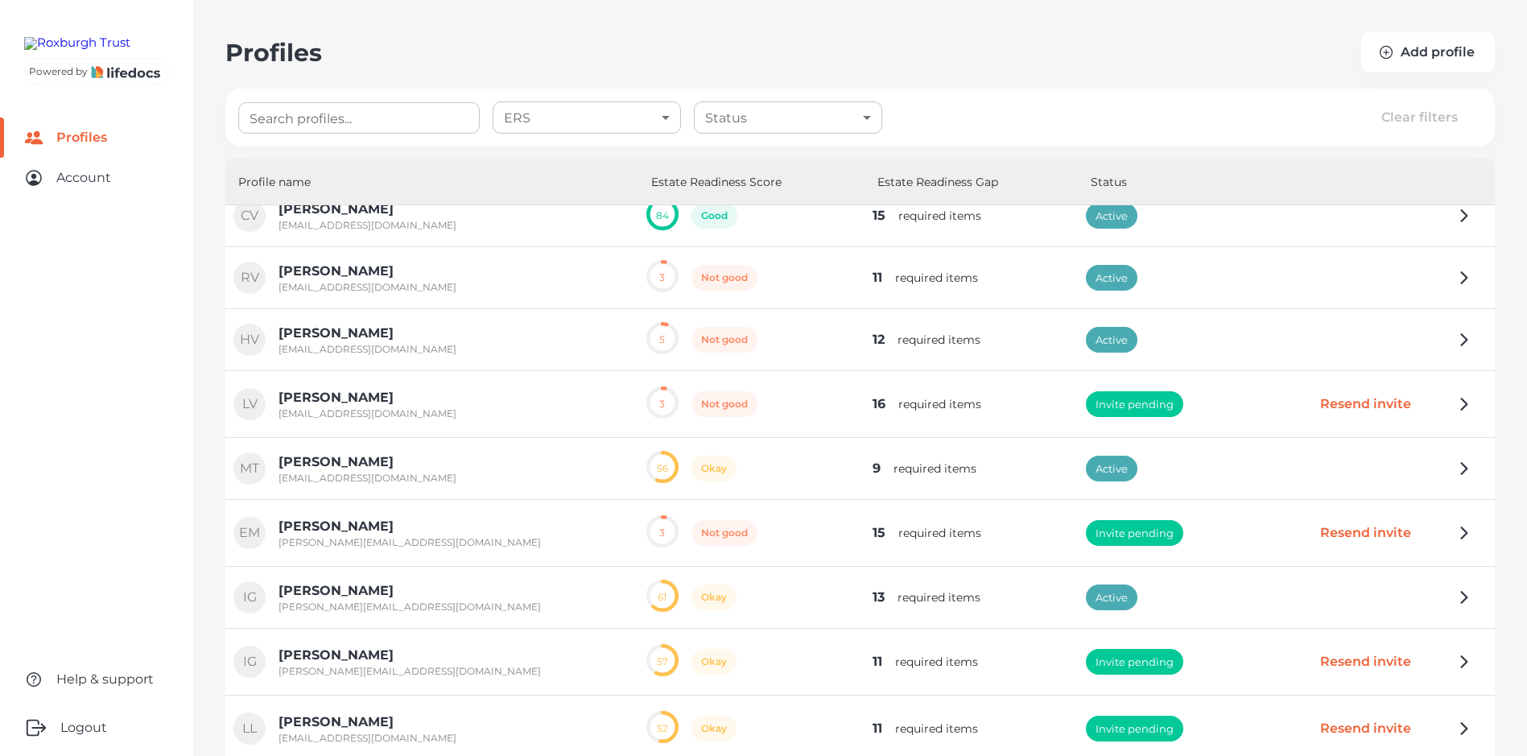
scroll to position [84, 0]
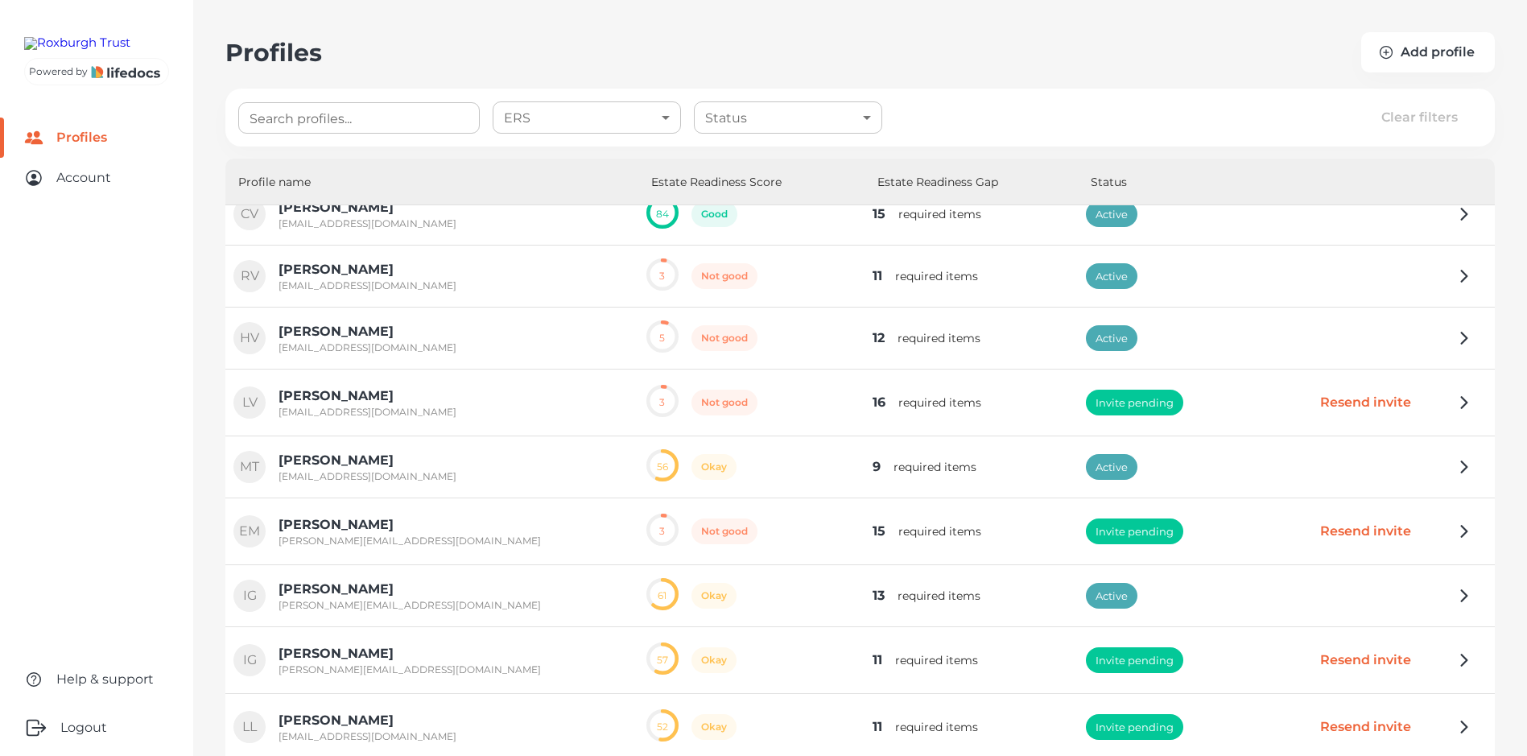
click at [299, 126] on input "Search profiles..." at bounding box center [359, 117] width 242 height 31
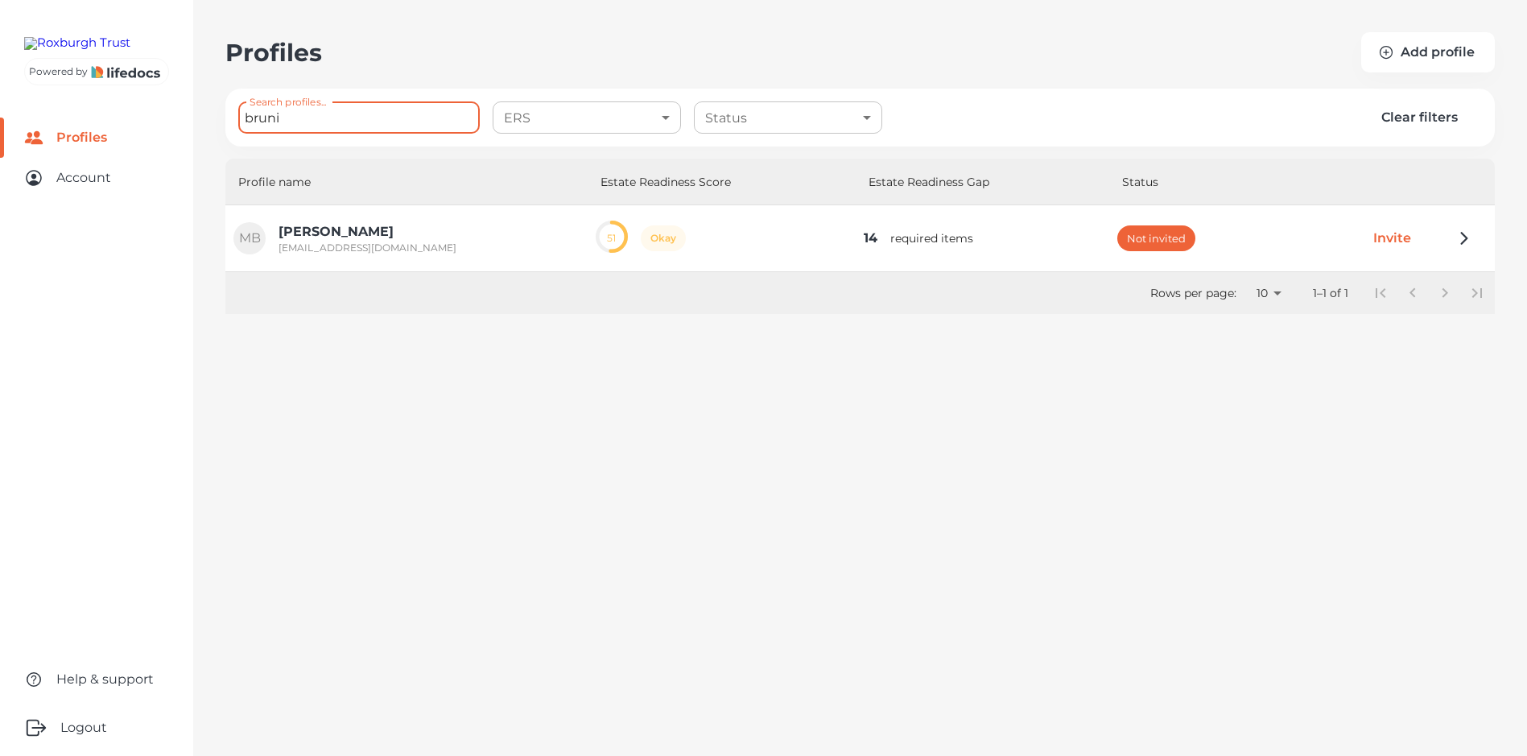
type input "bruni"
click at [312, 226] on p "[PERSON_NAME]" at bounding box center [368, 231] width 178 height 19
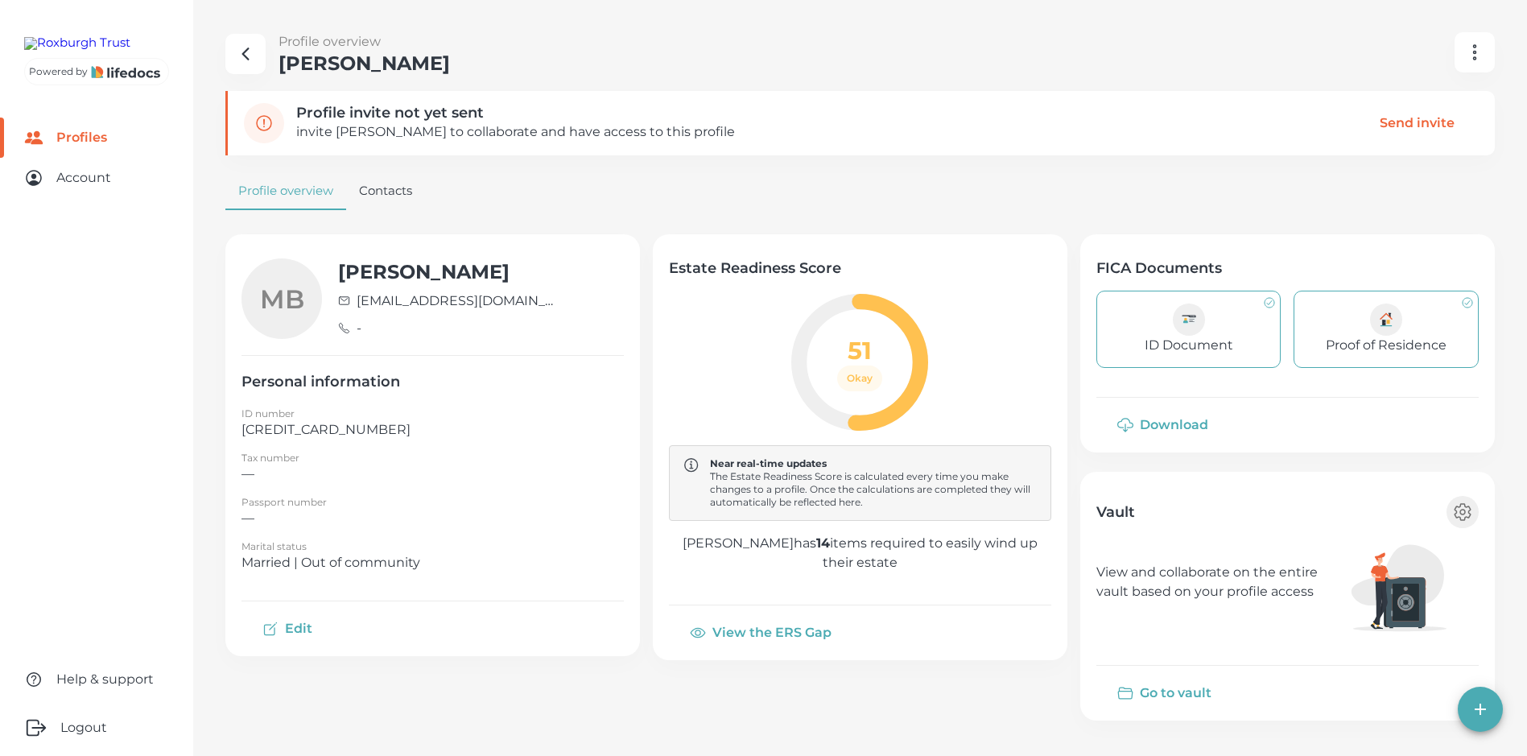
click at [1195, 692] on button "Go to vault" at bounding box center [1165, 693] width 139 height 39
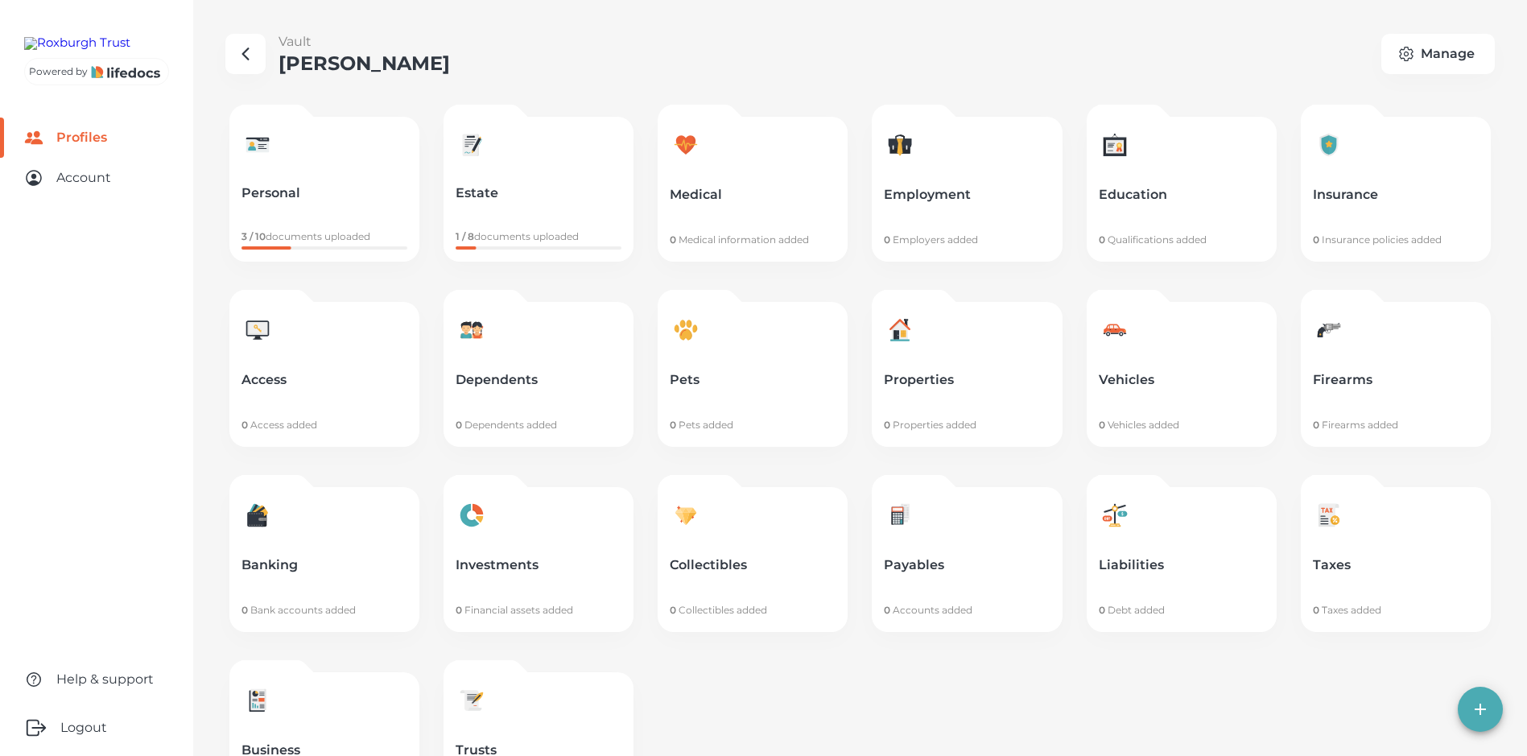
click at [243, 53] on icon "button" at bounding box center [246, 53] width 6 height 11
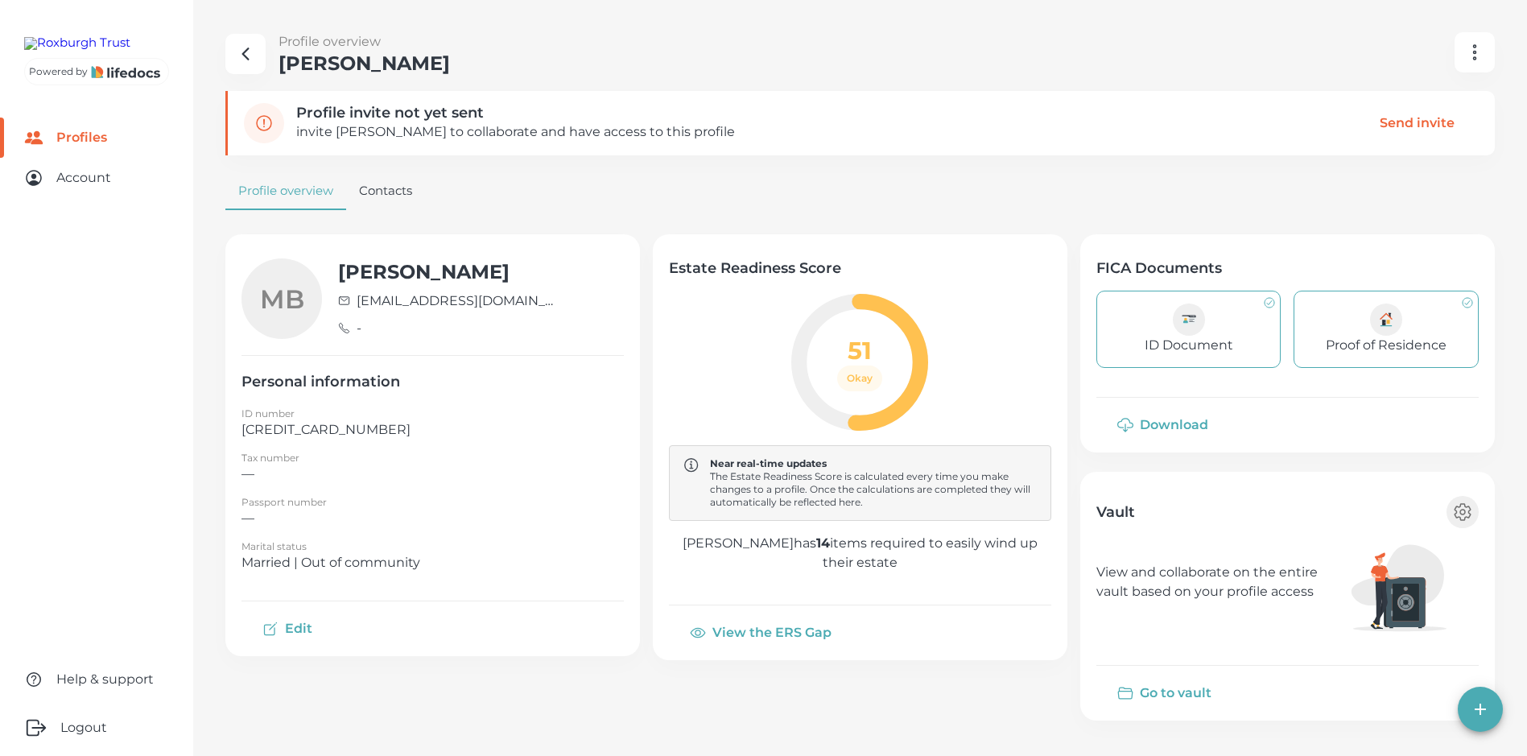
click at [242, 60] on icon "button" at bounding box center [245, 53] width 19 height 19
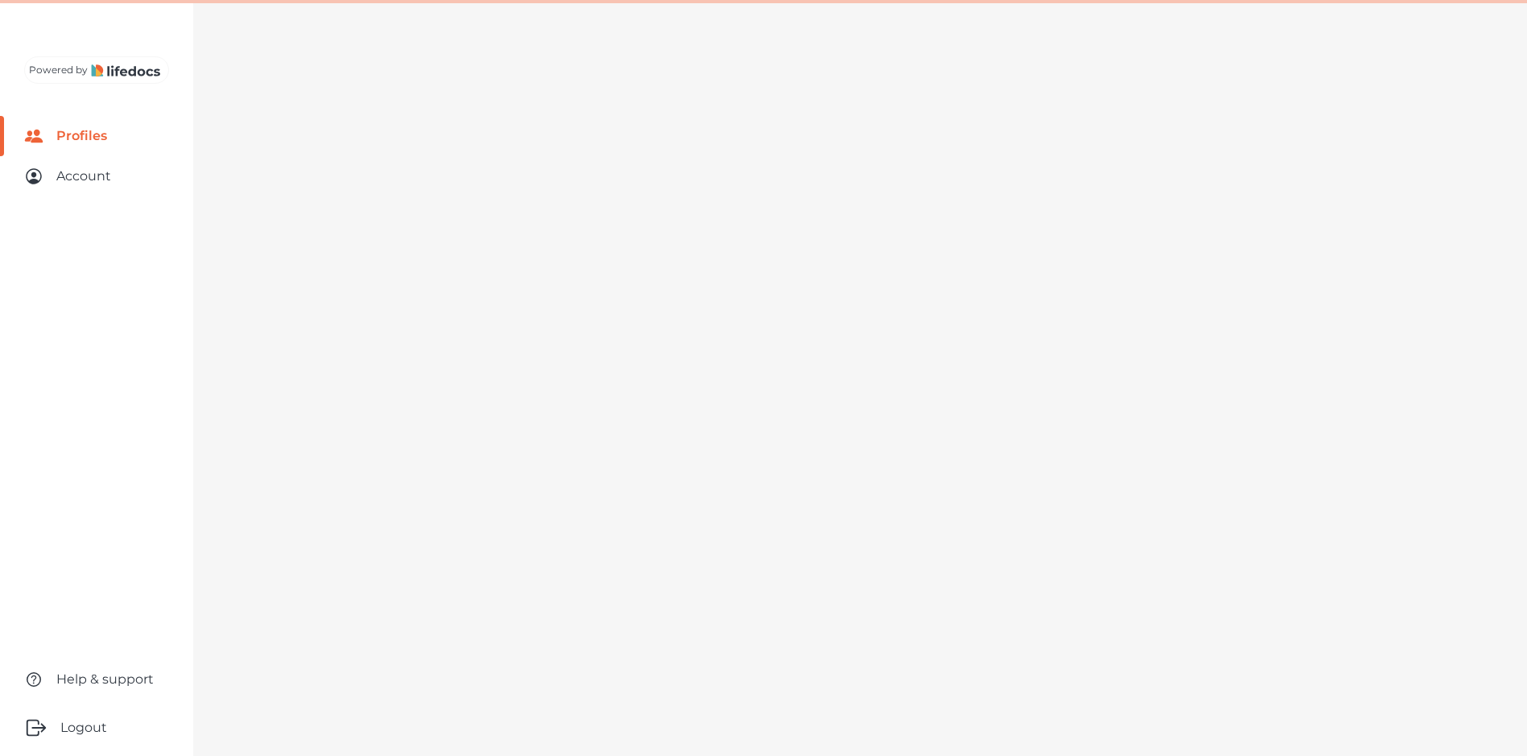
select select "10"
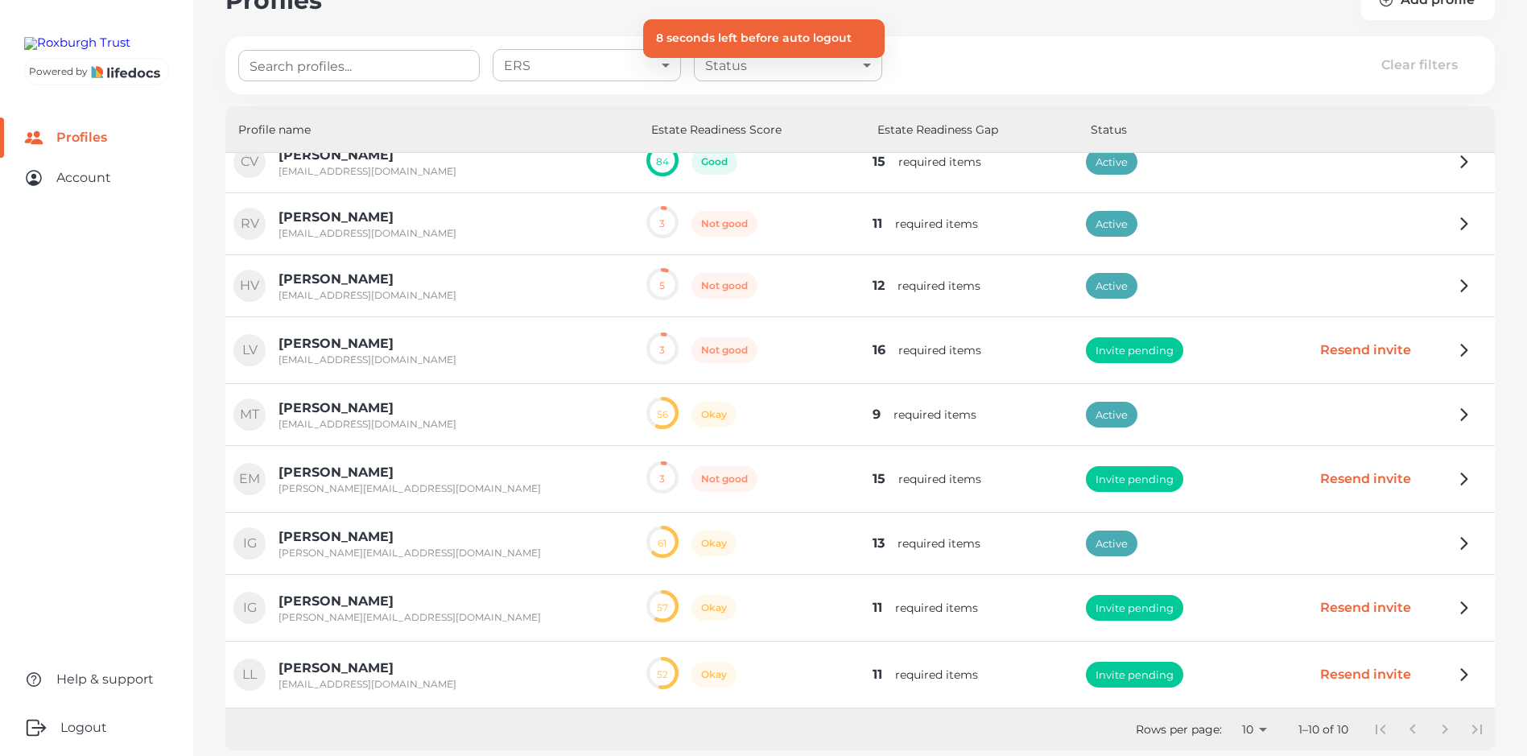
scroll to position [79, 0]
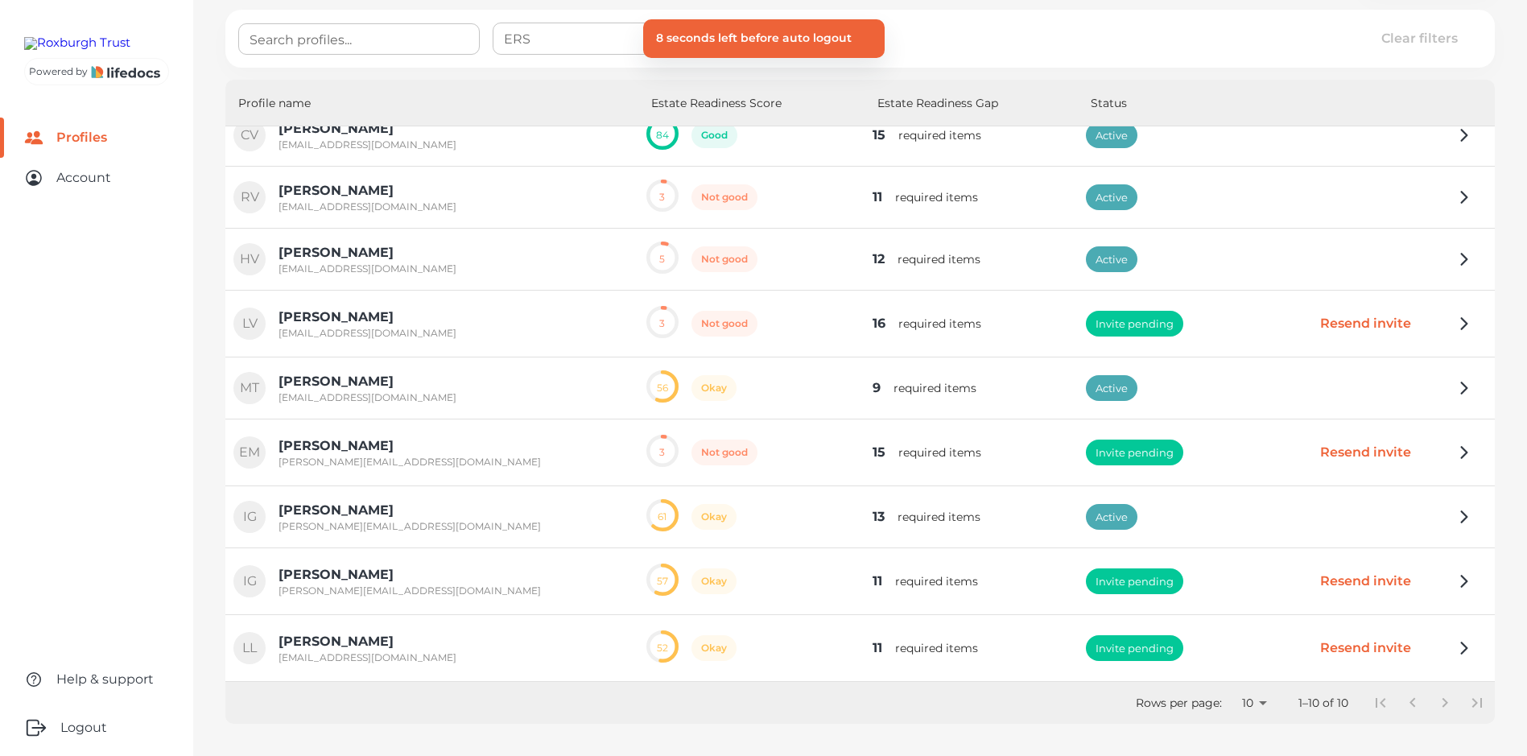
click at [67, 158] on link "Profiles" at bounding box center [96, 138] width 193 height 40
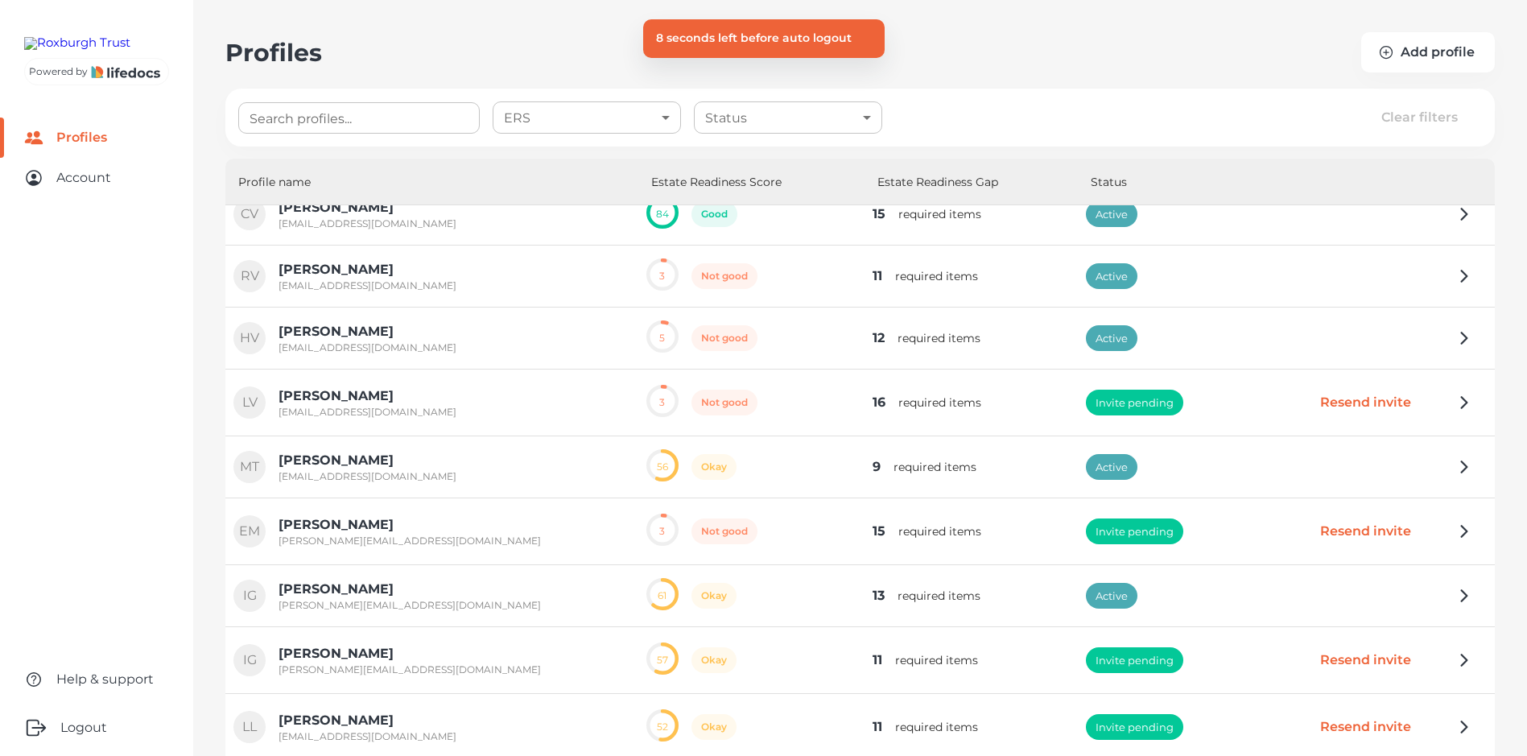
select select "10"
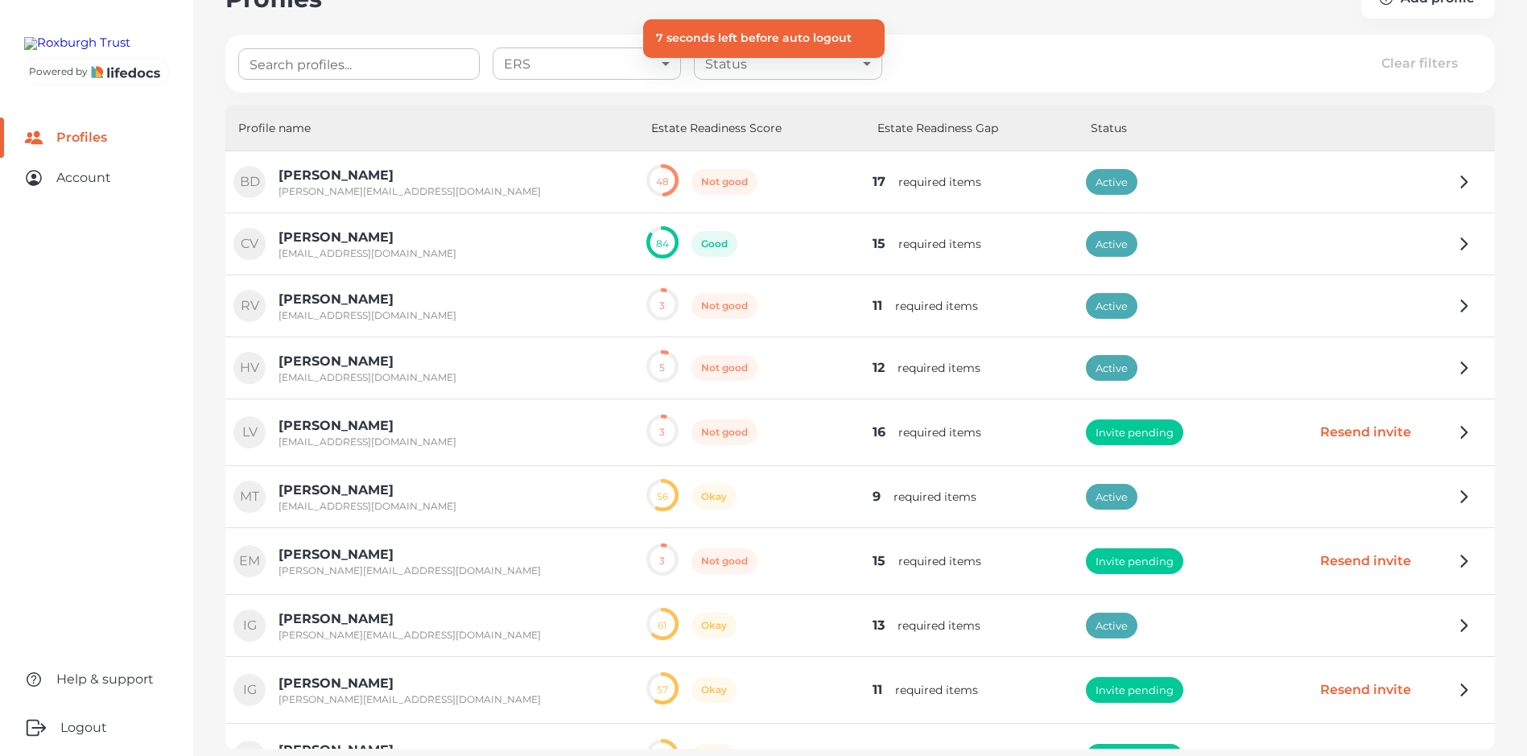
scroll to position [79, 0]
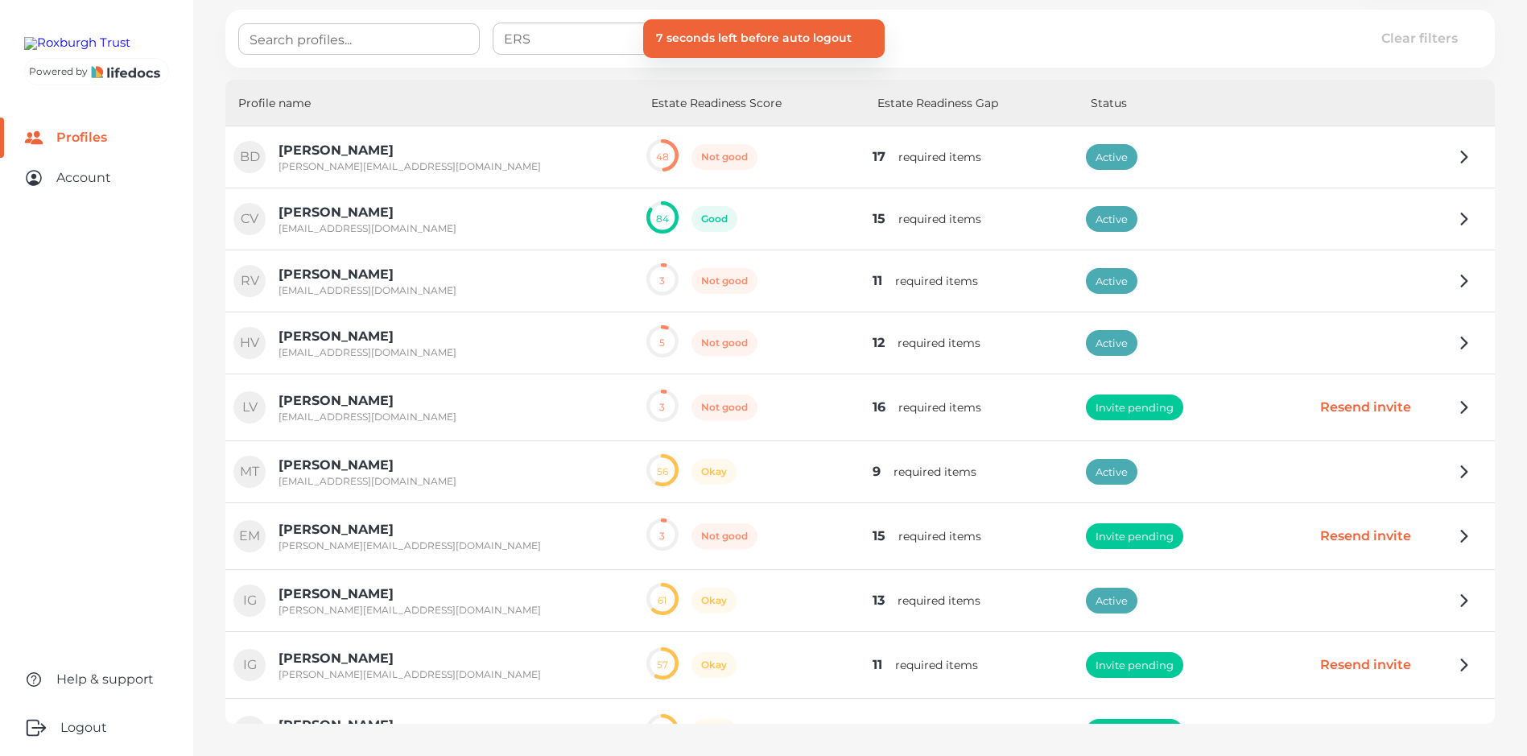
click at [112, 158] on link "Profiles" at bounding box center [96, 138] width 193 height 40
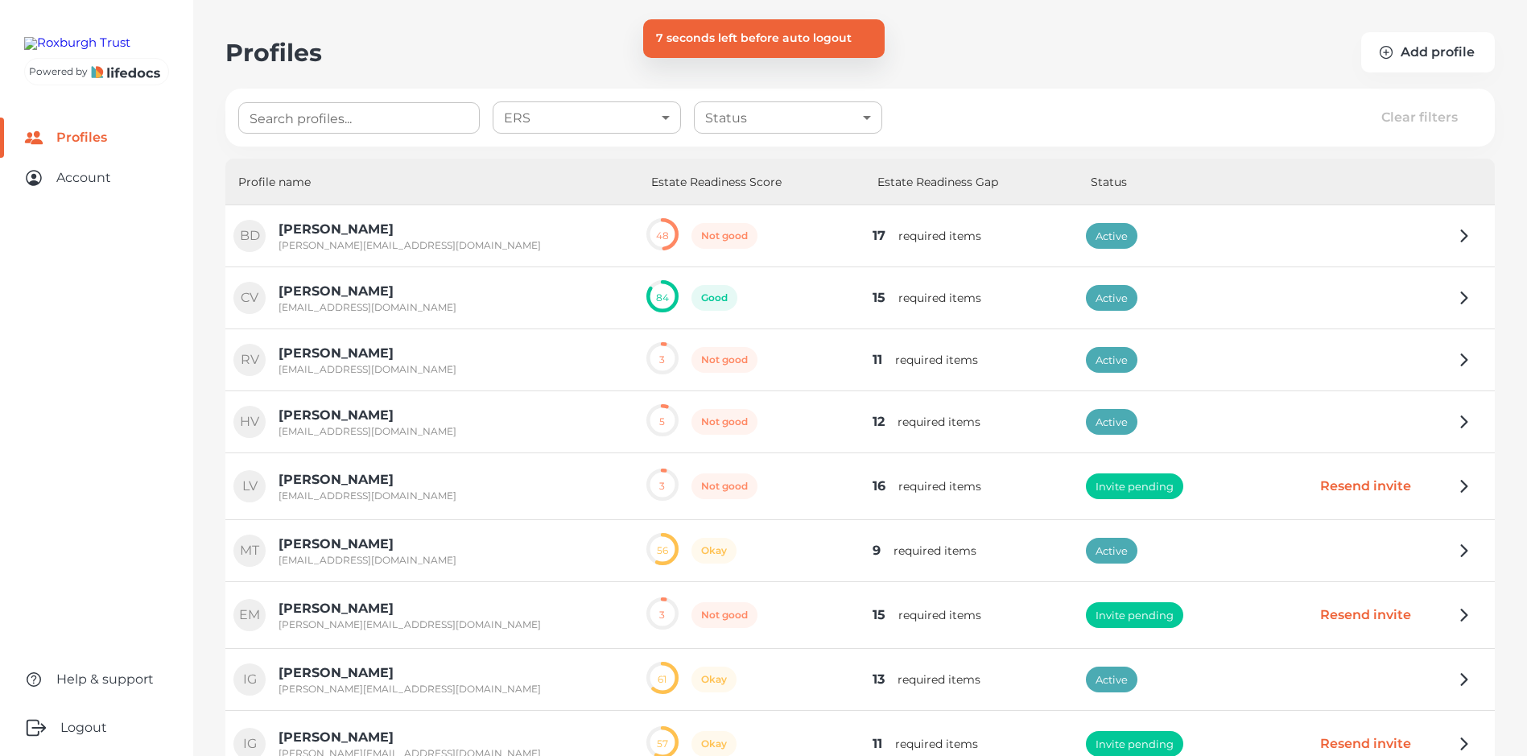
select select "10"
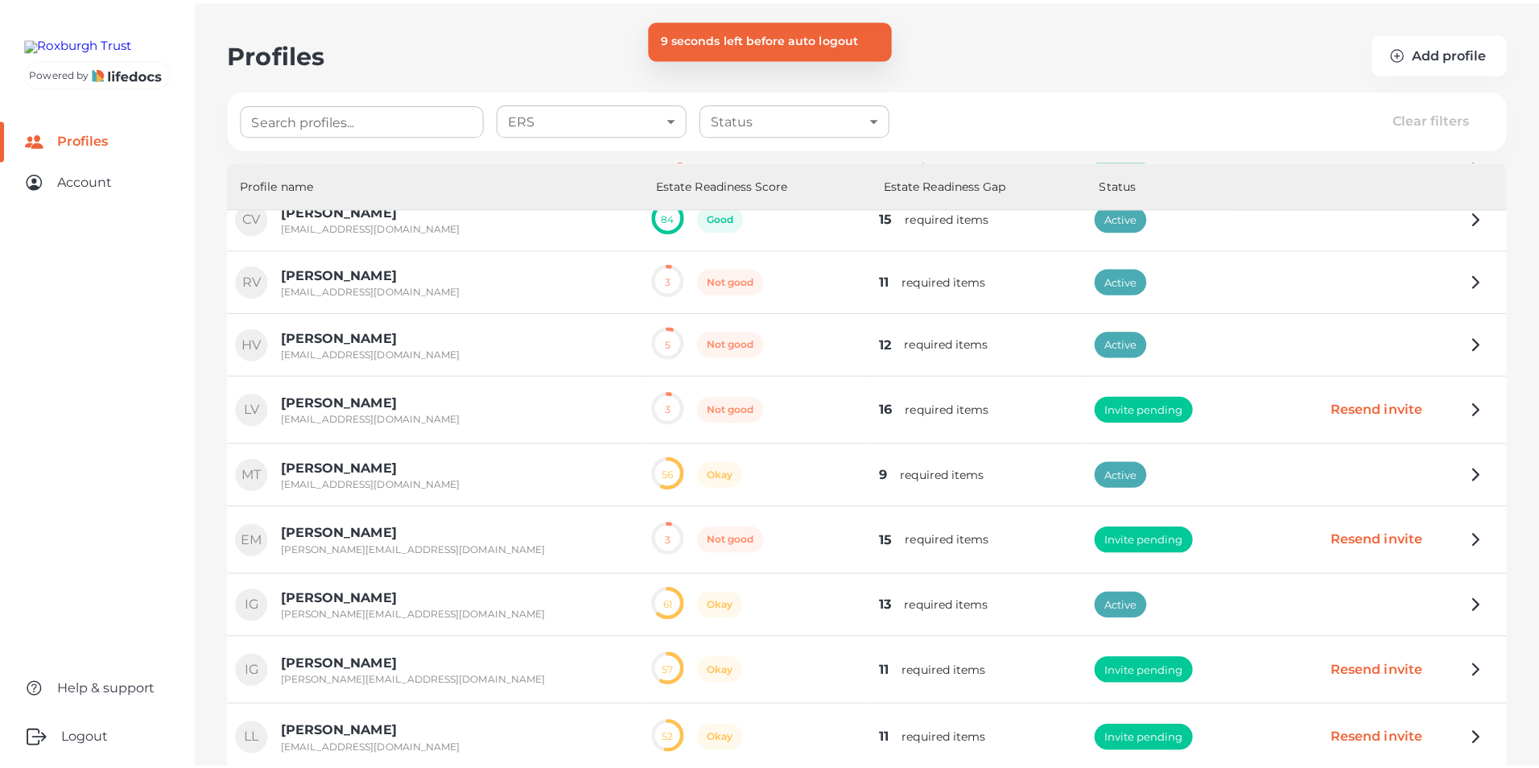
scroll to position [84, 0]
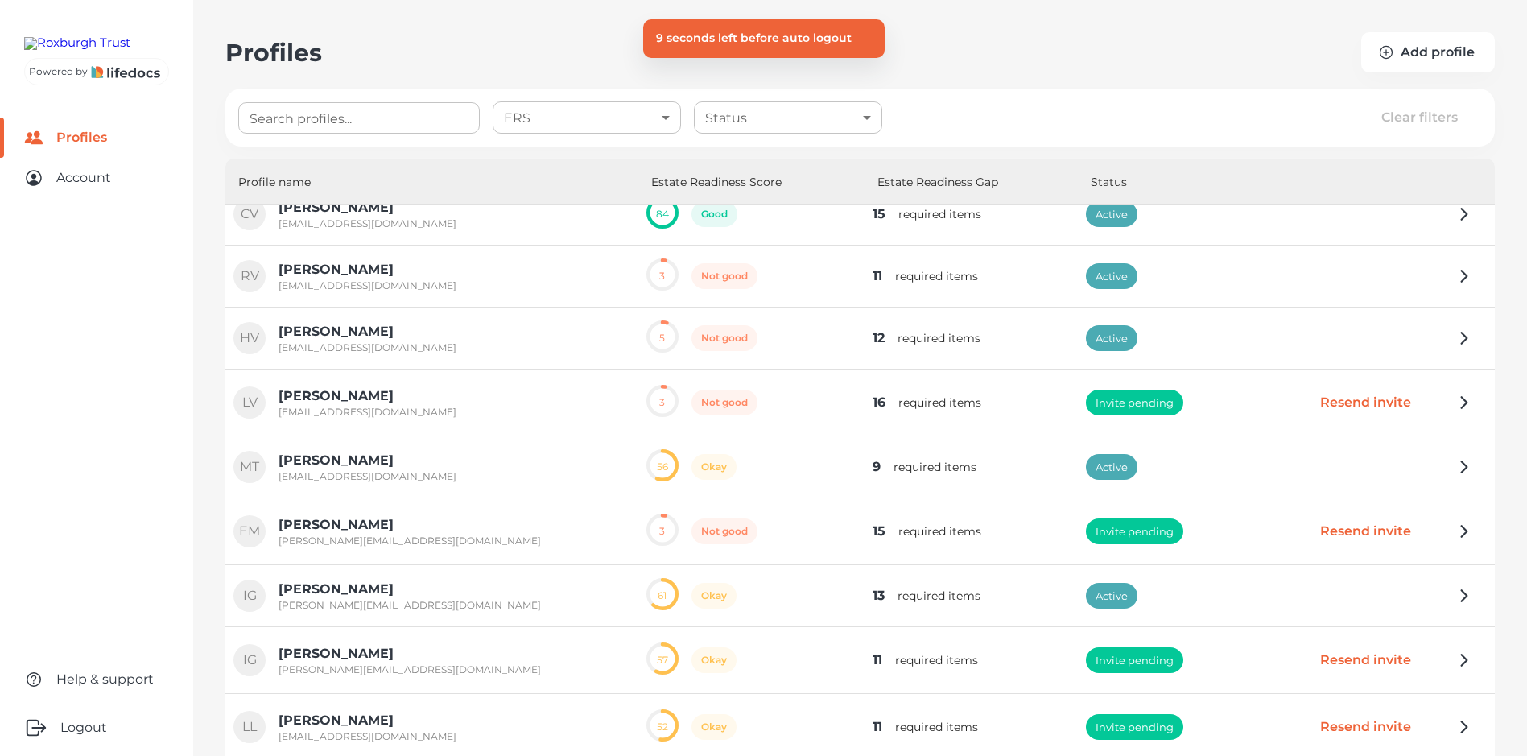
click at [81, 158] on link "Profiles" at bounding box center [96, 138] width 193 height 40
select select "10"
